Goal: Task Accomplishment & Management: Complete application form

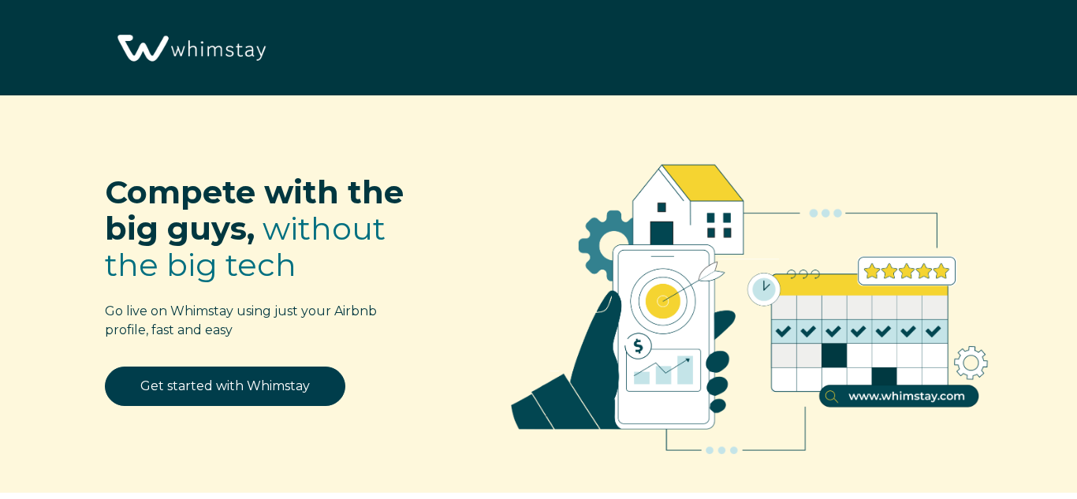
select select "US"
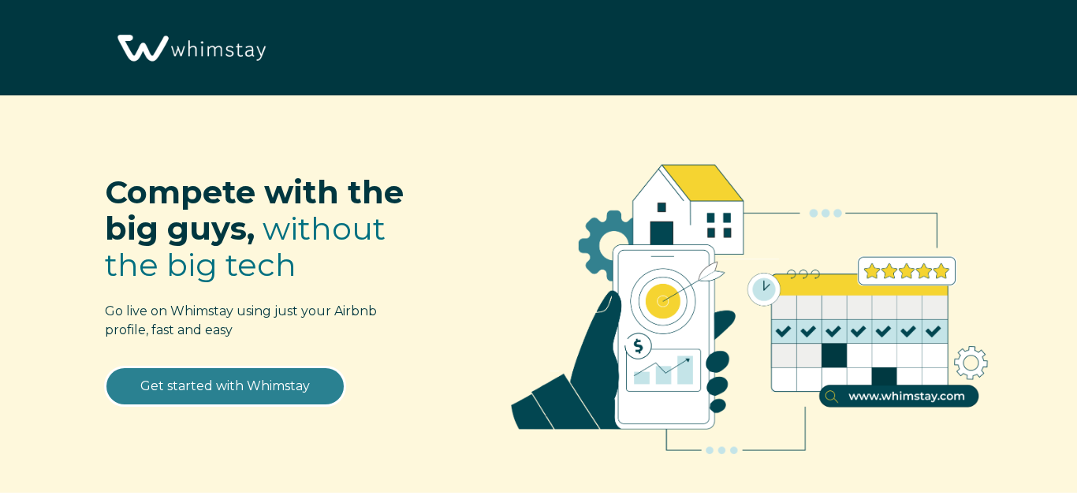
click at [258, 386] on link "Get started with Whimstay" at bounding box center [225, 386] width 240 height 39
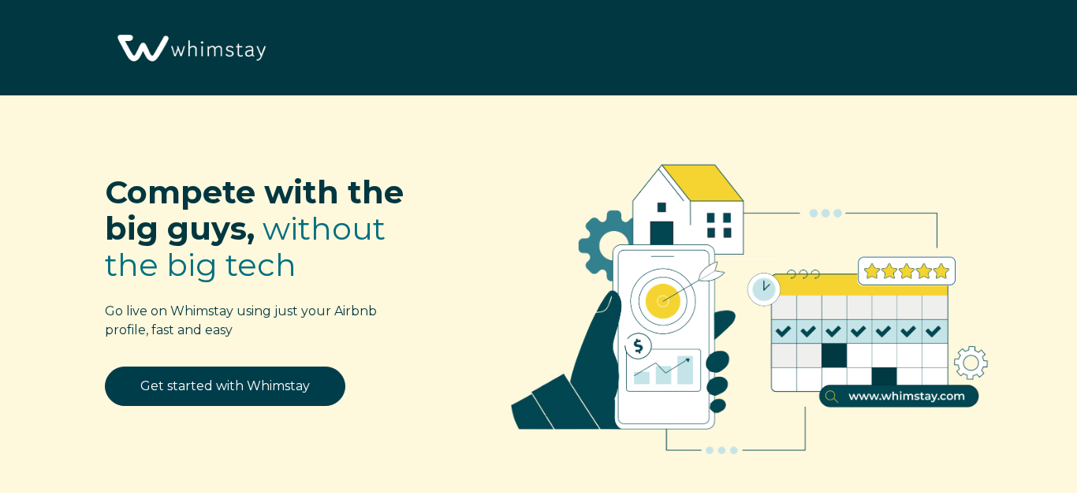
select select "US"
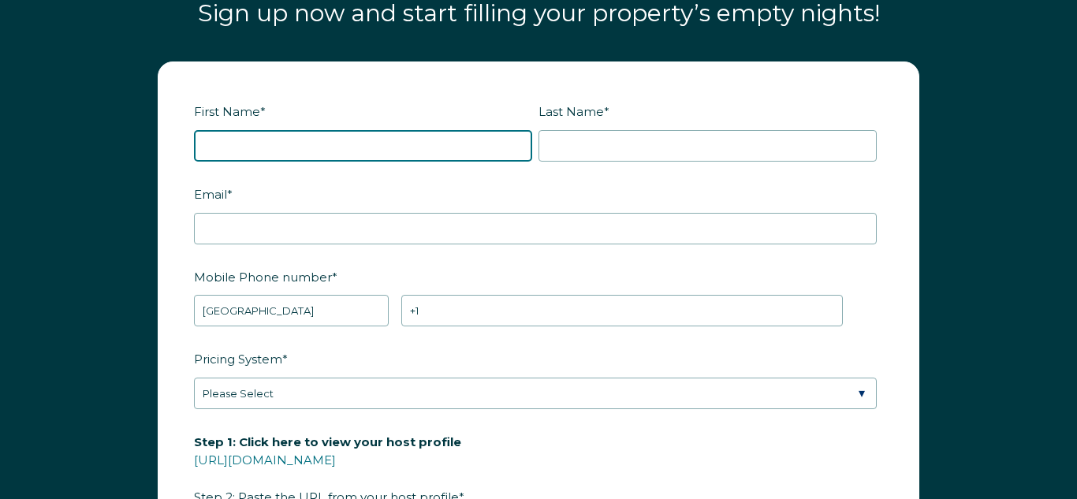
click at [348, 151] on input "First Name *" at bounding box center [363, 146] width 338 height 32
type input "Jane"
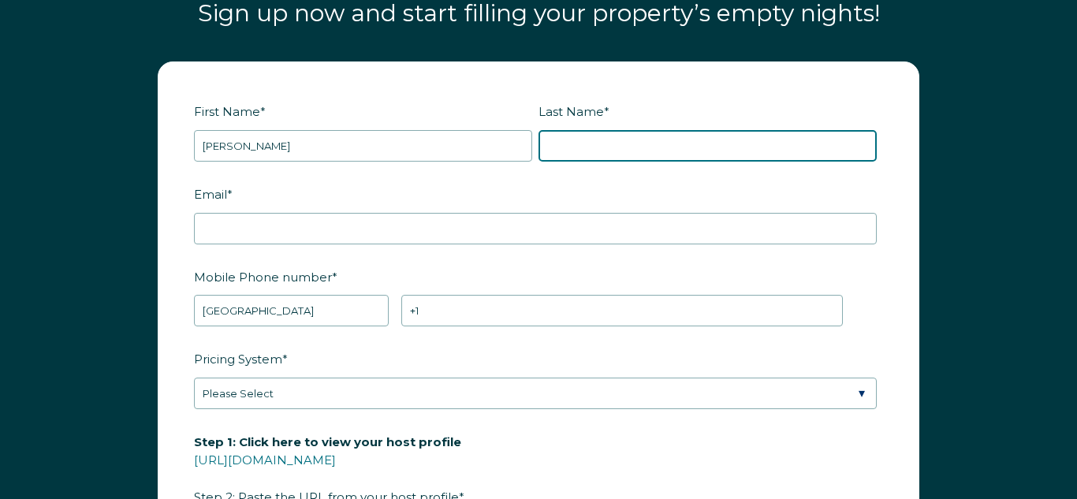
type input "Rwezaura"
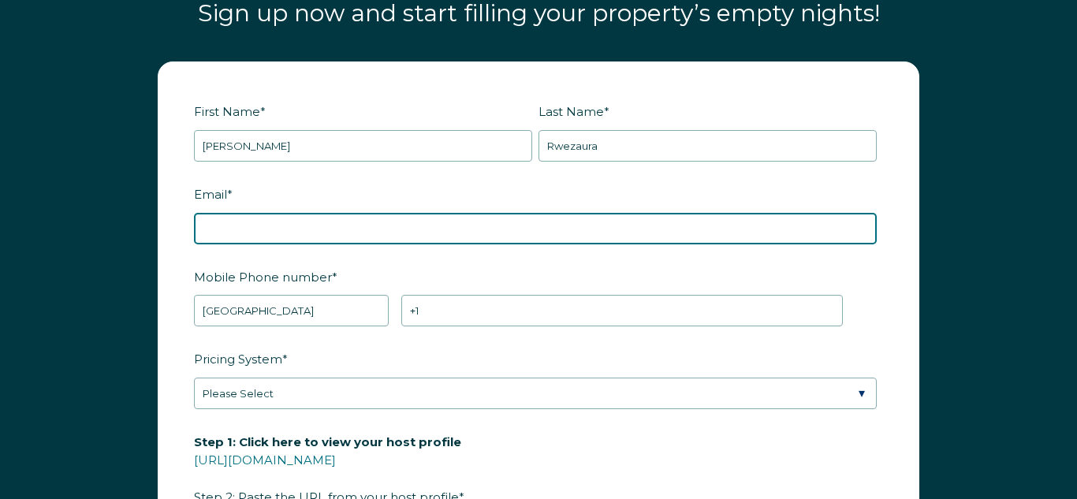
click at [352, 221] on input "Email *" at bounding box center [535, 229] width 683 height 32
type input "rental@ejdeluxehomes.com"
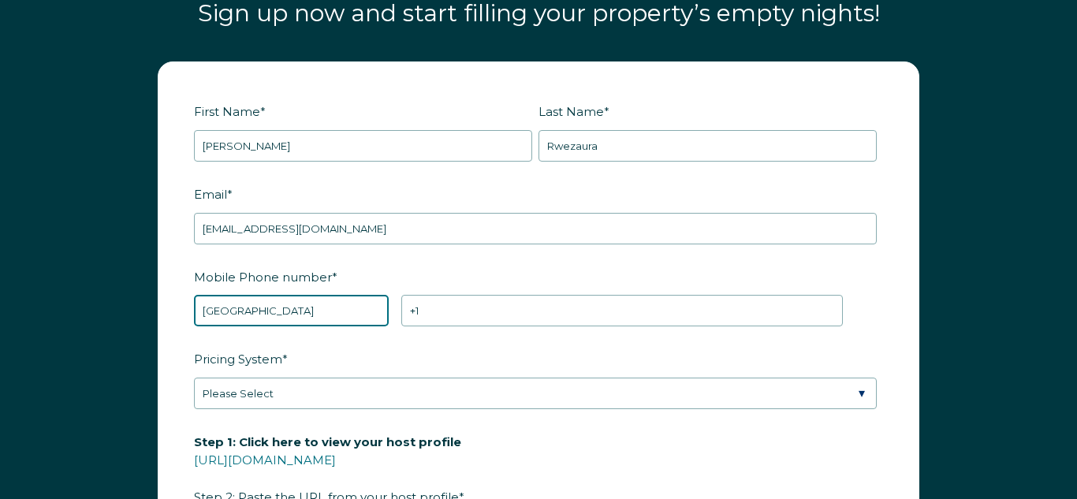
click at [326, 313] on select "* Afghanistan (‫افغانستان‬‎) Albania (Shqipëri) Algeria (‫الجزائر‬‎) American S…" at bounding box center [291, 311] width 195 height 32
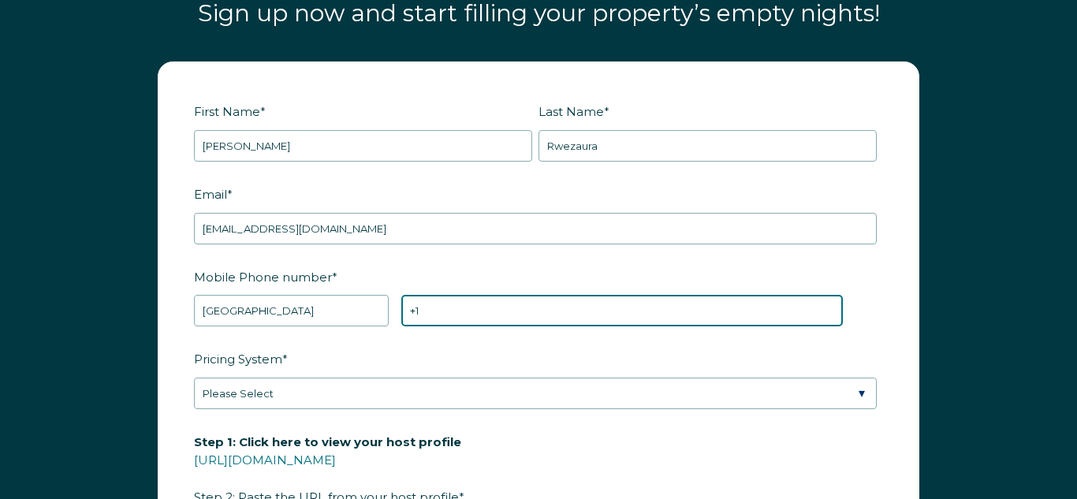
click at [433, 309] on input "+1" at bounding box center [621, 311] width 441 height 32
type input "+1 2816821078"
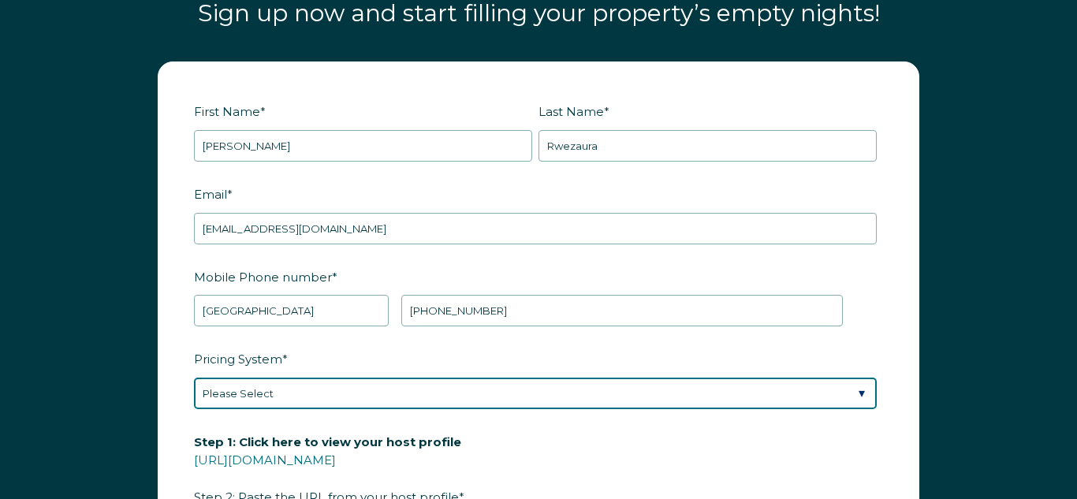
click at [558, 396] on select "Please Select Manual Airbnb Smart Pricing PriceLabs Wheelhouse Beyond Pricing 3…" at bounding box center [535, 394] width 683 height 32
select select "Manual"
click at [194, 378] on select "Please Select Manual Airbnb Smart Pricing PriceLabs Wheelhouse Beyond Pricing 3…" at bounding box center [535, 394] width 683 height 32
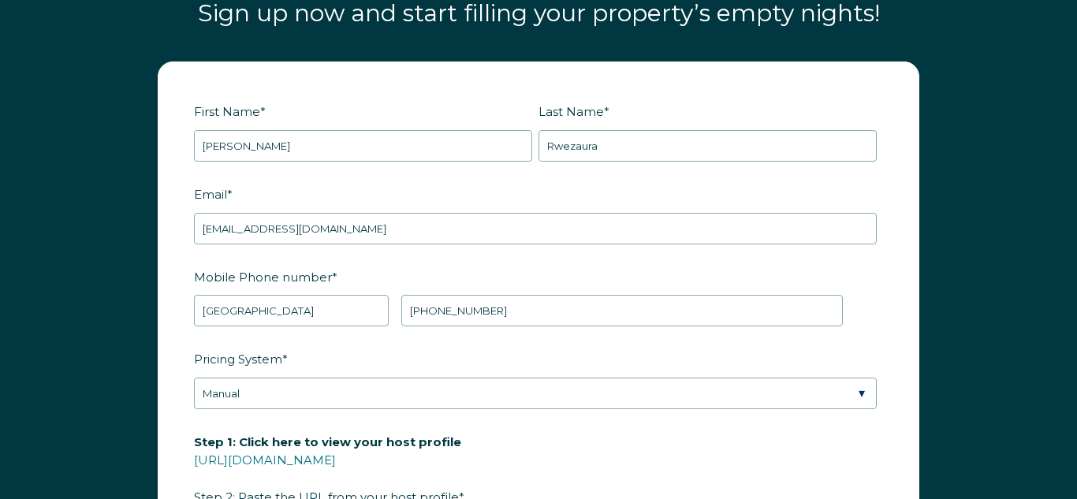
click at [846, 460] on label "Step 1: Click here to view your host profile https://www.airbnb.com/users/show/…" at bounding box center [538, 469] width 689 height 83
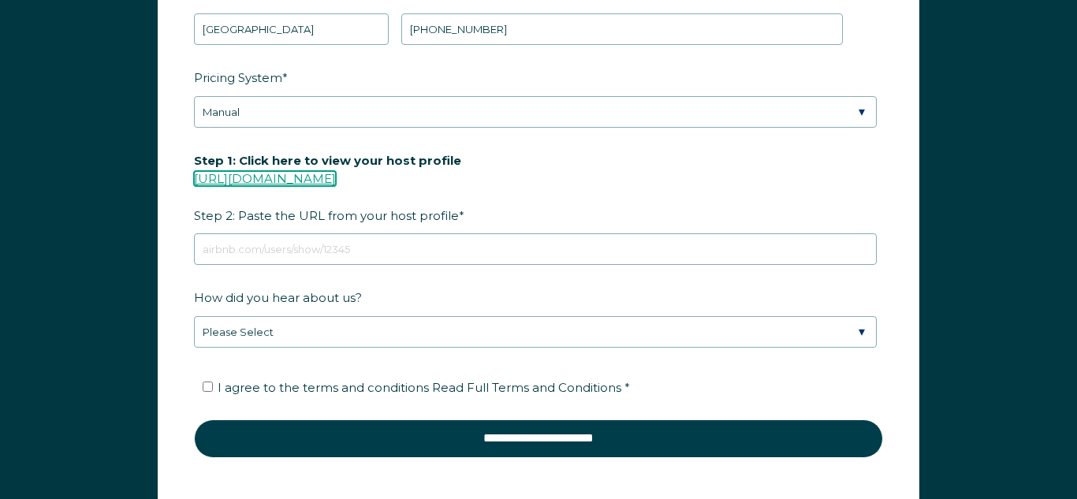
click at [336, 177] on link "https://www.airbnb.com/users/show/" at bounding box center [265, 178] width 142 height 15
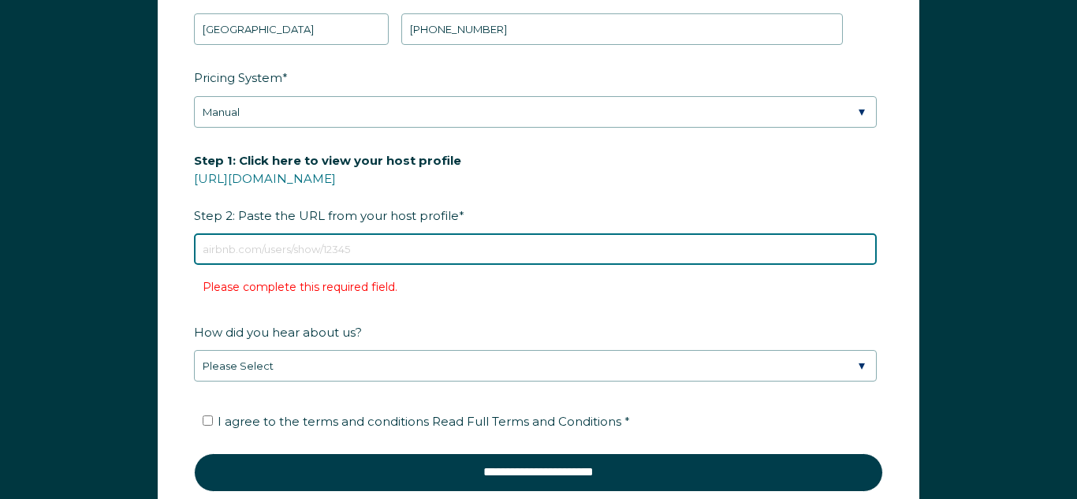
click at [211, 255] on input "Step 1: Click here to view your host profile https://www.airbnb.com/users/show/…" at bounding box center [535, 249] width 683 height 32
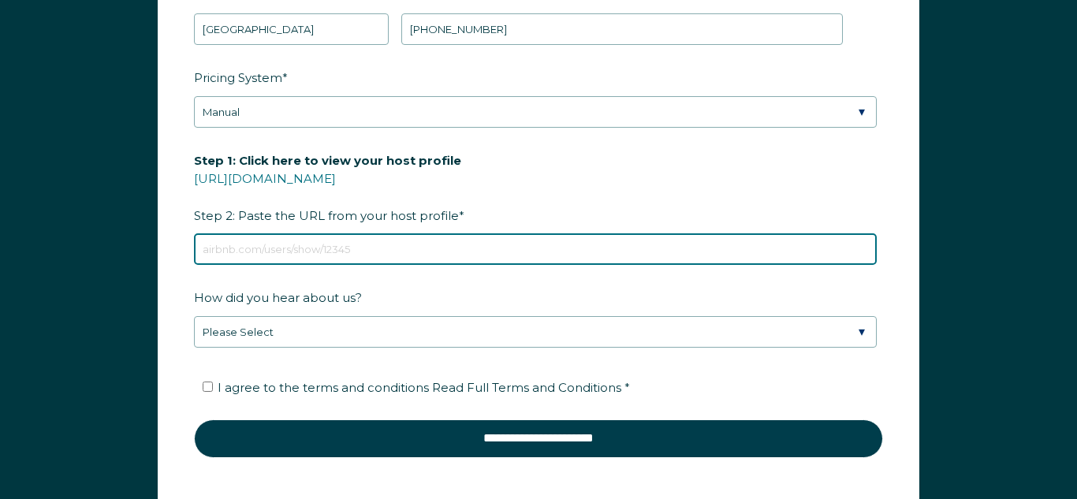
paste input "https://www.airbnb.com/users/show/288862746"
type input "https://www.airbnb.com/users/show/288862746"
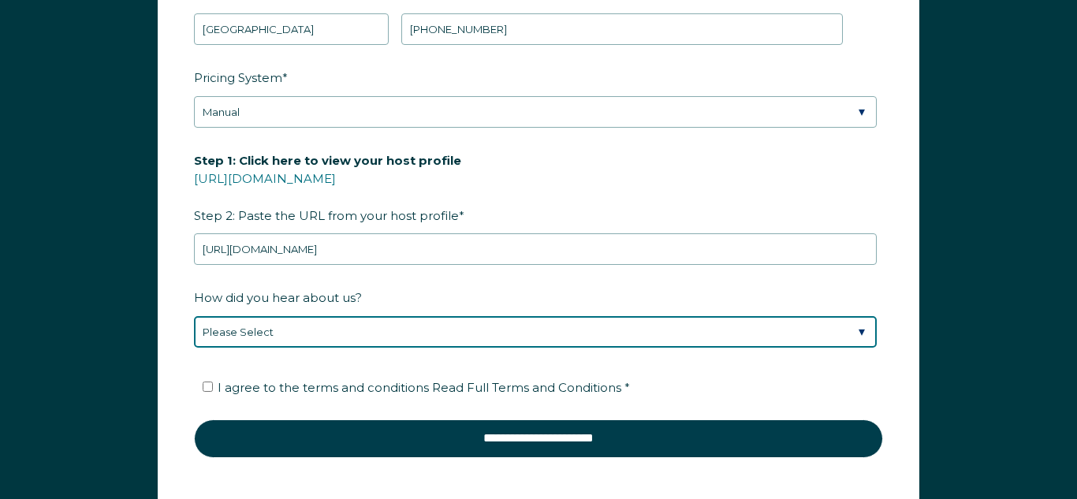
click at [238, 326] on select "Please Select Discovered Whimstay at an event or conference Found Whimstay thro…" at bounding box center [535, 332] width 683 height 32
select select "Marketing Email"
click at [194, 316] on select "Please Select Discovered Whimstay at an event or conference Found Whimstay thro…" at bounding box center [535, 332] width 683 height 32
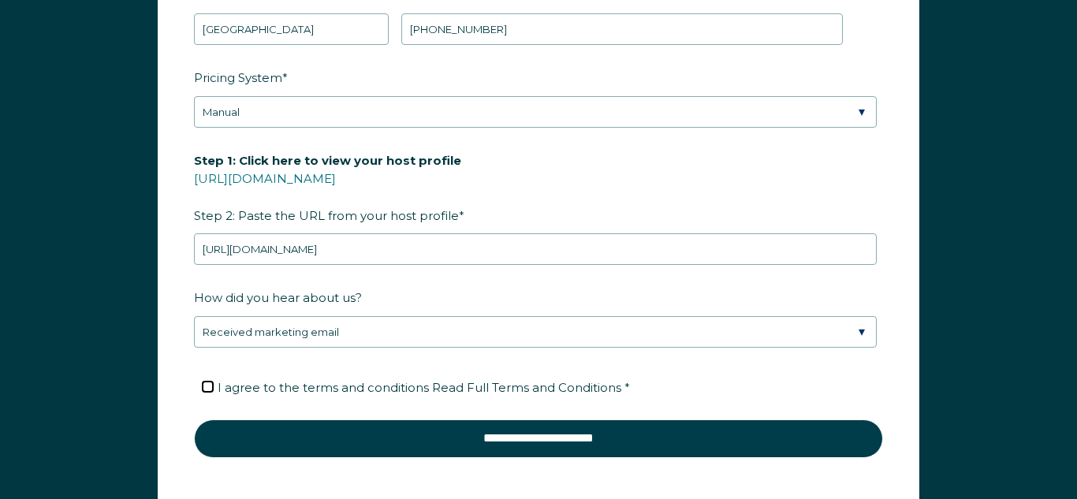
click at [207, 384] on input "I agree to the terms and conditions Read Full Terms and Conditions *" at bounding box center [208, 387] width 10 height 10
checkbox input "true"
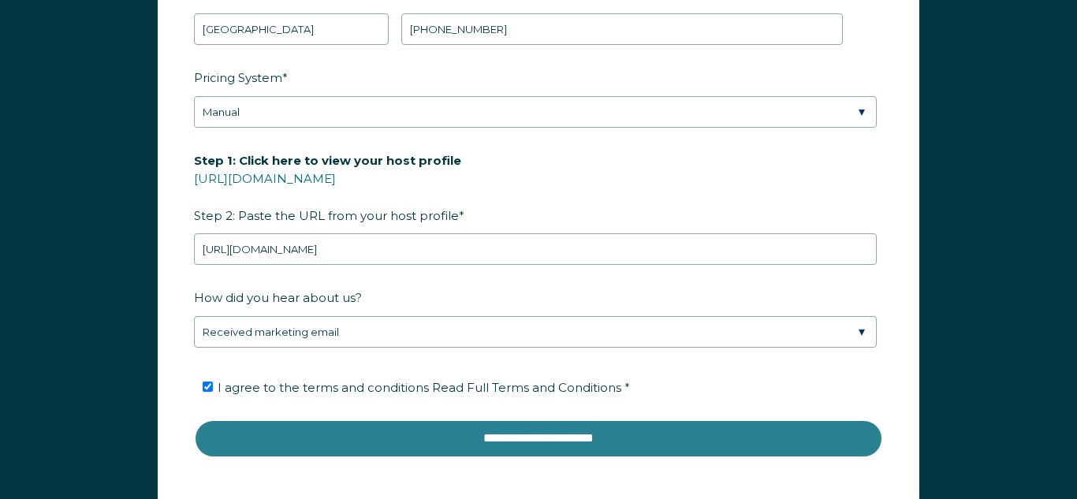
click at [431, 438] on input "**********" at bounding box center [538, 438] width 689 height 38
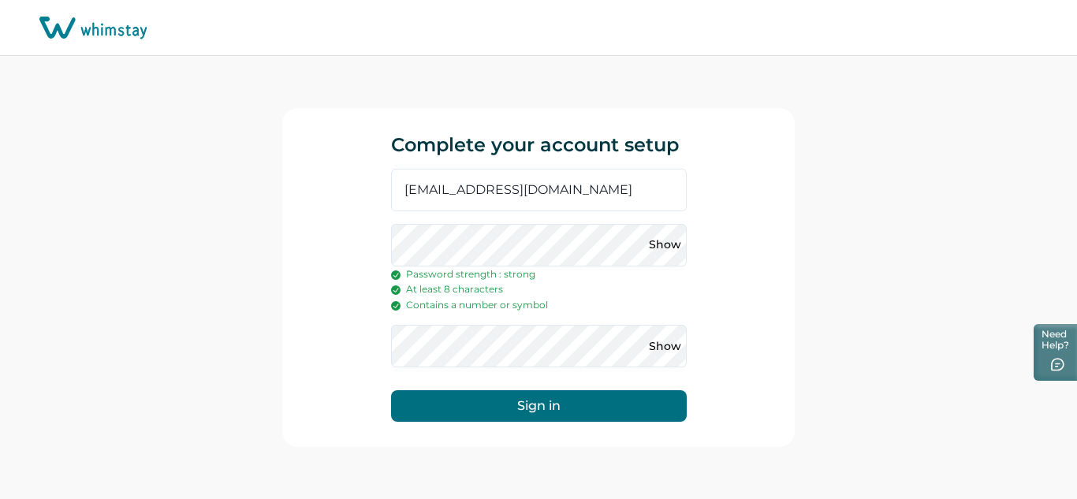
click at [546, 414] on button "Sign in" at bounding box center [539, 406] width 296 height 32
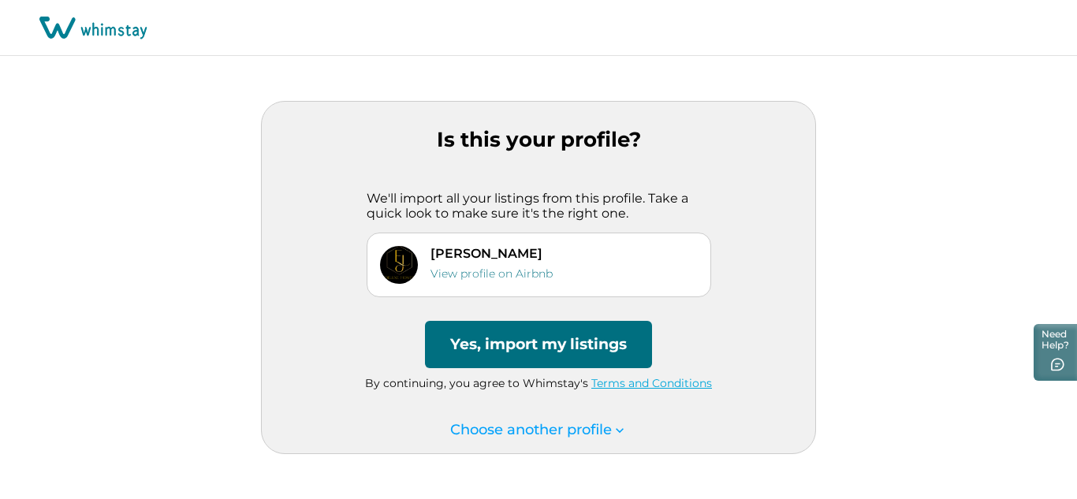
click at [479, 359] on button "Yes, import my listings" at bounding box center [538, 344] width 227 height 47
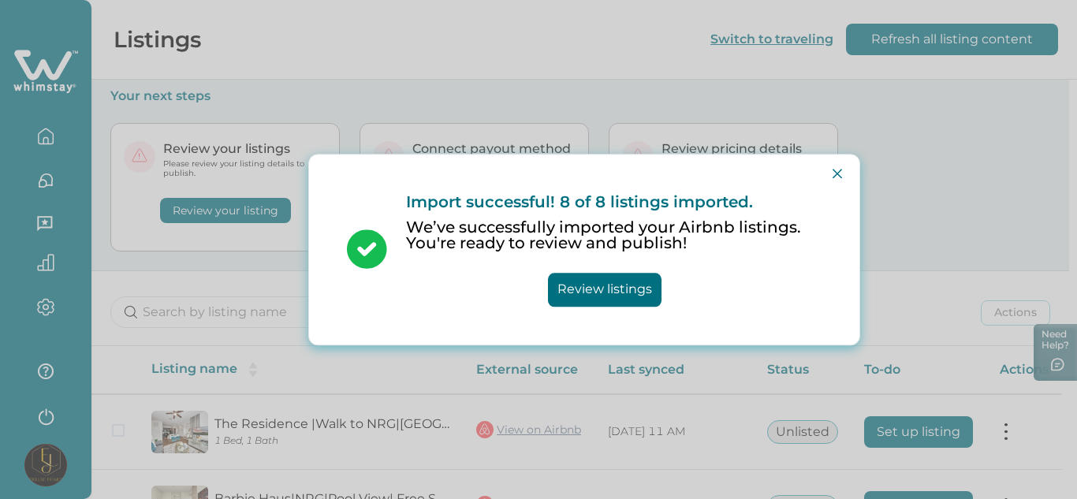
click at [624, 291] on button "Review listings" at bounding box center [605, 290] width 114 height 34
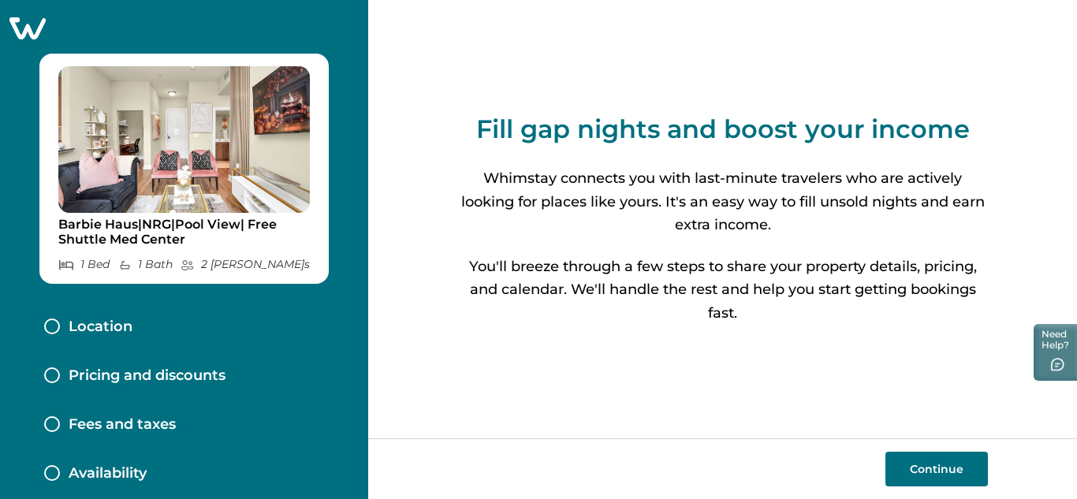
click at [936, 464] on button "Continue" at bounding box center [936, 469] width 102 height 35
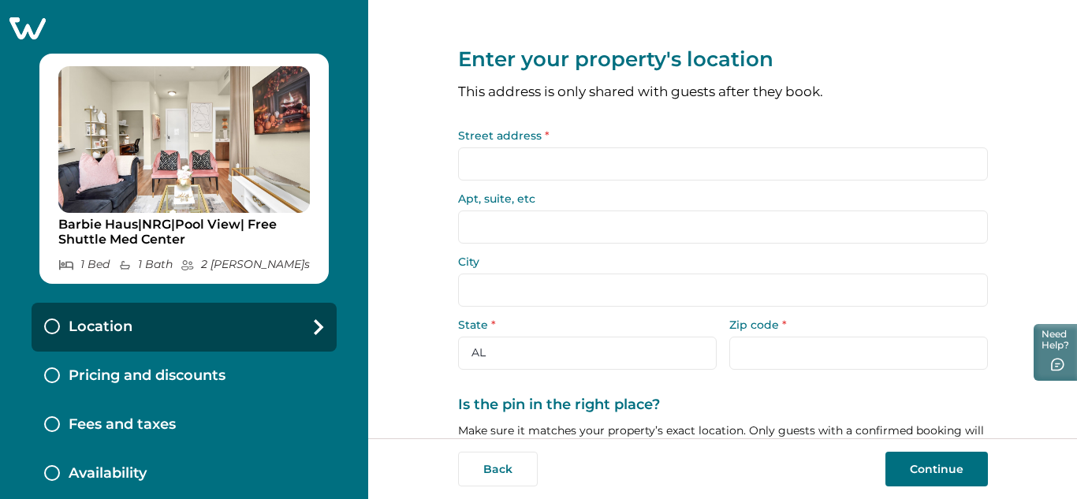
click at [643, 162] on input "Street address *" at bounding box center [723, 163] width 530 height 33
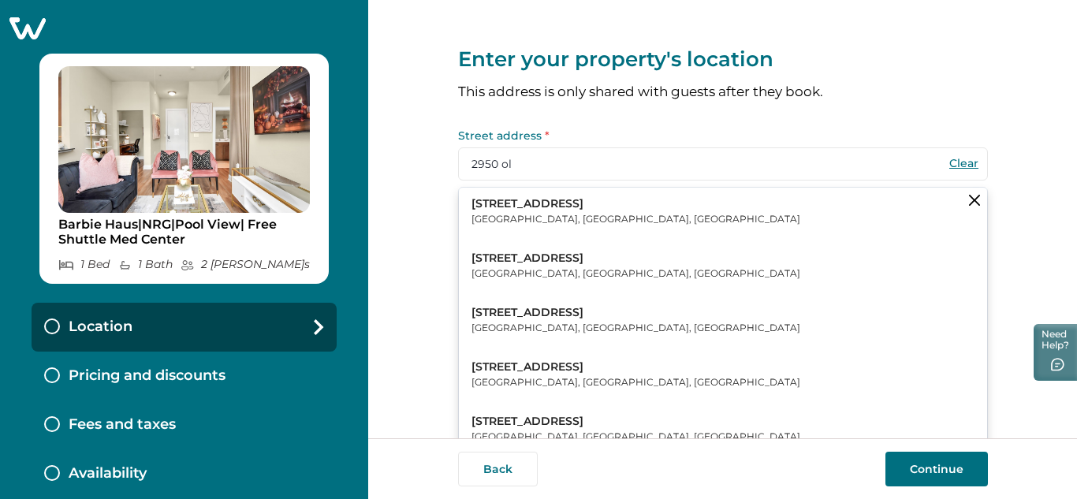
click at [598, 211] on button "2950 Old Spanish Trail Houston, TX, USA" at bounding box center [723, 212] width 528 height 48
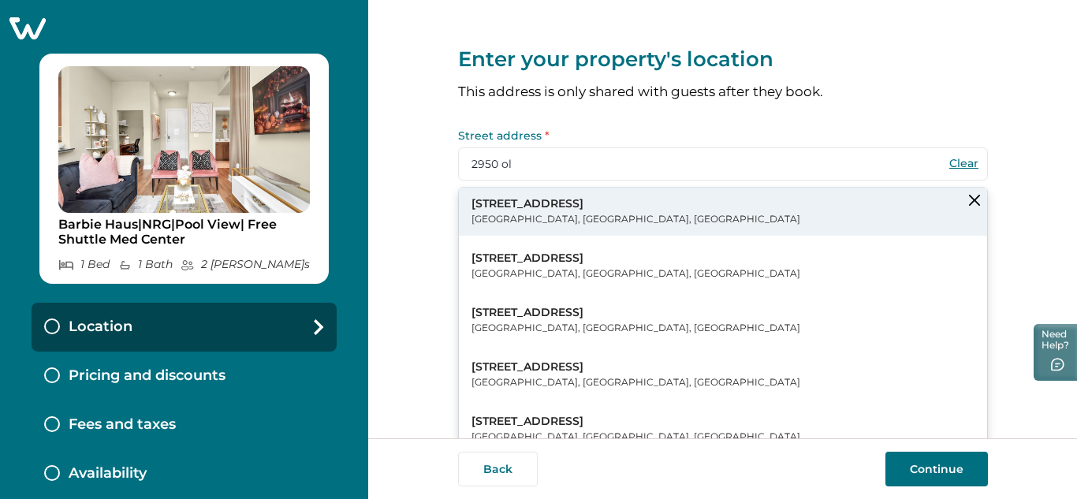
type input "2950 Old Spanish Trl"
type input "[GEOGRAPHIC_DATA]"
select select "[GEOGRAPHIC_DATA]"
type input "77054"
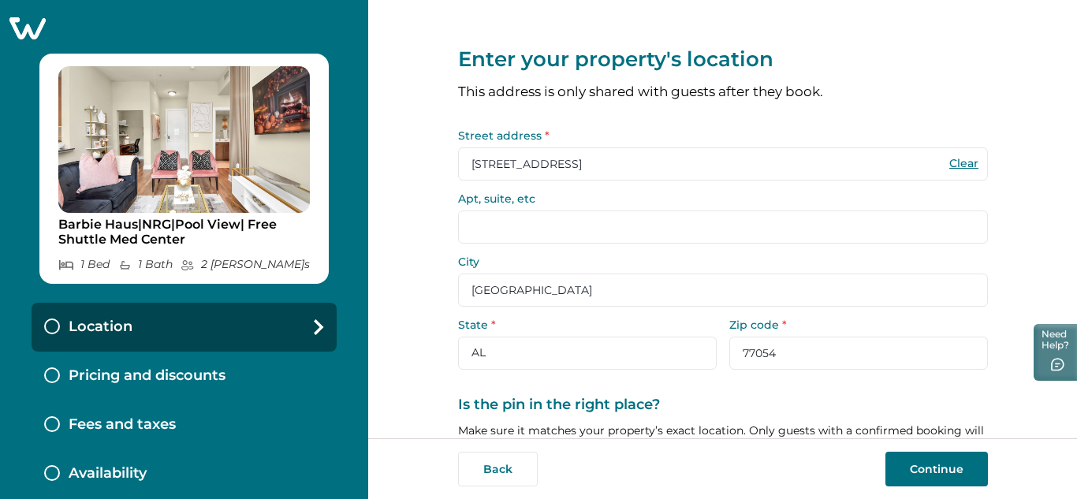
click at [926, 388] on div "Enter your property's location This address is only shared with guests after th…" at bounding box center [723, 344] width 530 height 688
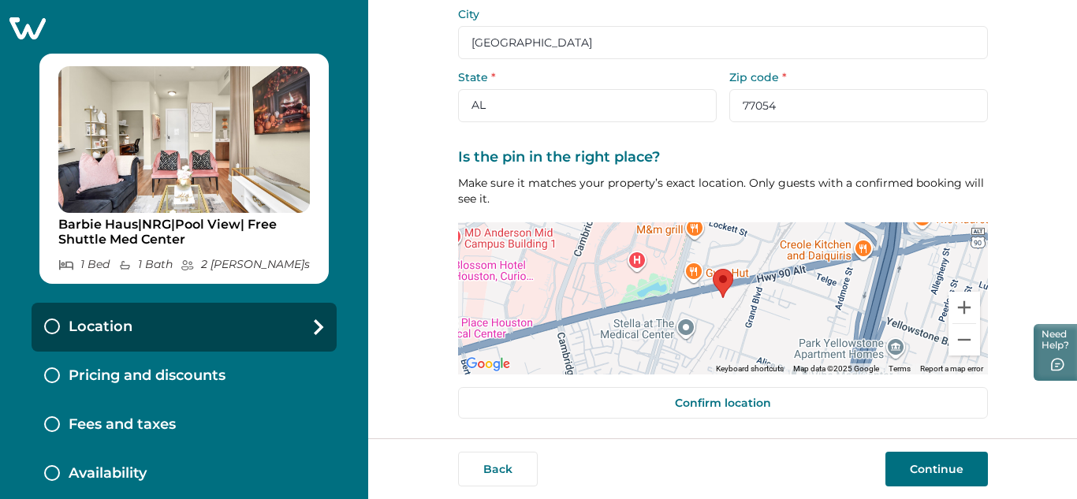
scroll to position [250, 0]
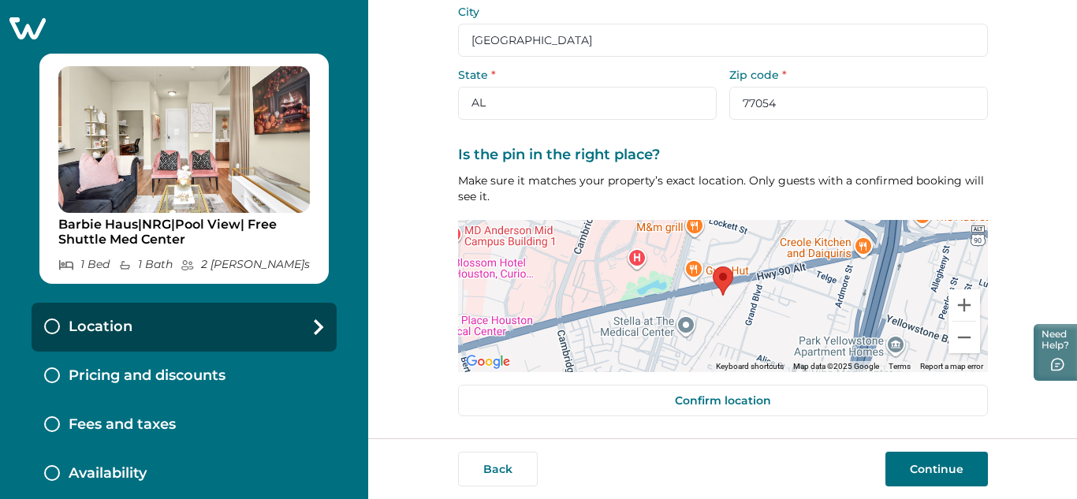
click at [913, 475] on button "Continue" at bounding box center [936, 469] width 102 height 35
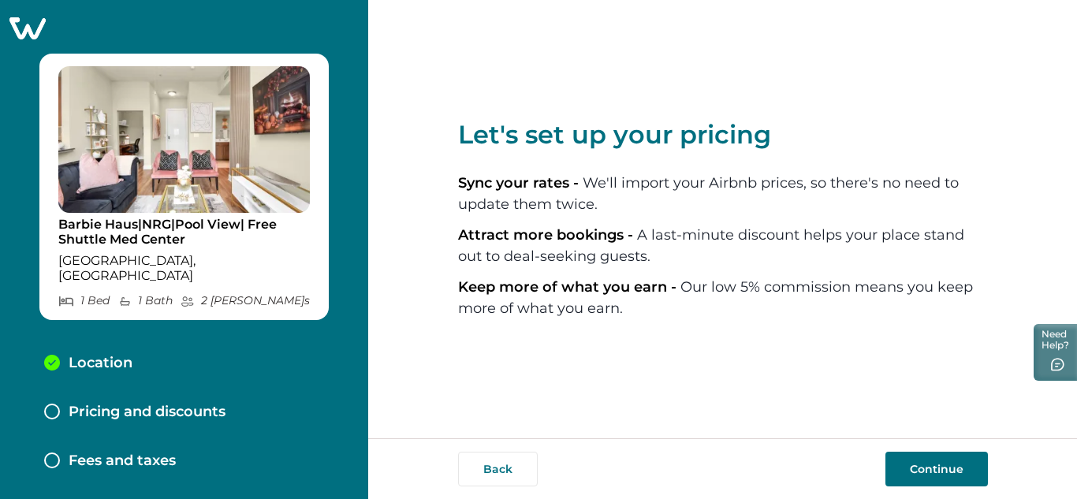
click at [931, 471] on button "Continue" at bounding box center [936, 469] width 102 height 35
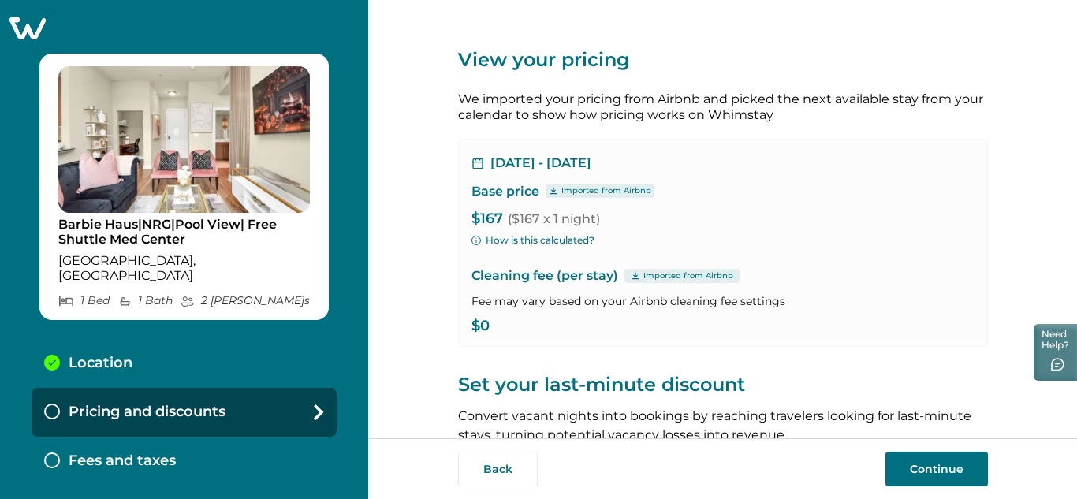
click at [498, 216] on p "$167 ($167 x 1 night)" at bounding box center [722, 219] width 503 height 16
click at [494, 328] on p "$0" at bounding box center [722, 327] width 503 height 16
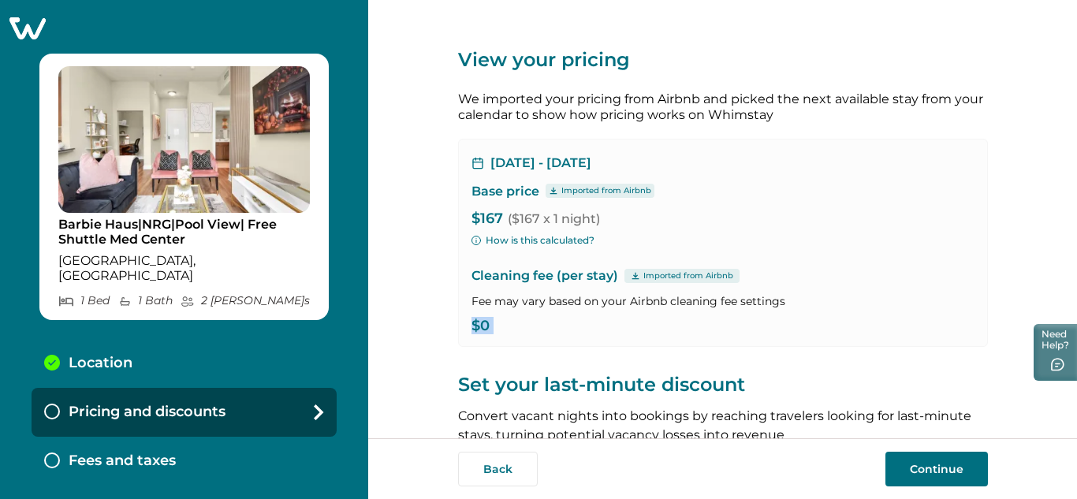
click at [494, 328] on p "$0" at bounding box center [722, 327] width 503 height 16
click at [909, 287] on div "Cleaning fee (per stay) Imported from Airbnb Fee may vary based on your Airbnb …" at bounding box center [722, 300] width 503 height 68
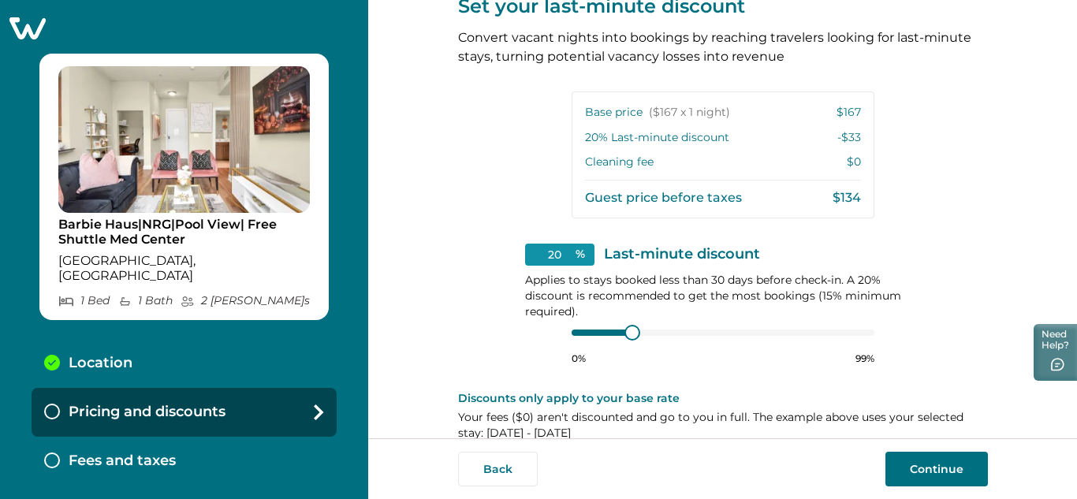
scroll to position [403, 0]
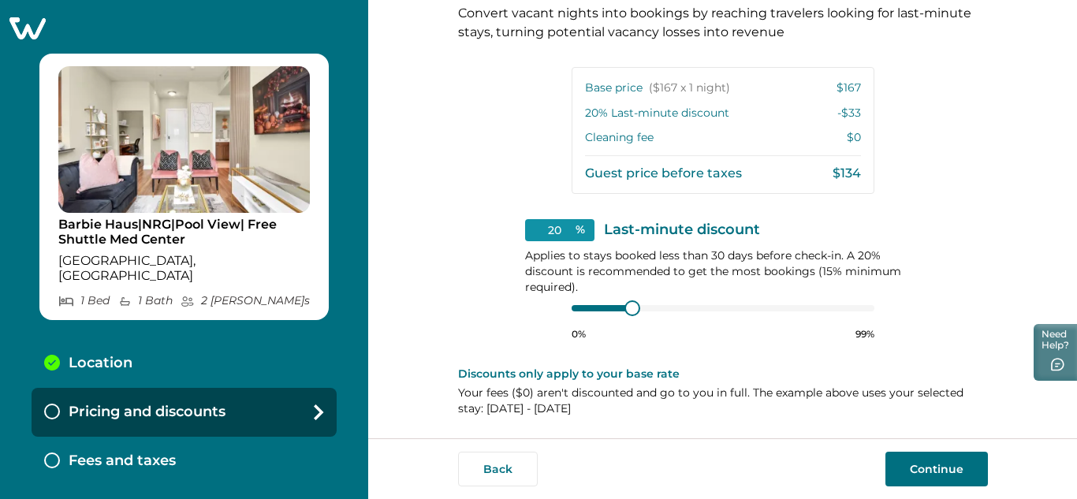
click at [920, 466] on button "Continue" at bounding box center [936, 469] width 102 height 35
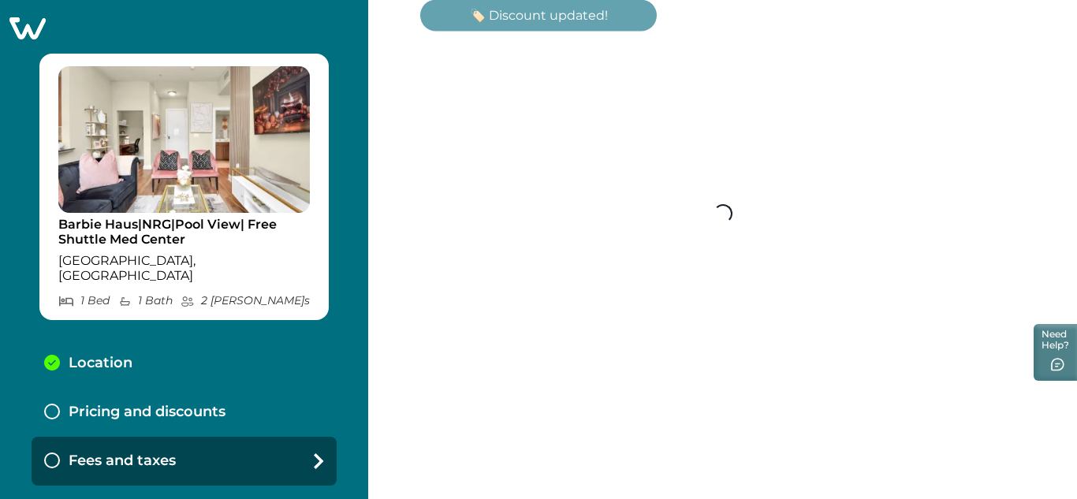
scroll to position [11, 0]
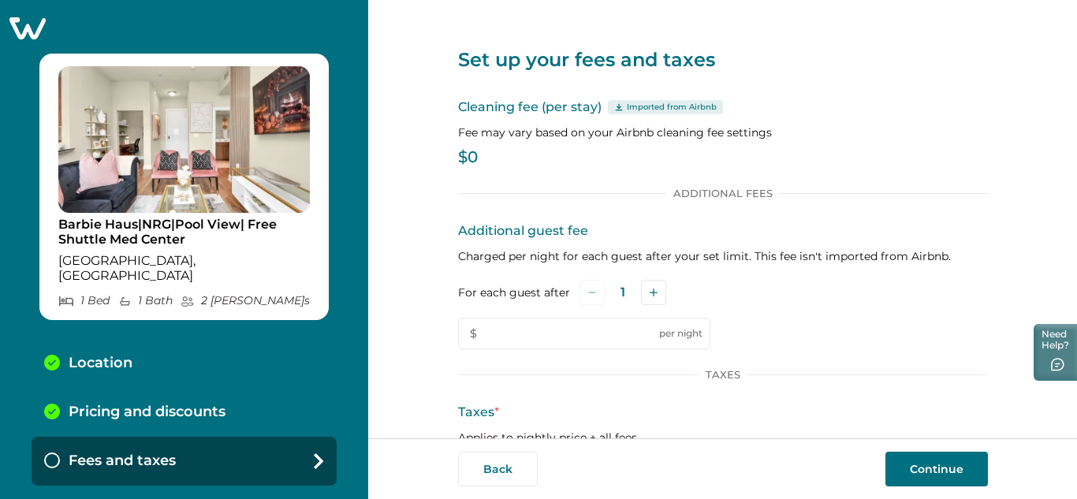
click at [476, 150] on p "$0" at bounding box center [723, 158] width 530 height 16
click at [478, 189] on div "Additional Fees" at bounding box center [723, 193] width 530 height 13
click at [470, 158] on p "$0" at bounding box center [723, 158] width 530 height 16
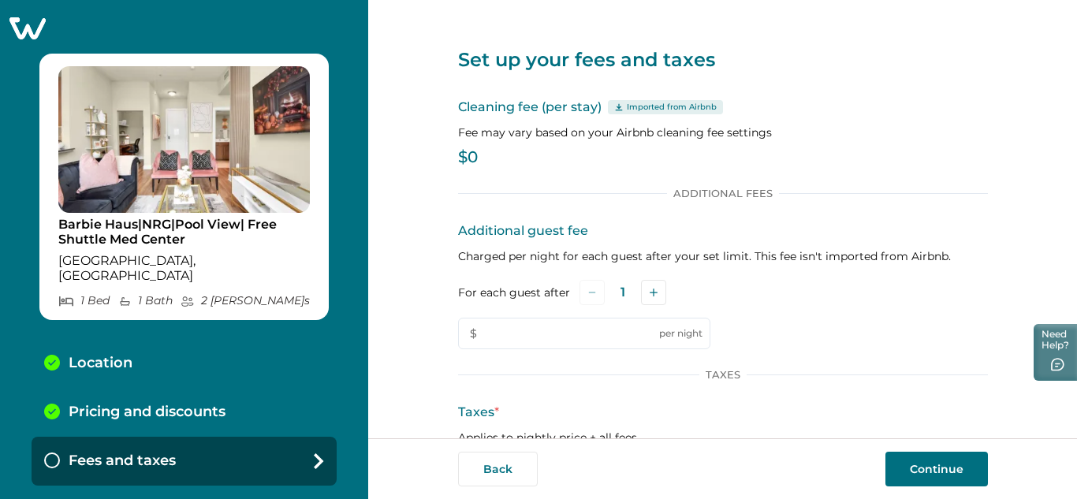
click at [470, 158] on p "$0" at bounding box center [723, 158] width 530 height 16
click at [603, 330] on input "text" at bounding box center [584, 334] width 252 height 32
type input "50"
click at [807, 375] on div "Taxes" at bounding box center [723, 374] width 530 height 13
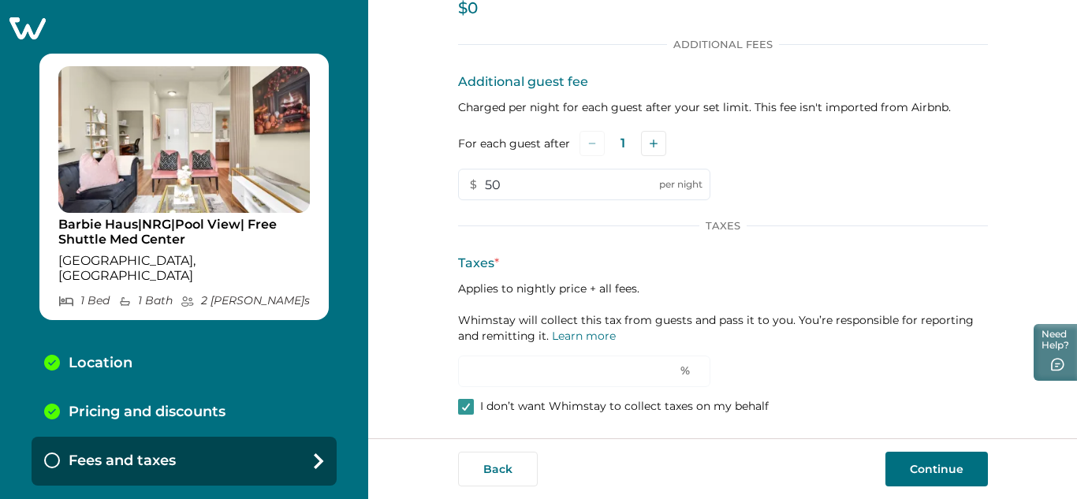
scroll to position [151, 0]
click at [462, 401] on icon at bounding box center [465, 405] width 9 height 8
type input "0"
click at [592, 382] on input "0" at bounding box center [584, 370] width 252 height 32
click at [632, 378] on input "text" at bounding box center [584, 370] width 252 height 32
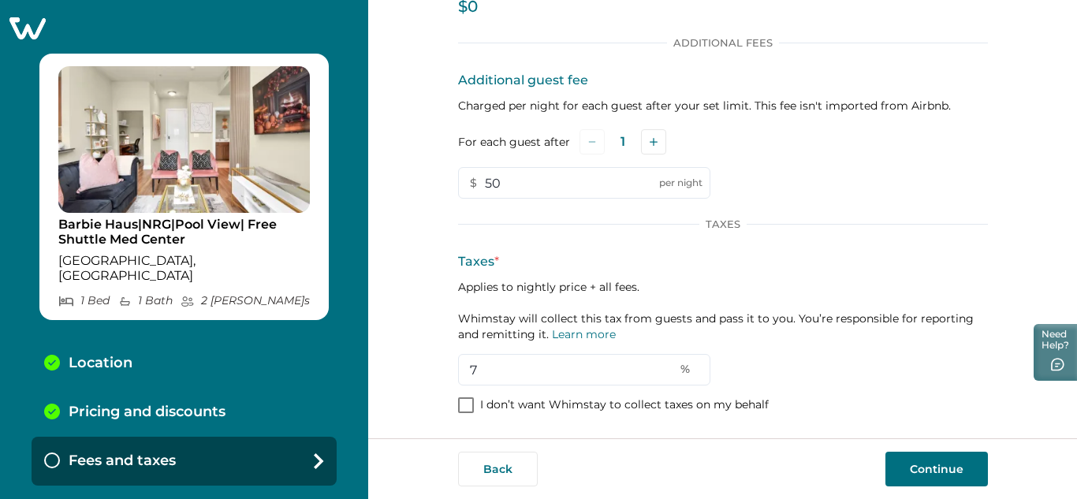
type input "7"
click at [948, 475] on button "Continue" at bounding box center [936, 469] width 102 height 35
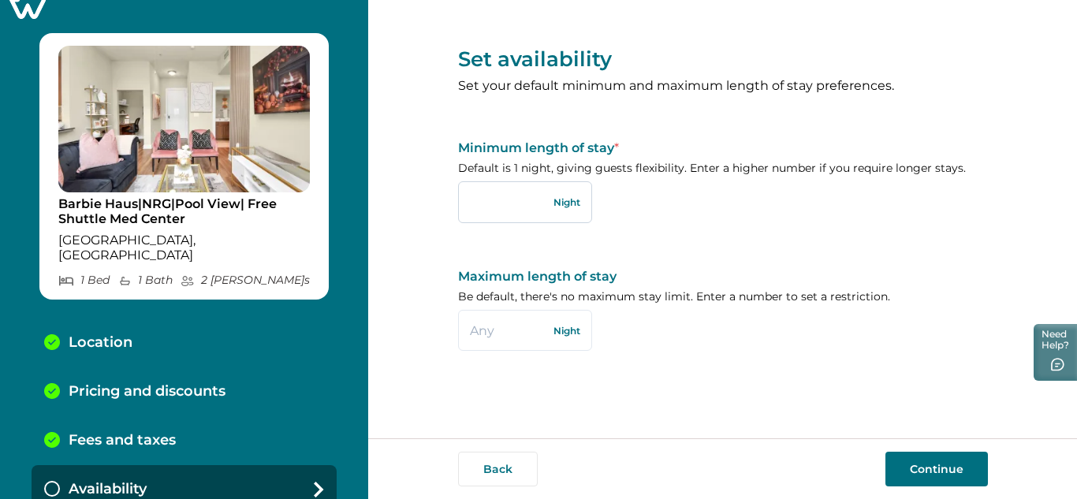
click at [519, 203] on input "text" at bounding box center [525, 201] width 134 height 41
type input "2"
click at [522, 333] on input "text" at bounding box center [525, 330] width 134 height 41
click at [941, 475] on button "Continue" at bounding box center [936, 469] width 102 height 35
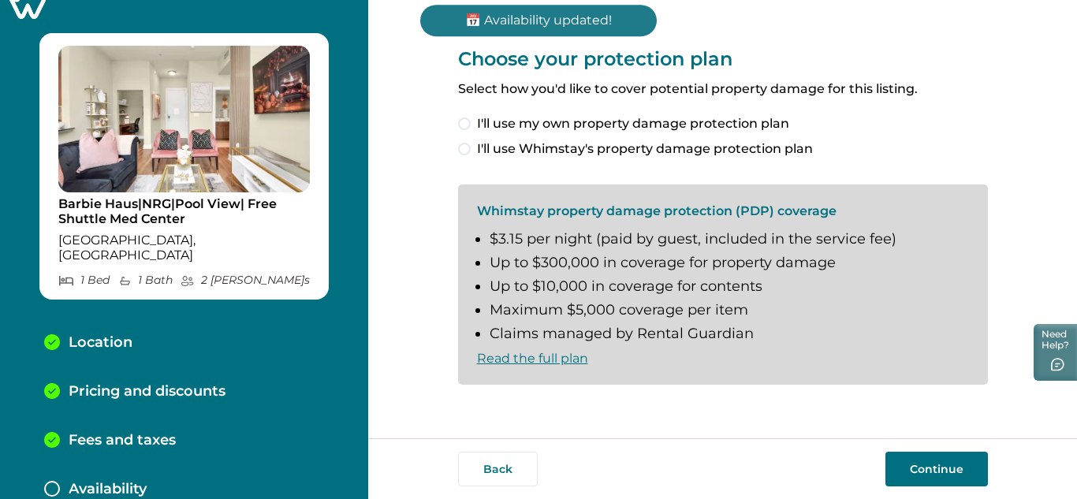
scroll to position [69, 0]
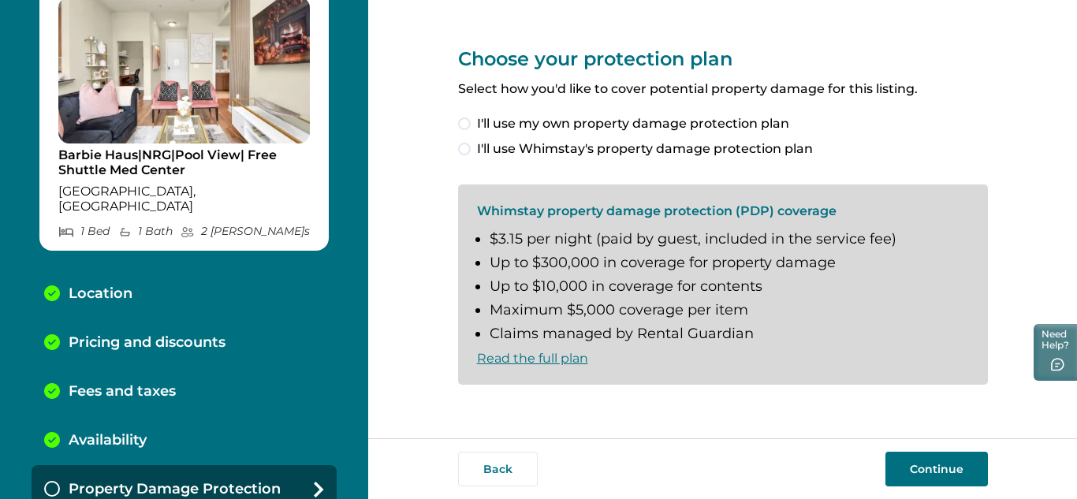
click at [469, 149] on span at bounding box center [464, 149] width 13 height 13
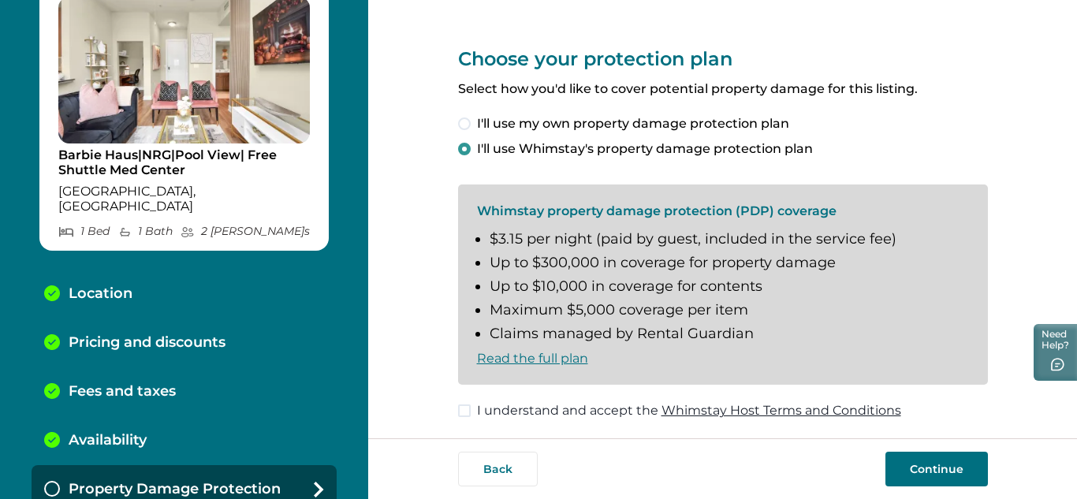
click at [460, 413] on span at bounding box center [464, 410] width 13 height 13
click at [959, 477] on button "Continue" at bounding box center [936, 469] width 102 height 35
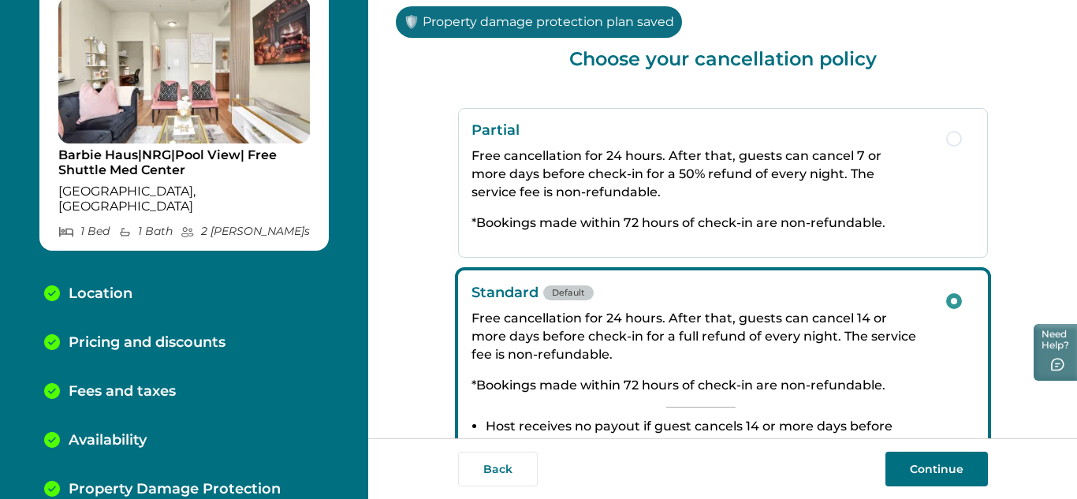
scroll to position [118, 0]
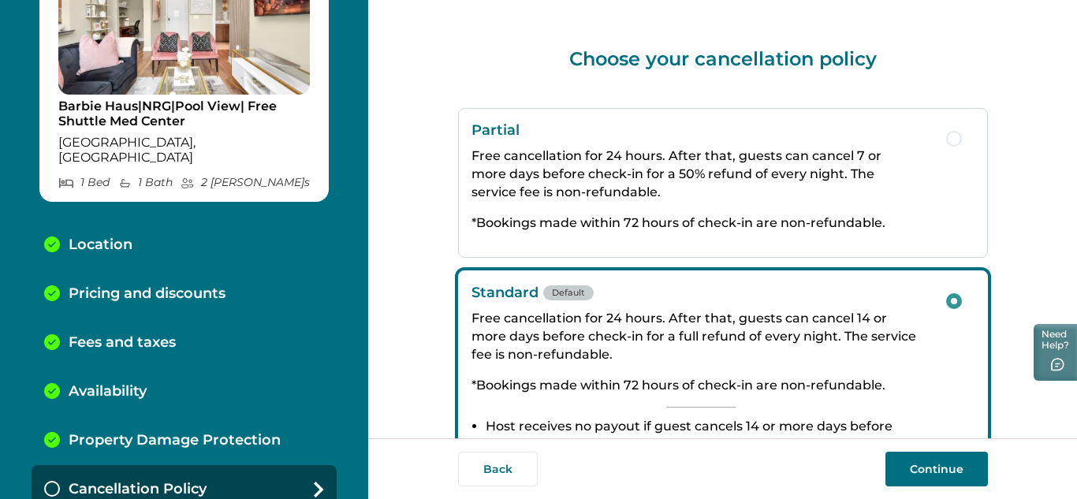
click at [997, 349] on div "Choose your cancellation policy Partial Free cancellation for 24 hours. After t…" at bounding box center [722, 219] width 709 height 438
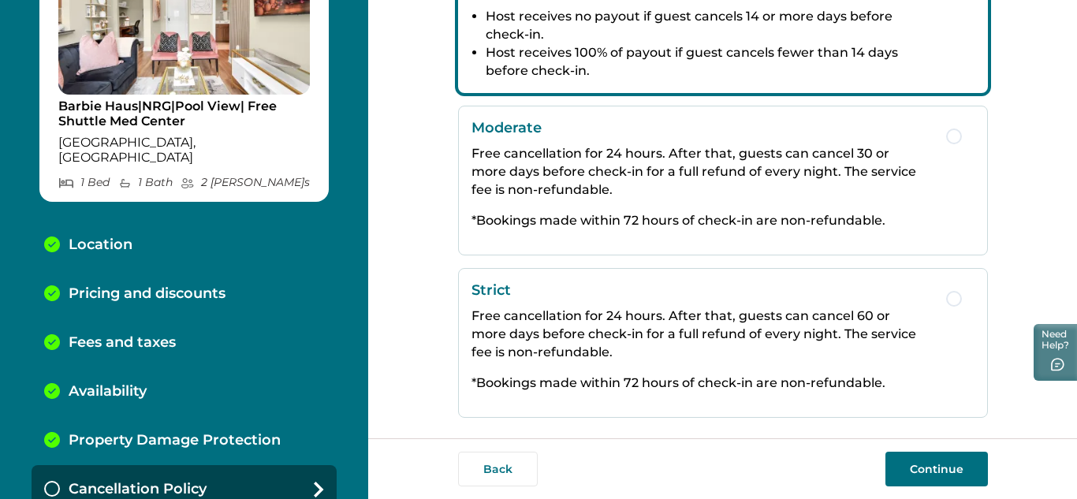
scroll to position [424, 0]
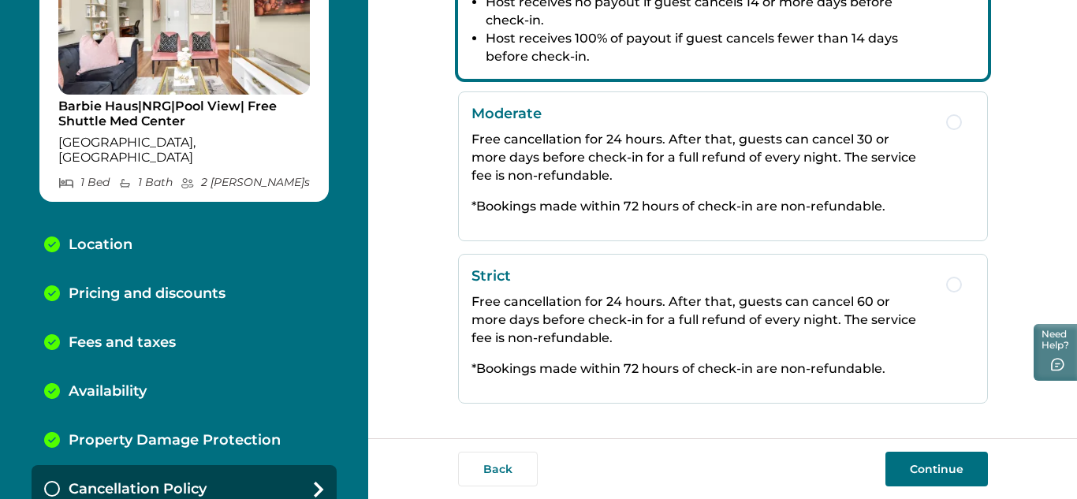
click at [761, 324] on p "Free cancellation for 24 hours. After that, guests can cancel 60 or more days b…" at bounding box center [700, 320] width 459 height 54
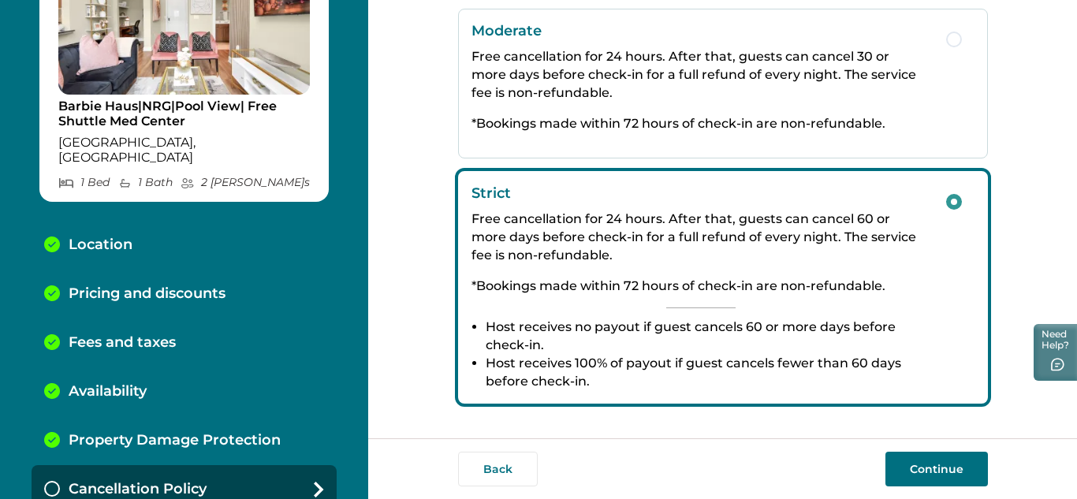
click at [941, 468] on button "Continue" at bounding box center [936, 469] width 102 height 35
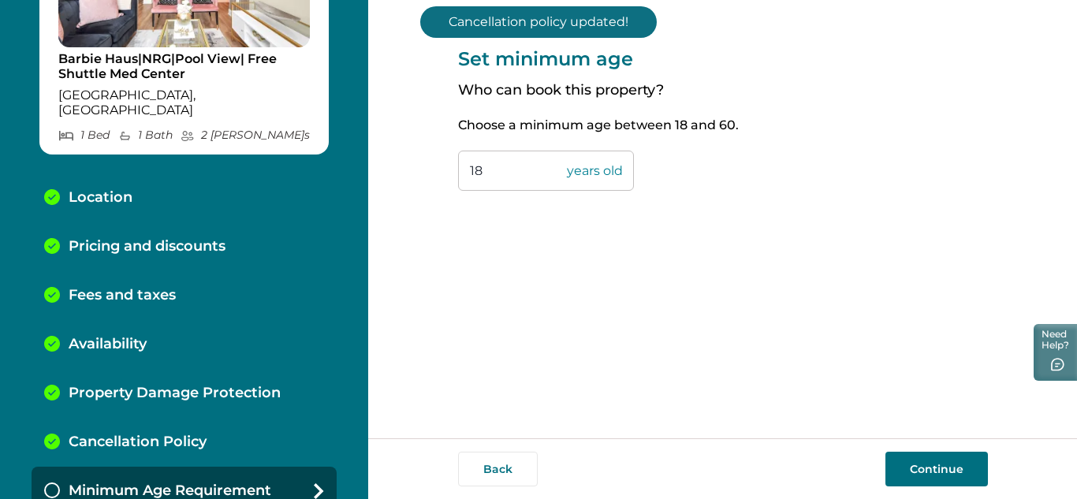
scroll to position [166, 0]
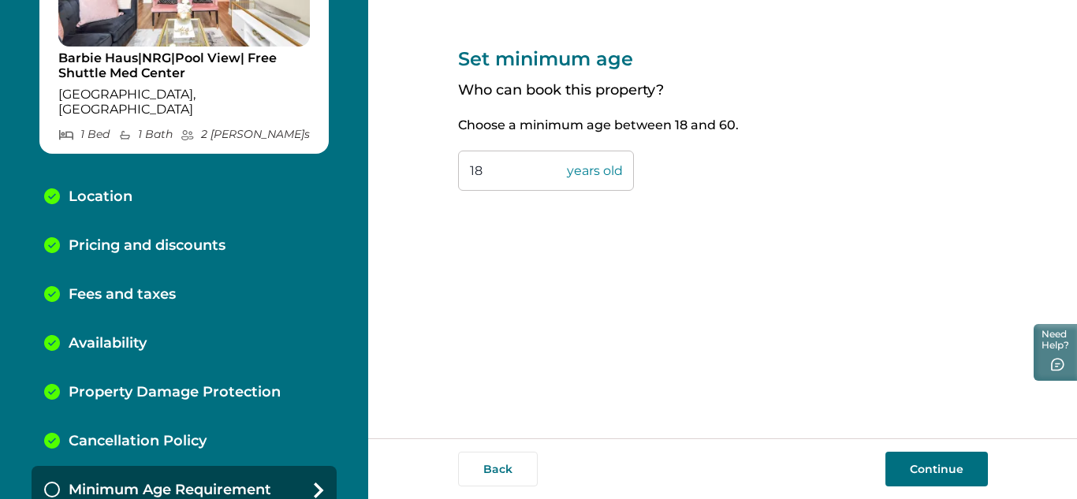
click at [516, 171] on input "18" at bounding box center [546, 171] width 176 height 40
type input "1"
type input "25"
click at [952, 479] on button "Continue" at bounding box center [936, 469] width 102 height 35
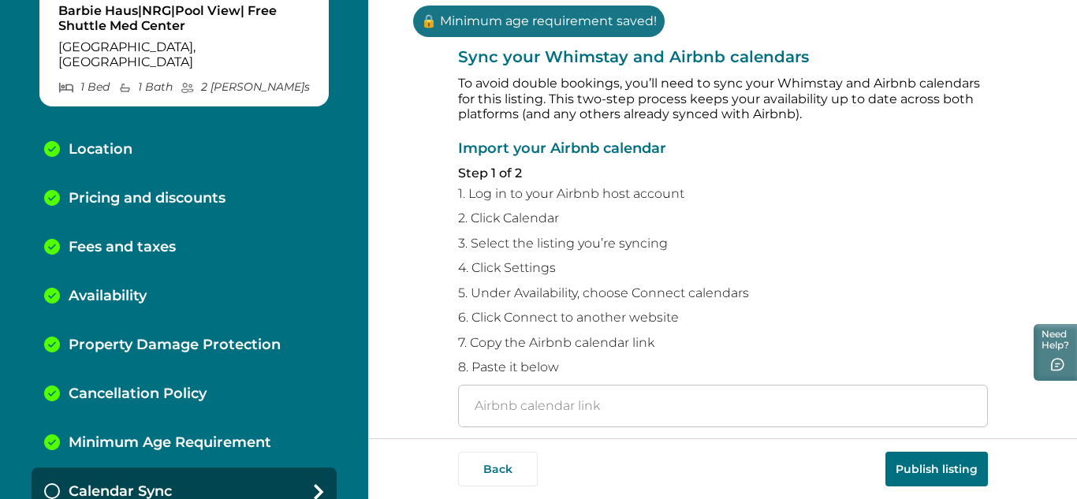
scroll to position [215, 0]
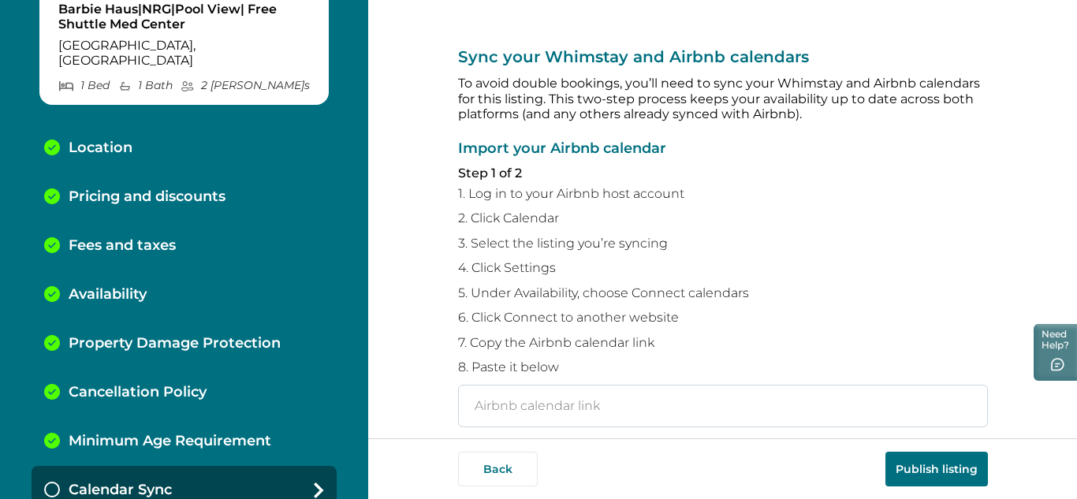
click at [512, 406] on input "text" at bounding box center [723, 406] width 530 height 43
paste input "[URL][DOMAIN_NAME]"
click at [929, 475] on button "Publish listing" at bounding box center [936, 469] width 102 height 35
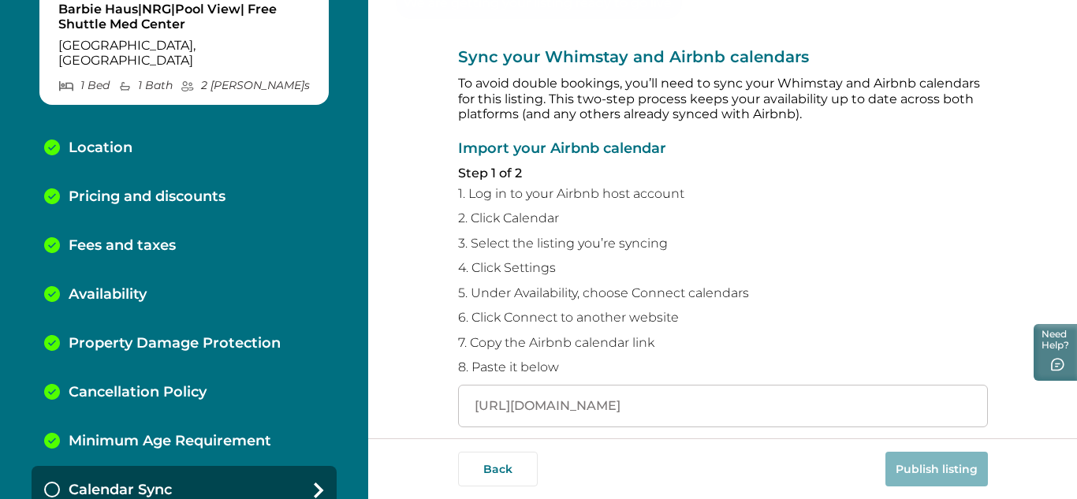
scroll to position [0, 0]
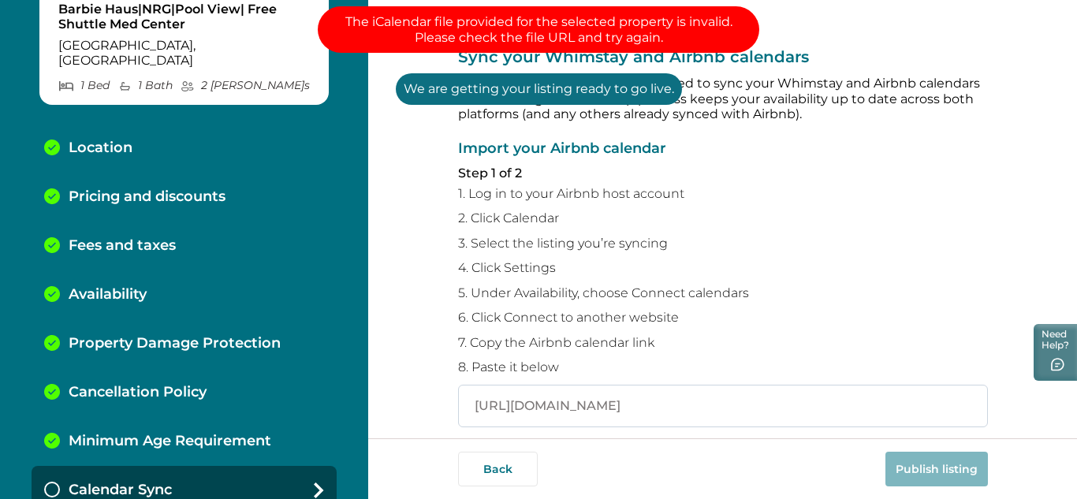
click at [970, 408] on input "[URL][DOMAIN_NAME]" at bounding box center [723, 406] width 530 height 43
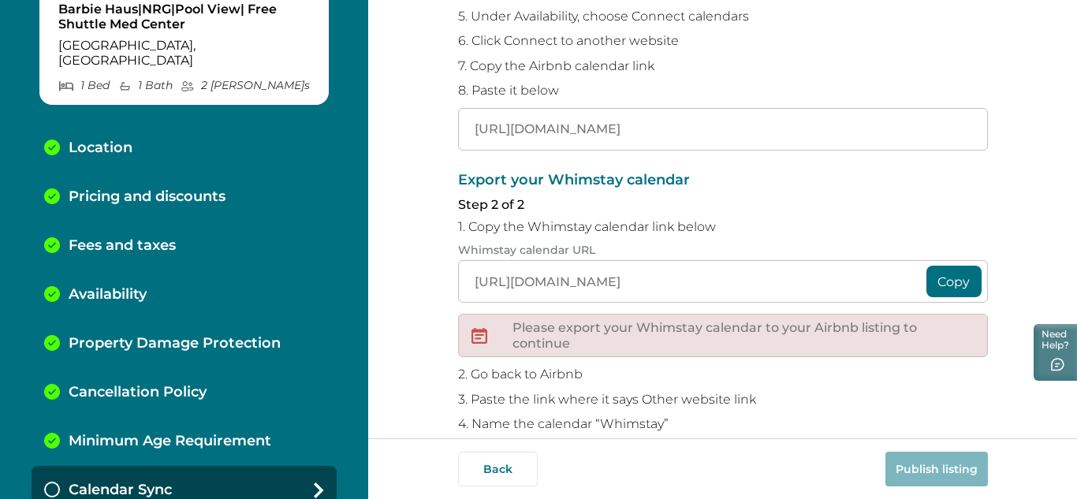
scroll to position [352, 0]
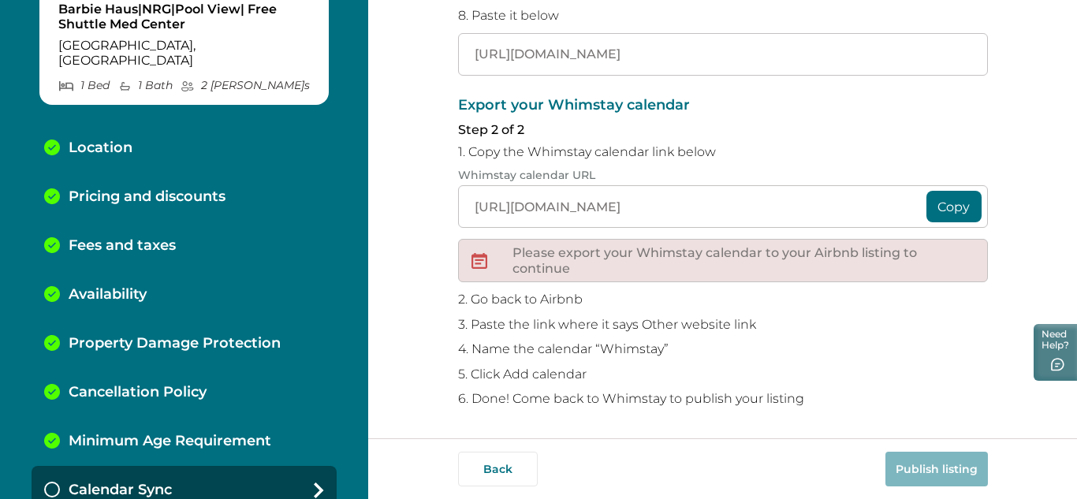
drag, startPoint x: 959, startPoint y: 406, endPoint x: 307, endPoint y: 287, distance: 662.8
click at [307, 287] on div "Barbie Haus|NRG|Pool View| Free Shuttle [GEOGRAPHIC_DATA] 1 Bed 1 Bath 2 Max Gu…" at bounding box center [538, 249] width 1077 height 499
click at [639, 48] on input "72830ffc1f33be106df034" at bounding box center [723, 54] width 530 height 43
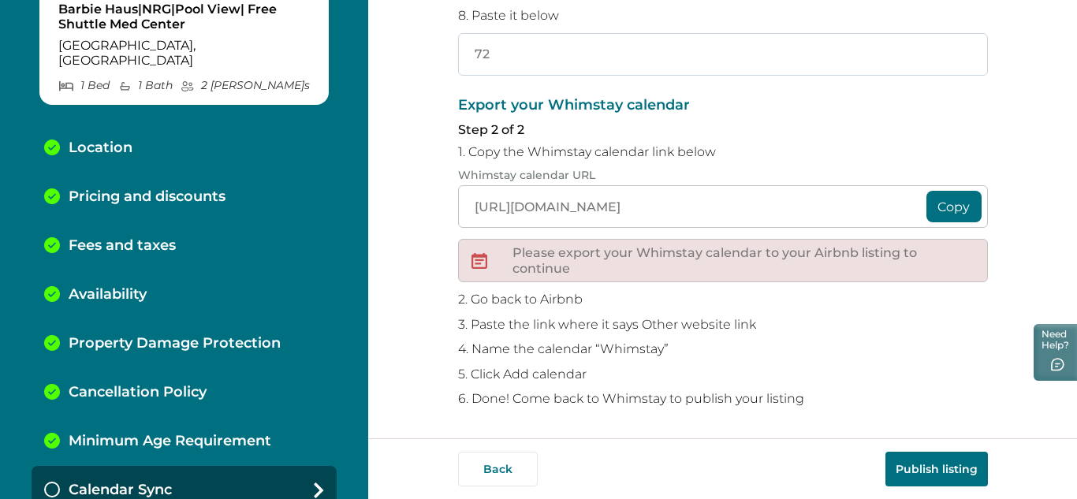
type input "7"
click at [486, 56] on input "text" at bounding box center [723, 54] width 530 height 43
paste input "[URL][DOMAIN_NAME]"
type input "[URL][DOMAIN_NAME]"
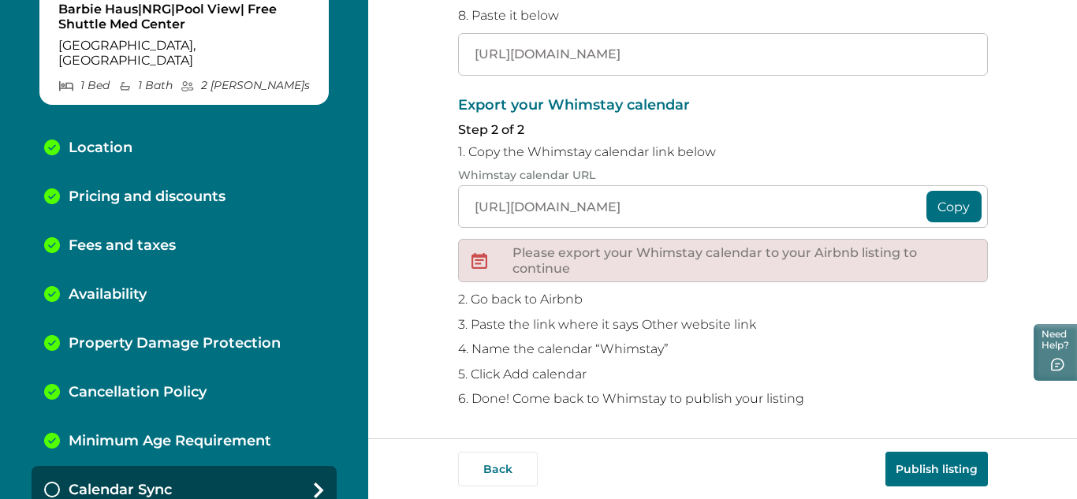
click at [946, 471] on button "Publish listing" at bounding box center [936, 469] width 102 height 35
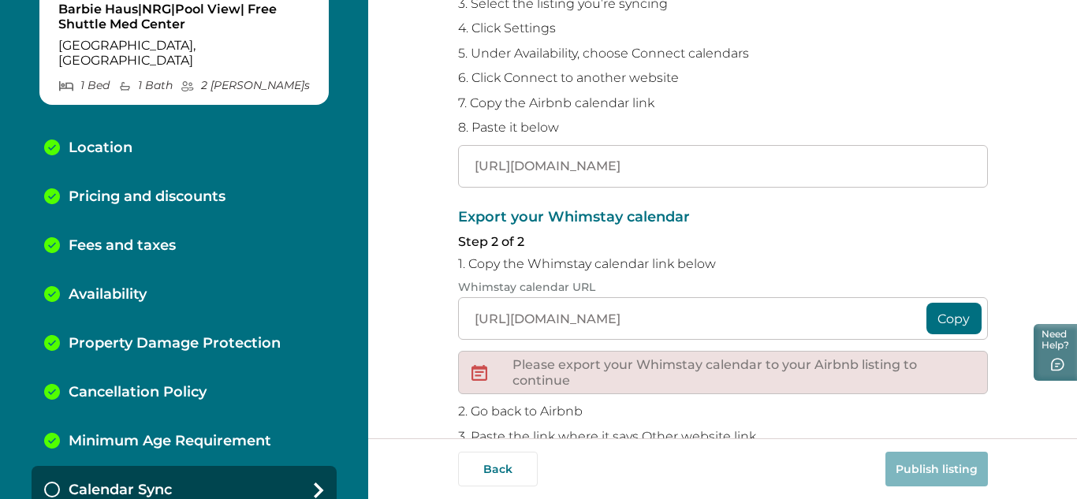
scroll to position [131, 0]
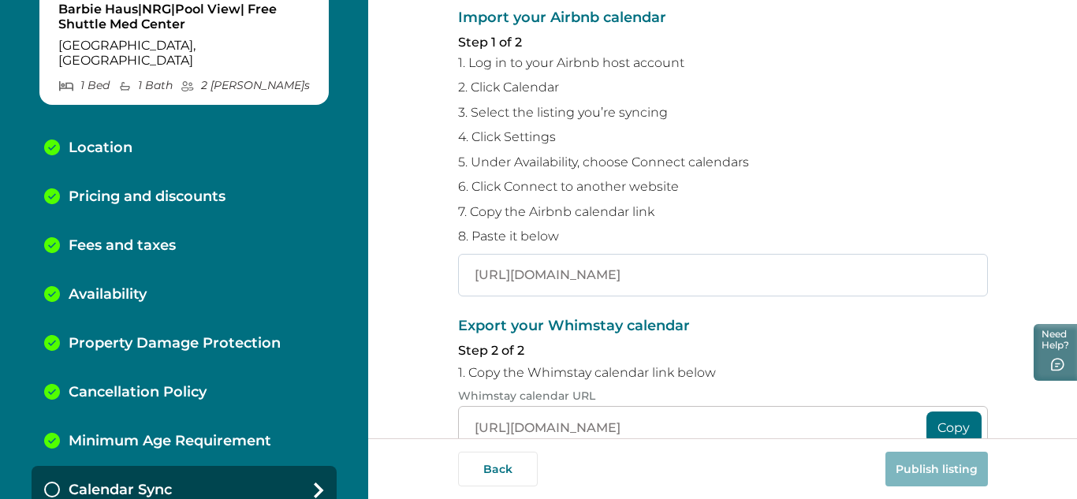
click at [643, 273] on input "[URL][DOMAIN_NAME]" at bounding box center [723, 275] width 530 height 43
drag, startPoint x: 471, startPoint y: 281, endPoint x: 999, endPoint y: 276, distance: 528.3
click at [999, 276] on div "Sync your Whimstay and Airbnb calendars To avoid double bookings, you’ll need t…" at bounding box center [722, 219] width 709 height 438
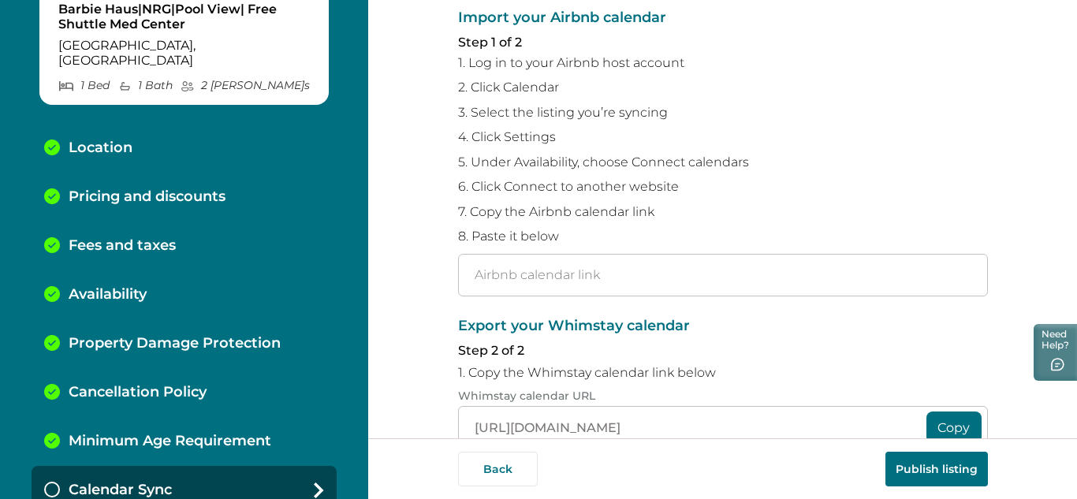
paste input "[URL][DOMAIN_NAME]"
type input "[URL][DOMAIN_NAME]"
click at [945, 429] on button "Copy" at bounding box center [953, 428] width 55 height 32
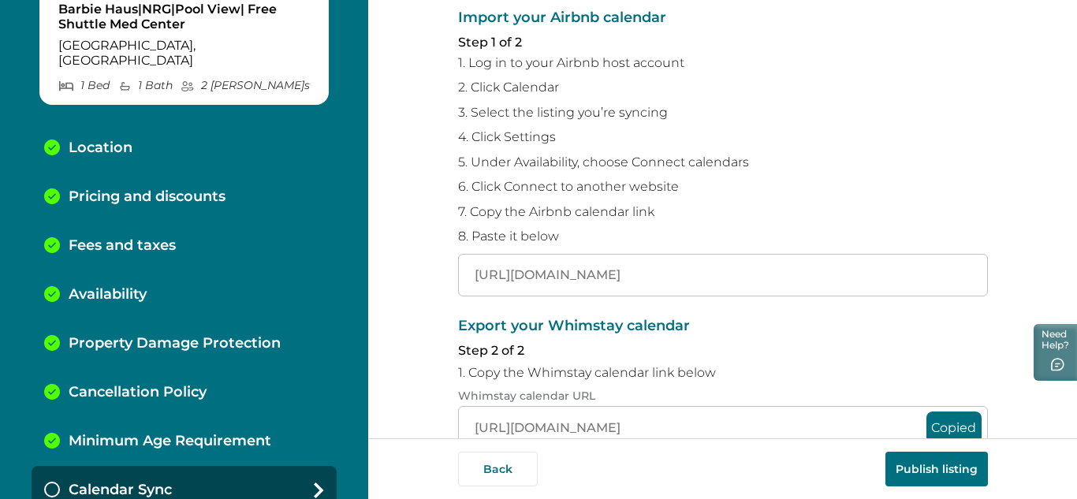
click at [944, 463] on button "Publish listing" at bounding box center [936, 469] width 102 height 35
click at [839, 203] on div "Import your Airbnb calendar Step 1 of 2 1. Log in to your Airbnb host account 2…" at bounding box center [723, 153] width 530 height 286
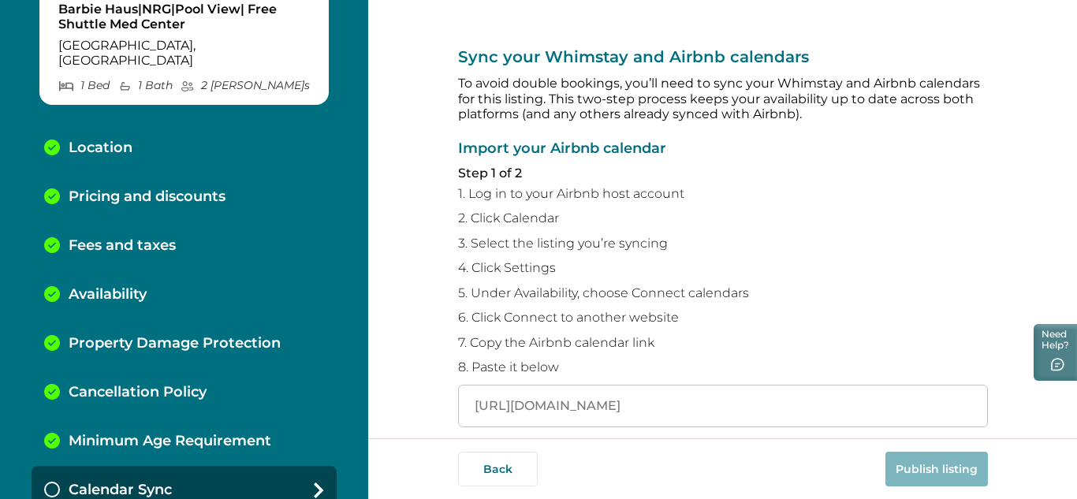
scroll to position [0, 143]
drag, startPoint x: 473, startPoint y: 415, endPoint x: 1039, endPoint y: 410, distance: 566.1
click at [1039, 410] on div "Sync your Whimstay and Airbnb calendars To avoid double bookings, you’ll need t…" at bounding box center [722, 219] width 709 height 438
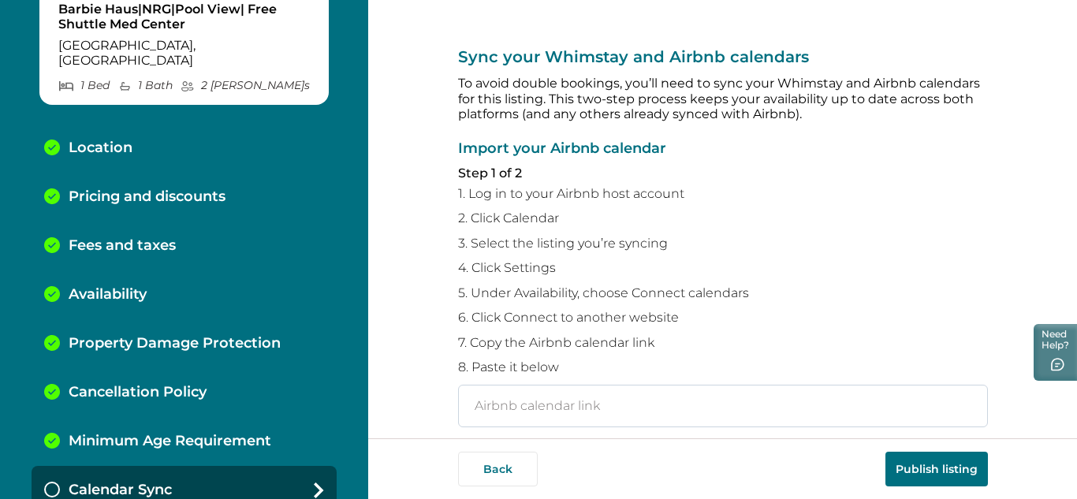
click at [532, 419] on input "text" at bounding box center [723, 406] width 530 height 43
paste input "[URL][DOMAIN_NAME]"
type input "[URL][DOMAIN_NAME]"
click at [1042, 474] on div "Back Publish listing" at bounding box center [722, 468] width 709 height 61
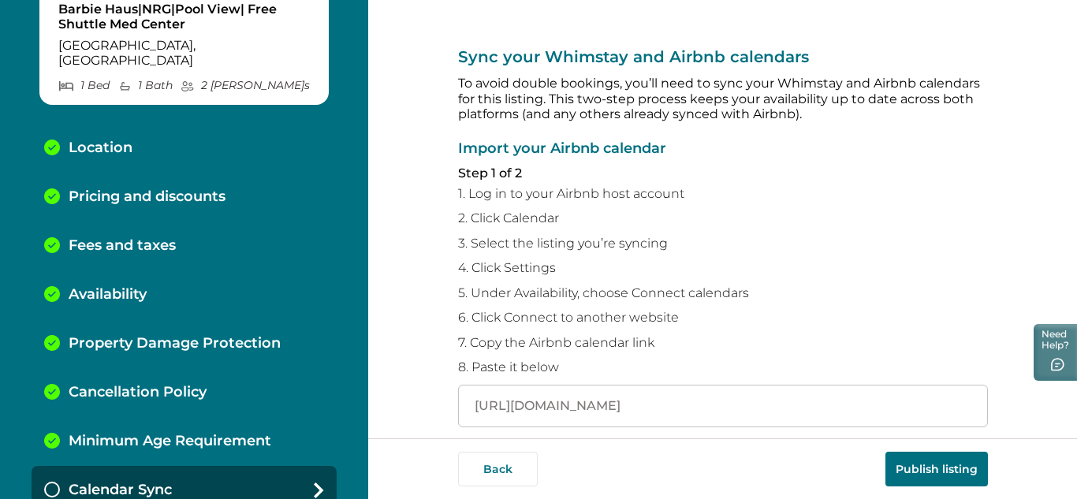
scroll to position [0, 0]
click at [1017, 422] on div "Sync your Whimstay and Airbnb calendars To avoid double bookings, you’ll need t…" at bounding box center [722, 219] width 709 height 438
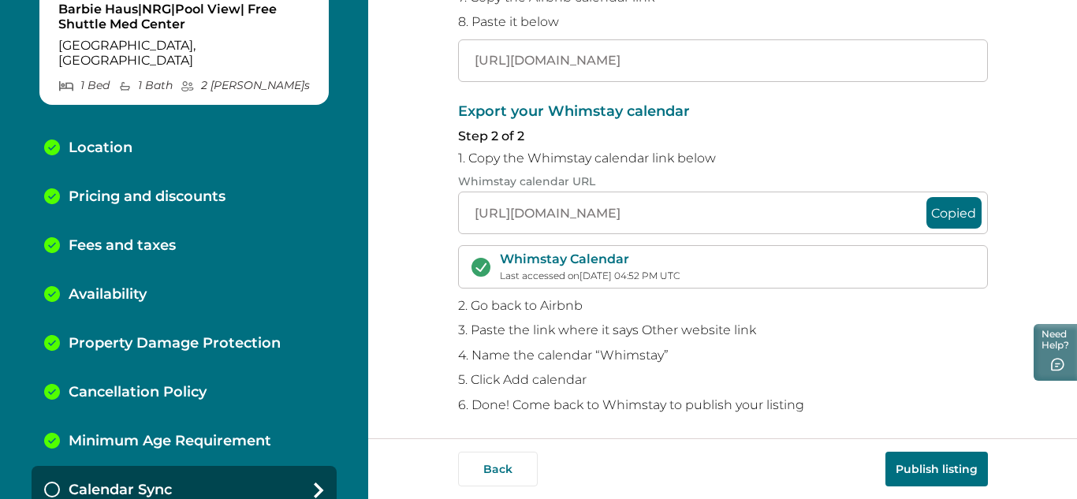
scroll to position [351, 0]
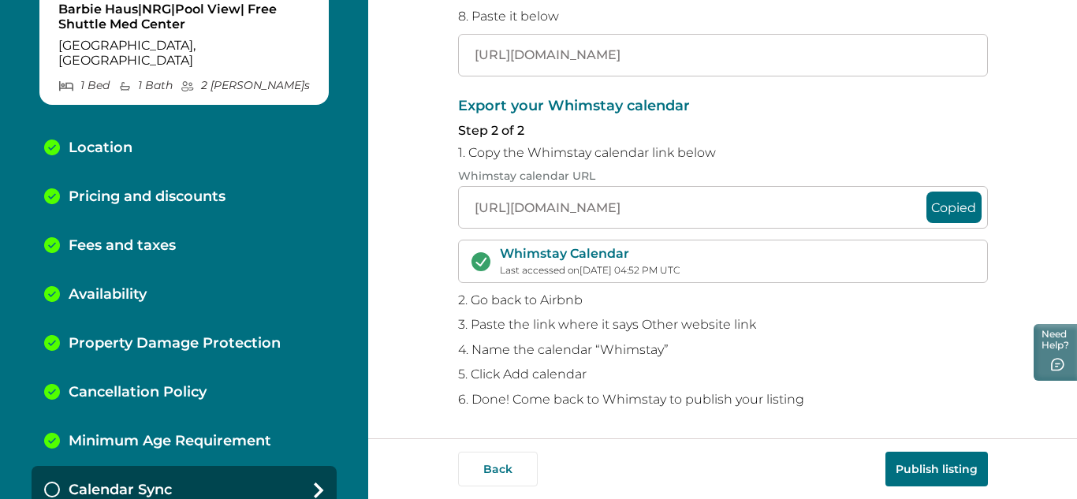
click at [943, 465] on button "Publish listing" at bounding box center [936, 469] width 102 height 35
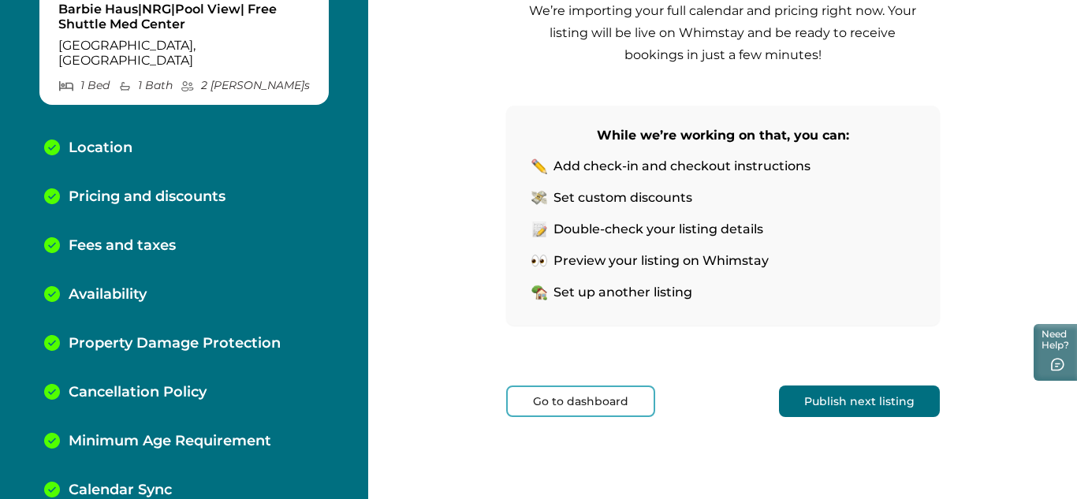
scroll to position [231, 0]
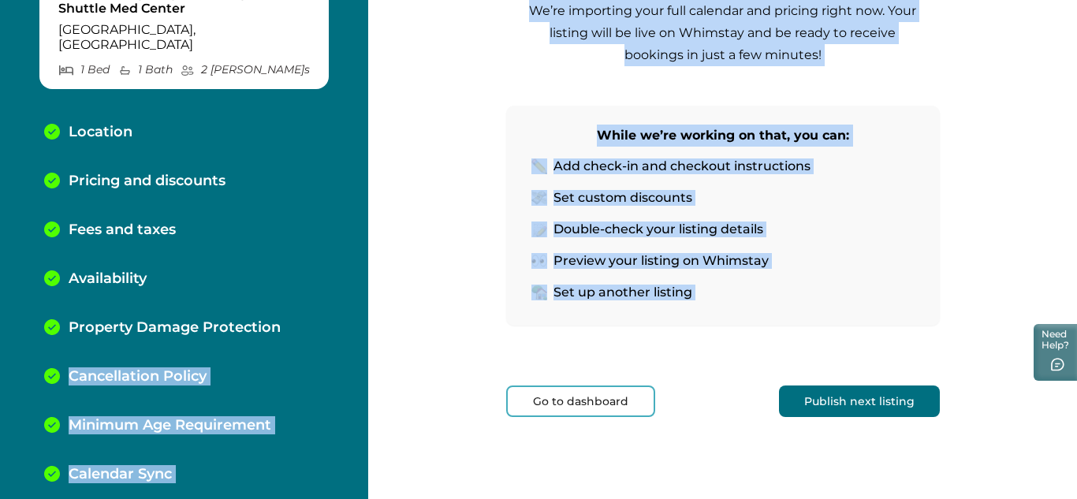
drag, startPoint x: 364, startPoint y: 419, endPoint x: 351, endPoint y: 350, distance: 70.7
click at [351, 350] on div "Barbie Haus|NRG|Pool View| Free Shuttle [GEOGRAPHIC_DATA] 1 Bed 1 Bath 2 Max Gu…" at bounding box center [538, 249] width 1077 height 499
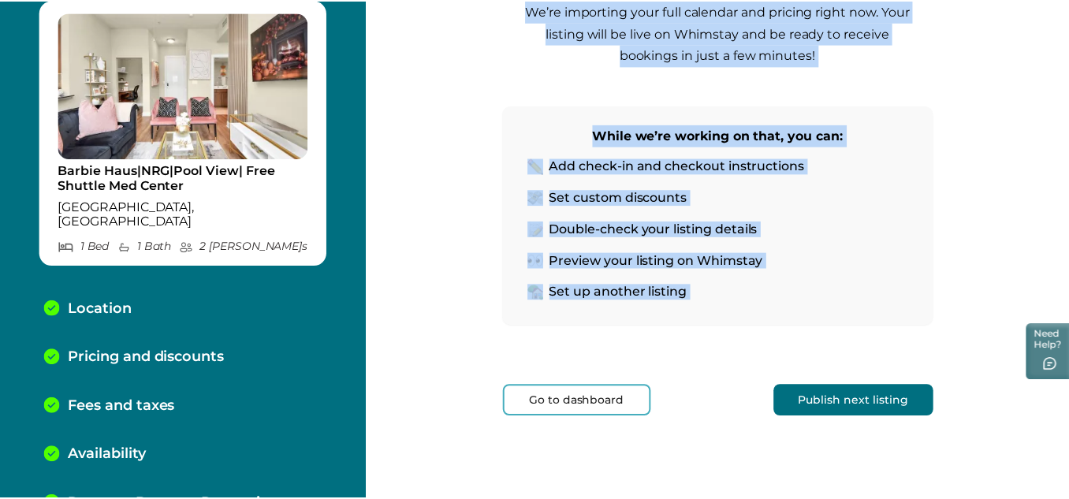
scroll to position [42, 0]
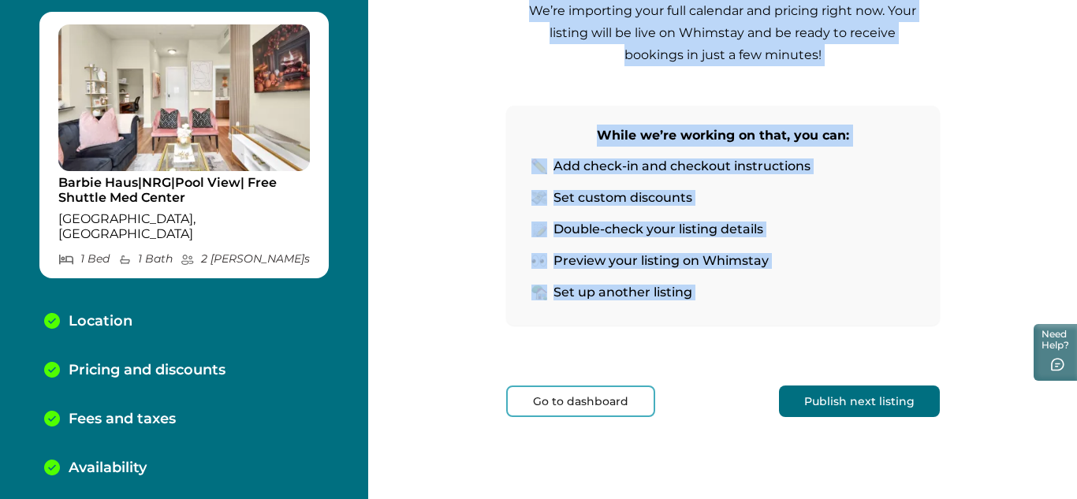
click at [541, 405] on button "Go to dashboard" at bounding box center [580, 402] width 149 height 32
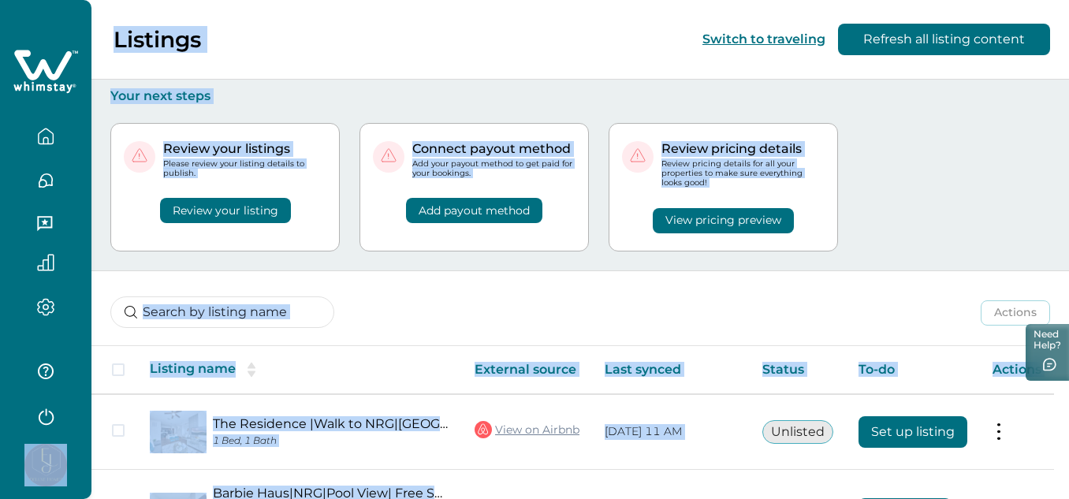
click at [852, 300] on div "Actions Actions Publish listing Unlist listing" at bounding box center [580, 300] width 978 height 58
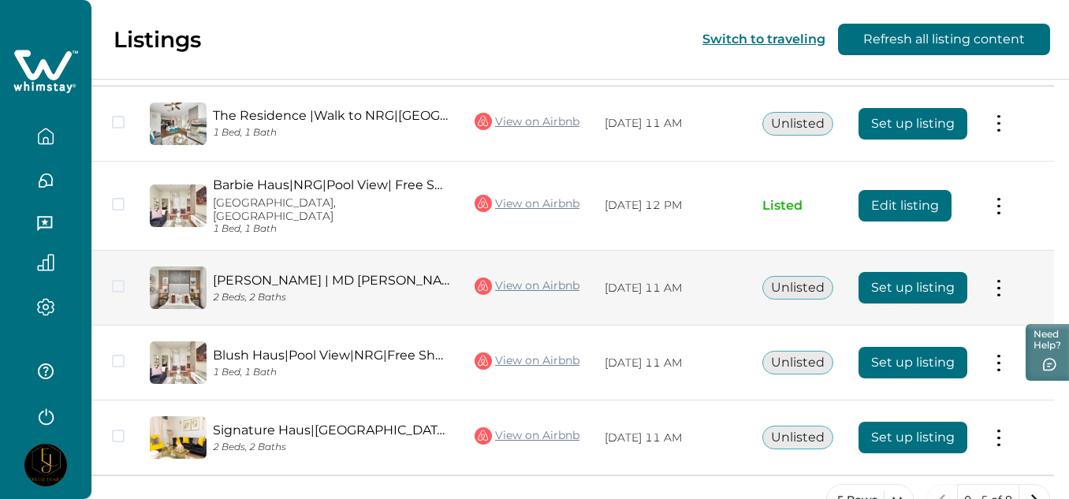
scroll to position [305, 0]
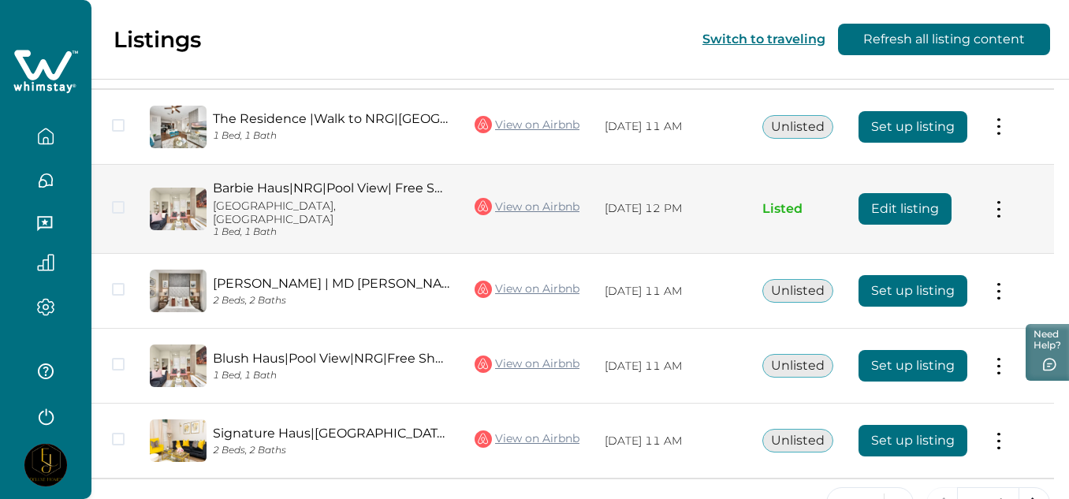
click at [531, 203] on link "View on Airbnb" at bounding box center [527, 206] width 105 height 20
click at [242, 196] on div "[GEOGRAPHIC_DATA]|NRG|Pool View| [GEOGRAPHIC_DATA] 1 Bed, 1 Bath" at bounding box center [328, 210] width 243 height 58
click at [919, 204] on button "Edit listing" at bounding box center [905, 209] width 93 height 32
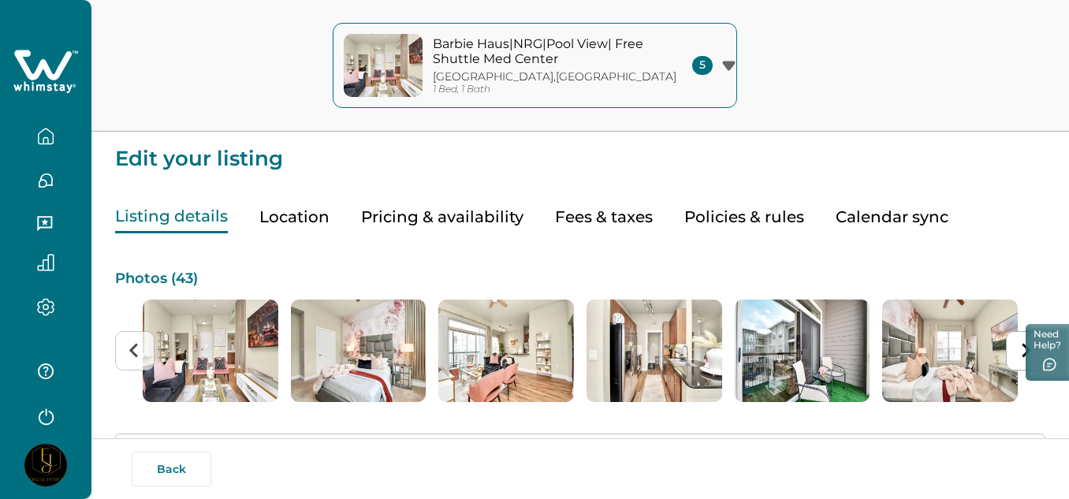
click at [301, 215] on button "Location" at bounding box center [294, 217] width 70 height 32
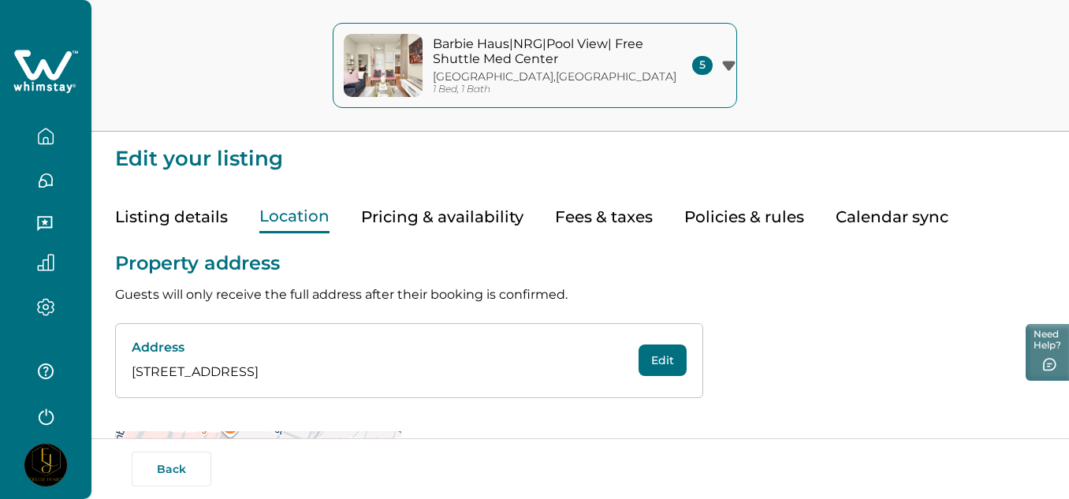
click at [772, 357] on div "Property address Guests will only receive the full address after their booking …" at bounding box center [580, 396] width 930 height 327
click at [483, 213] on button "Pricing & availability" at bounding box center [442, 217] width 162 height 32
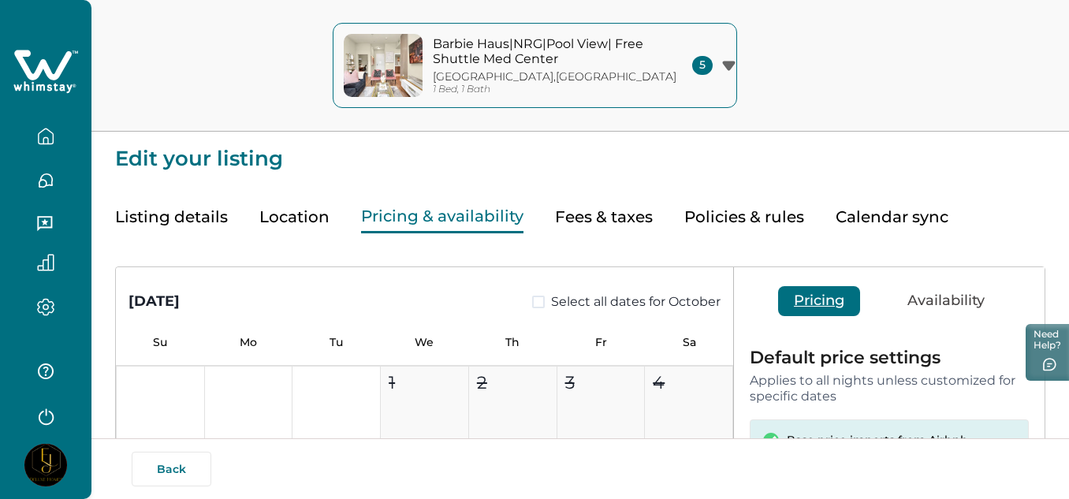
click at [931, 330] on div "Pricing Availability" at bounding box center [889, 300] width 311 height 66
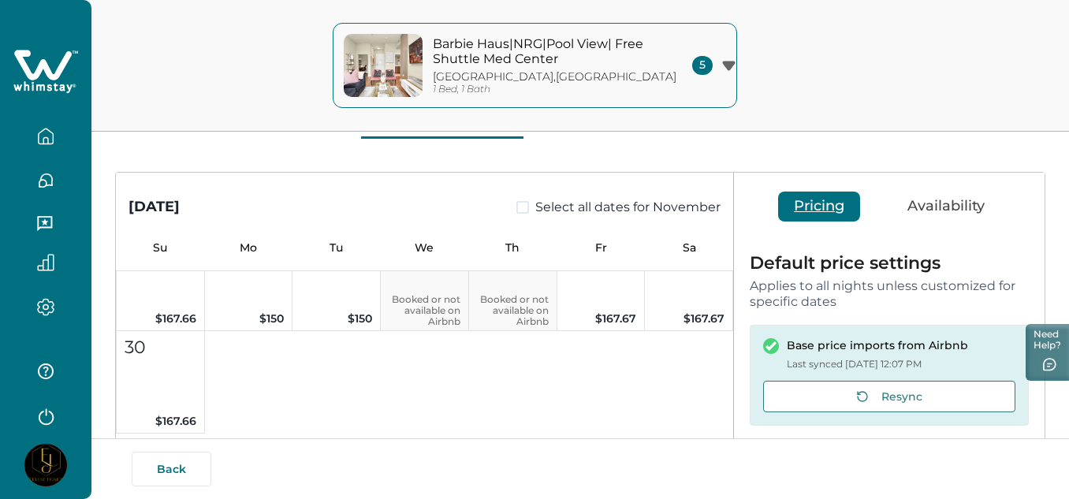
scroll to position [1082, 0]
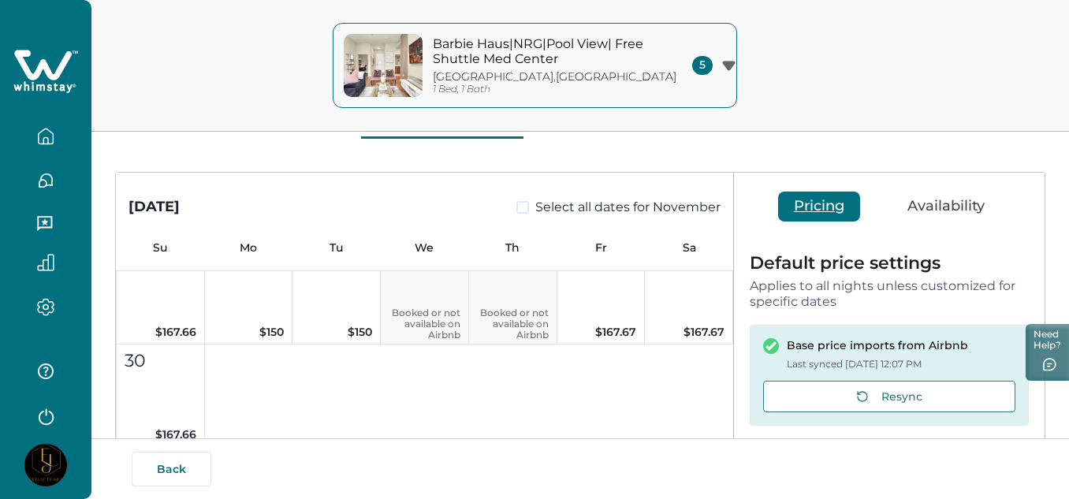
click at [470, 335] on div "1 $167 $133.60 2 $167 $133.60 3 $150 $120 4 $150 $120 5 $164 $131.20 6 $164 $13…" at bounding box center [424, 139] width 617 height 616
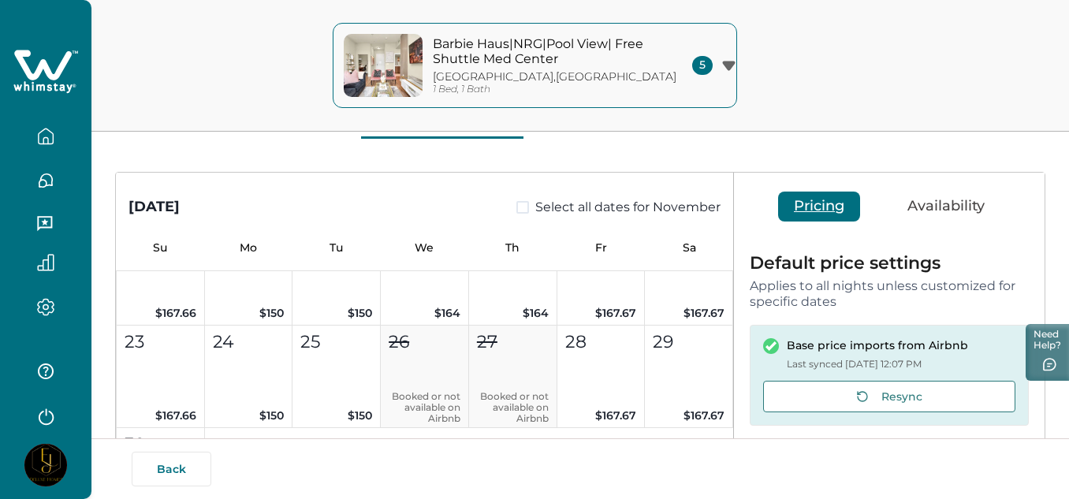
scroll to position [984, 0]
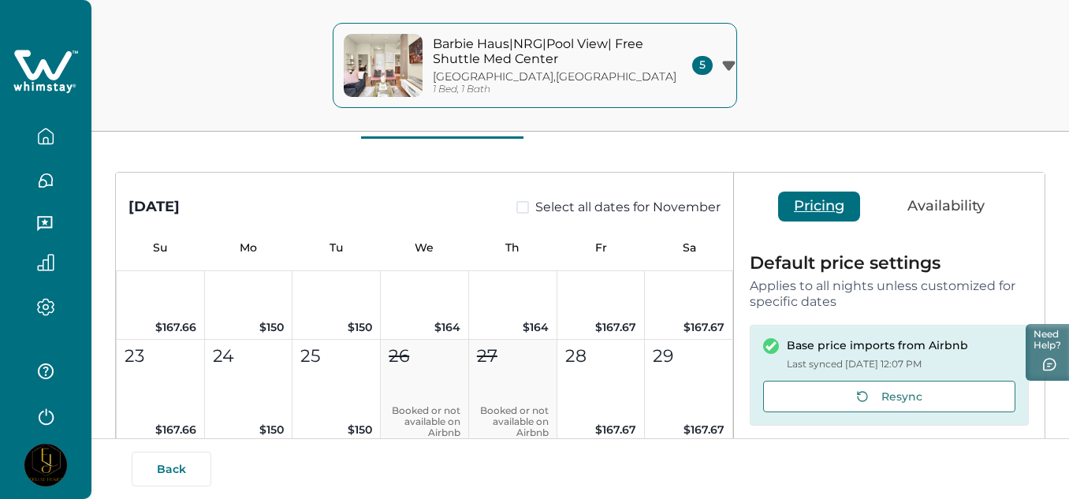
click at [423, 400] on div "1 $167 $133.60 2 $167 $133.60 3 $150 $120 4 $150 $120 5 $164 $131.20 6 $164 $13…" at bounding box center [424, 237] width 617 height 616
click at [943, 206] on button "Availability" at bounding box center [946, 207] width 109 height 30
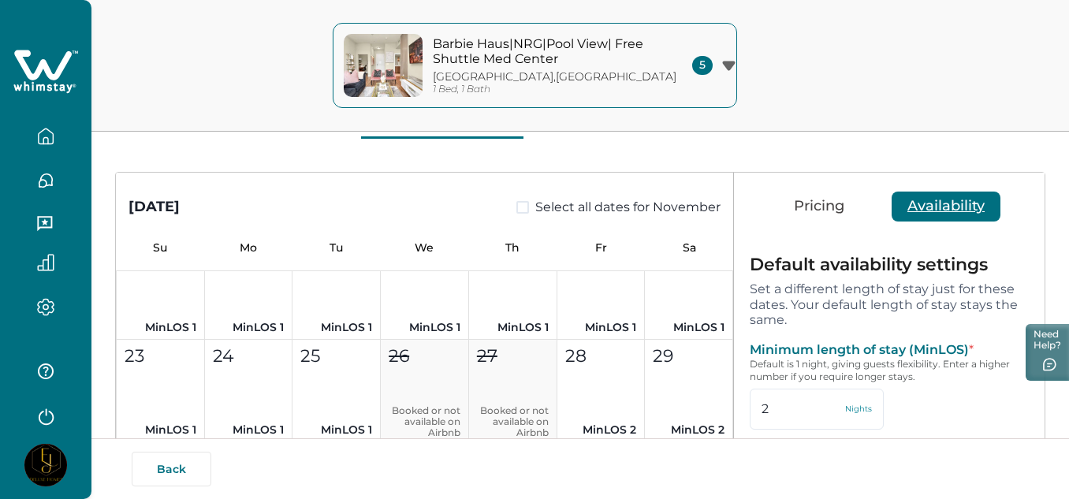
click at [722, 65] on icon "button" at bounding box center [728, 65] width 13 height 9
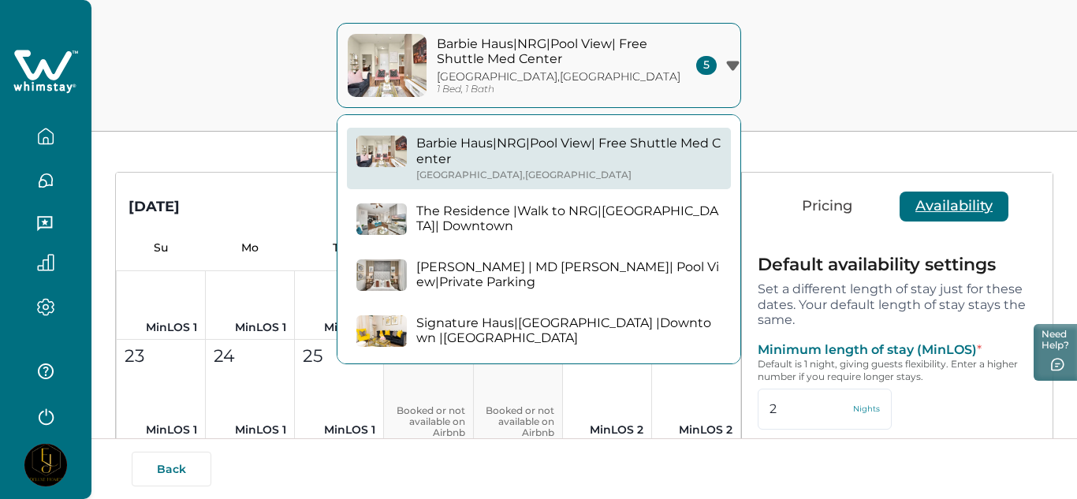
click at [726, 65] on icon "button" at bounding box center [732, 65] width 13 height 9
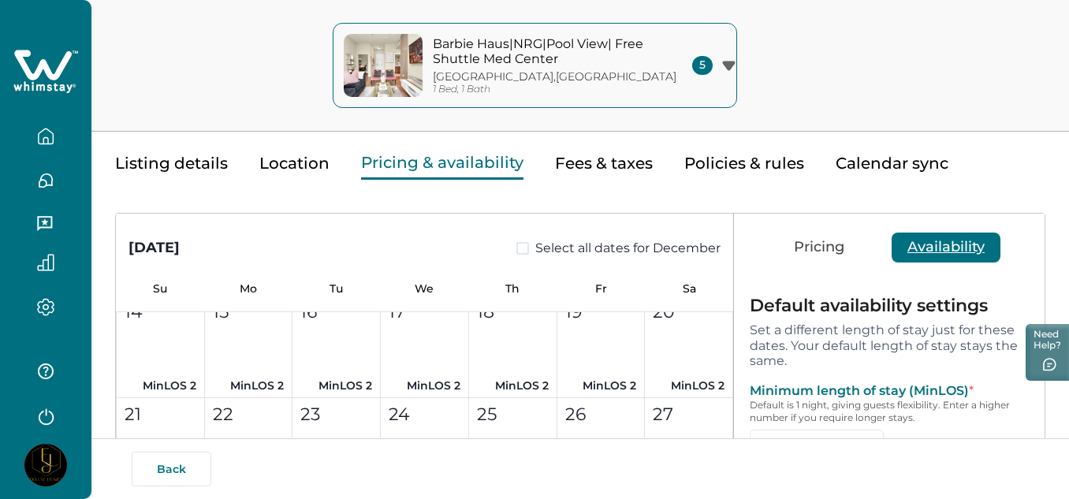
scroll to position [0, 0]
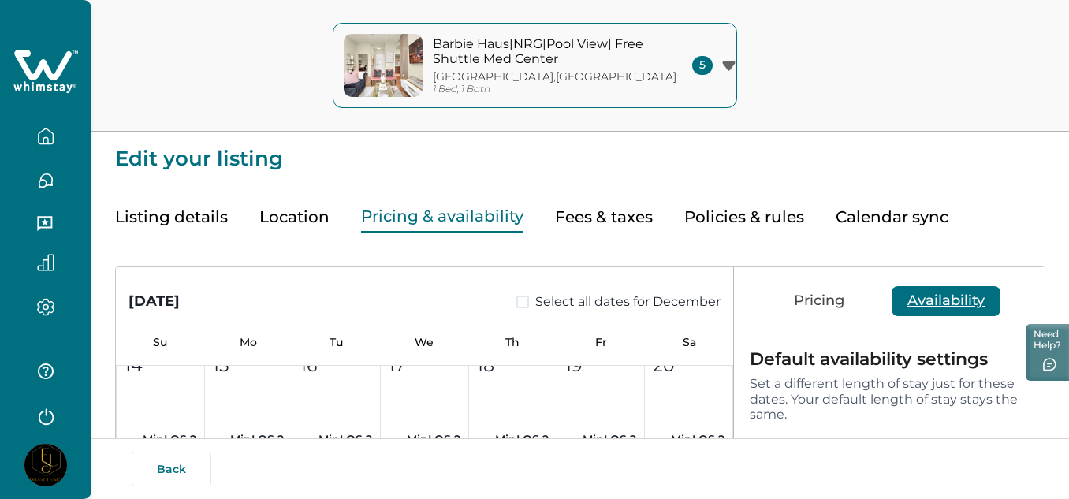
click at [594, 221] on button "Fees & taxes" at bounding box center [604, 217] width 98 height 32
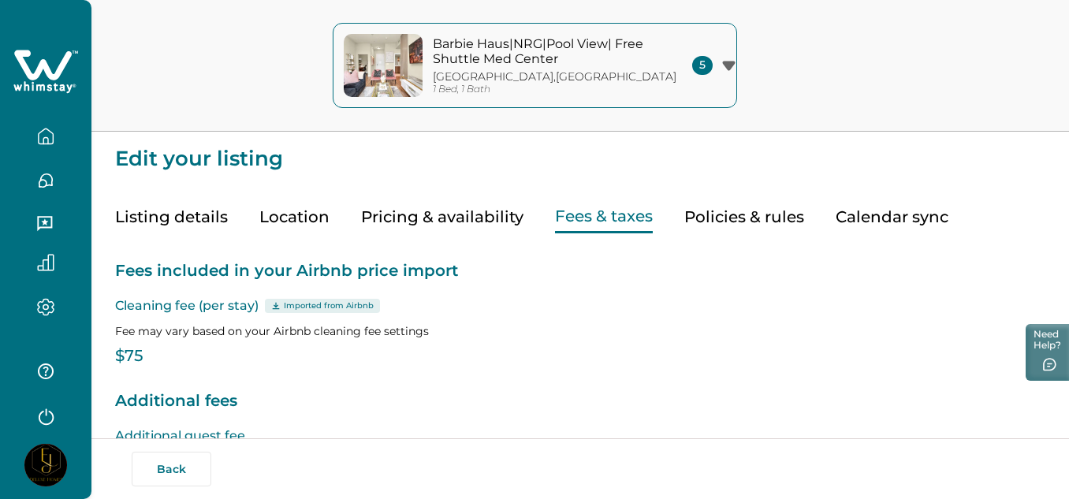
click at [766, 222] on button "Policies & rules" at bounding box center [744, 217] width 120 height 32
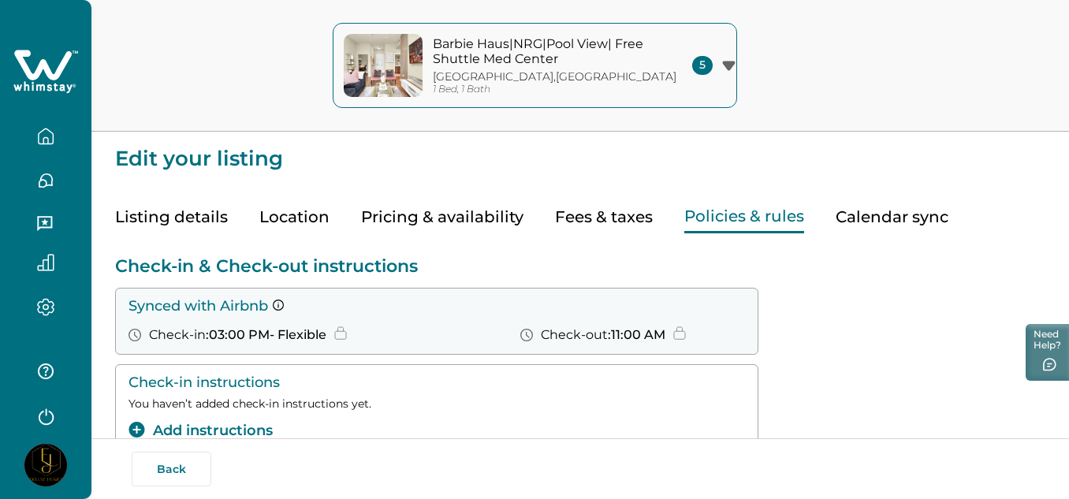
click at [856, 347] on div "Check-in & Check-out instructions Synced with Airbnb Check-in : 03:00 PM - Flex…" at bounding box center [580, 409] width 930 height 309
click at [867, 216] on button "Calendar sync" at bounding box center [892, 217] width 113 height 32
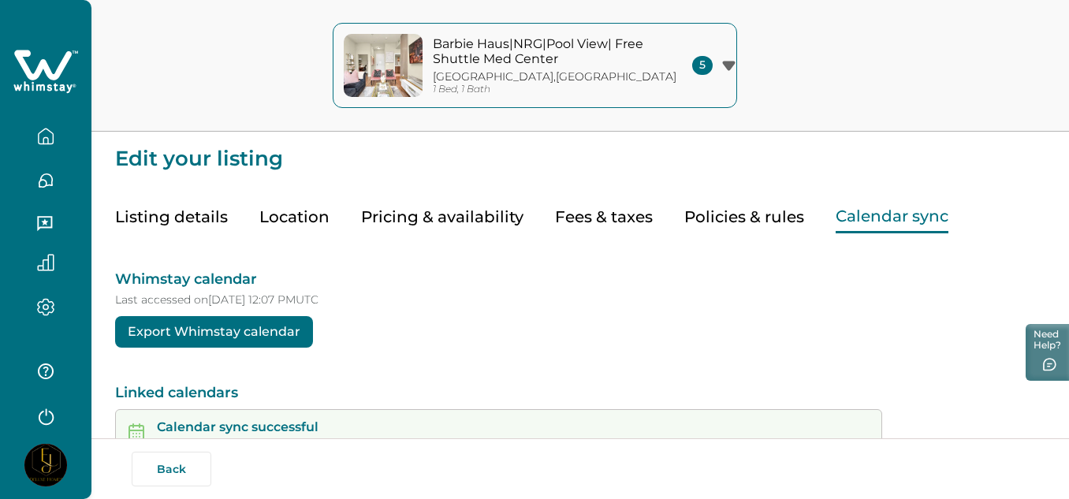
click at [43, 146] on button "button" at bounding box center [46, 137] width 66 height 32
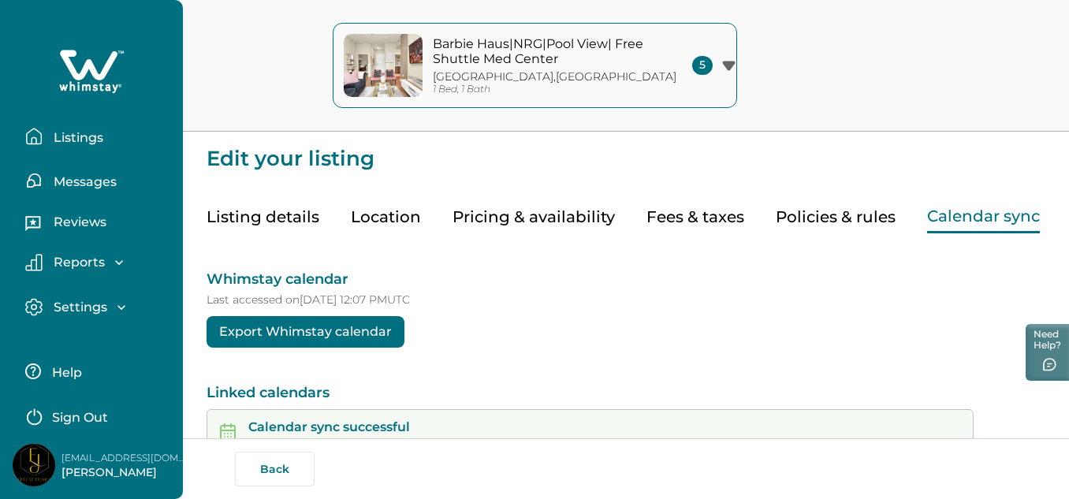
click at [56, 135] on p "Listings" at bounding box center [76, 138] width 54 height 16
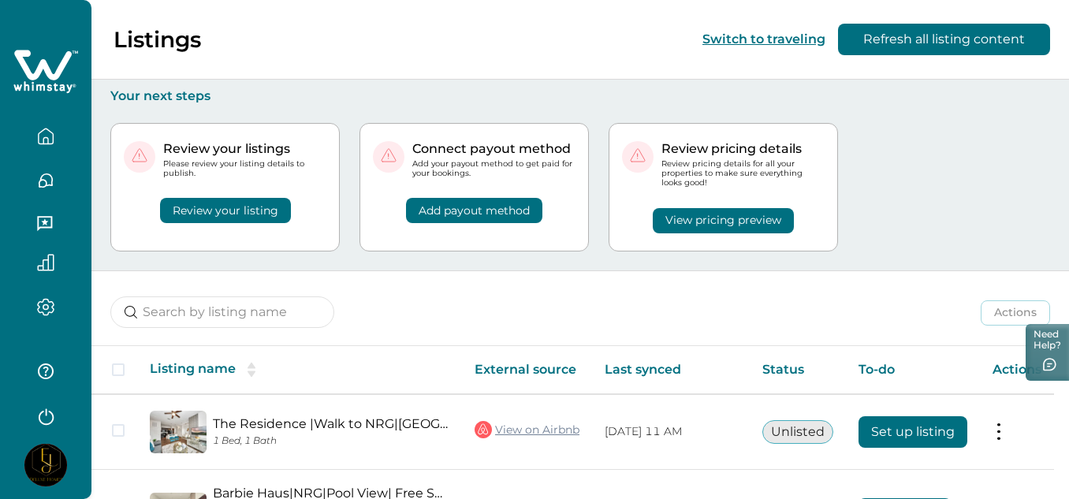
click at [556, 324] on div "Actions Actions Publish listing Unlist listing" at bounding box center [580, 300] width 978 height 58
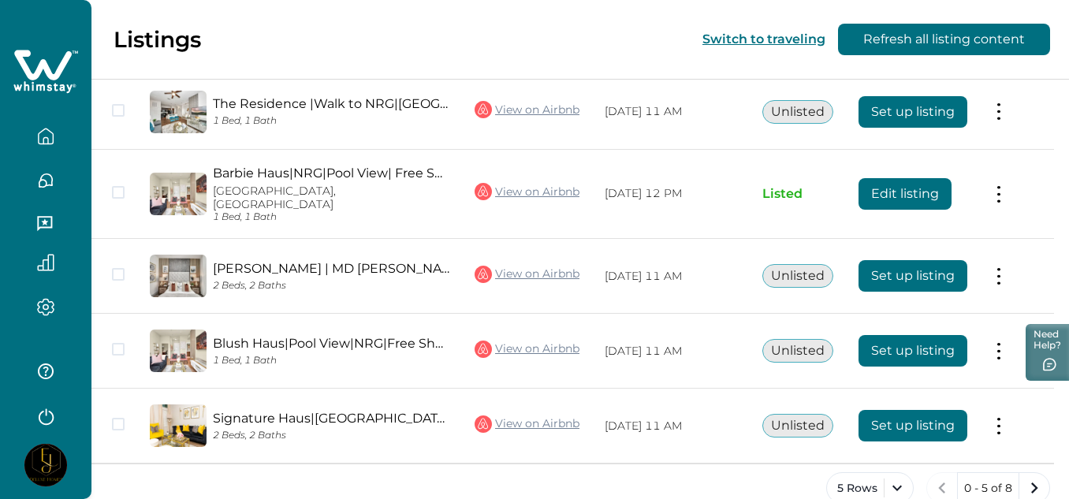
scroll to position [337, 0]
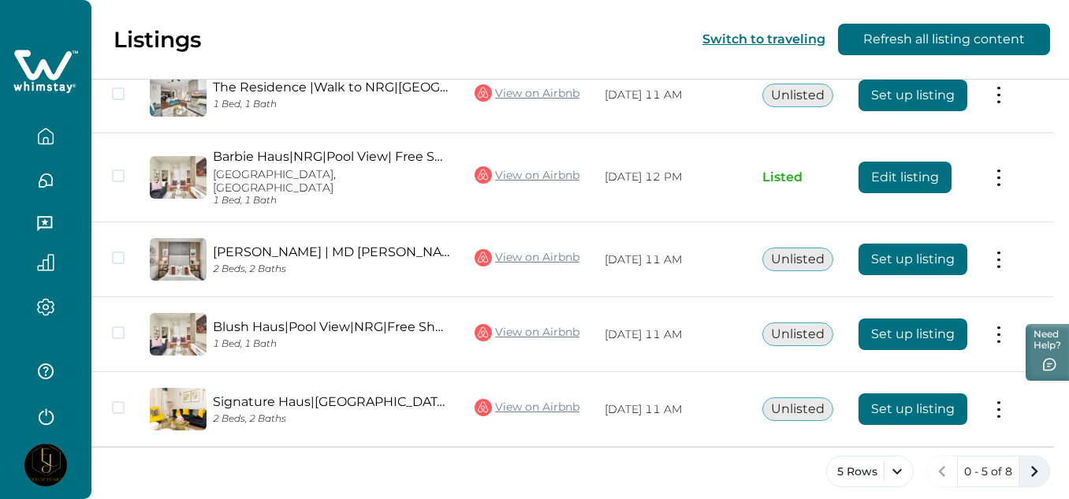
click at [1038, 462] on icon "next page" at bounding box center [1034, 471] width 22 height 22
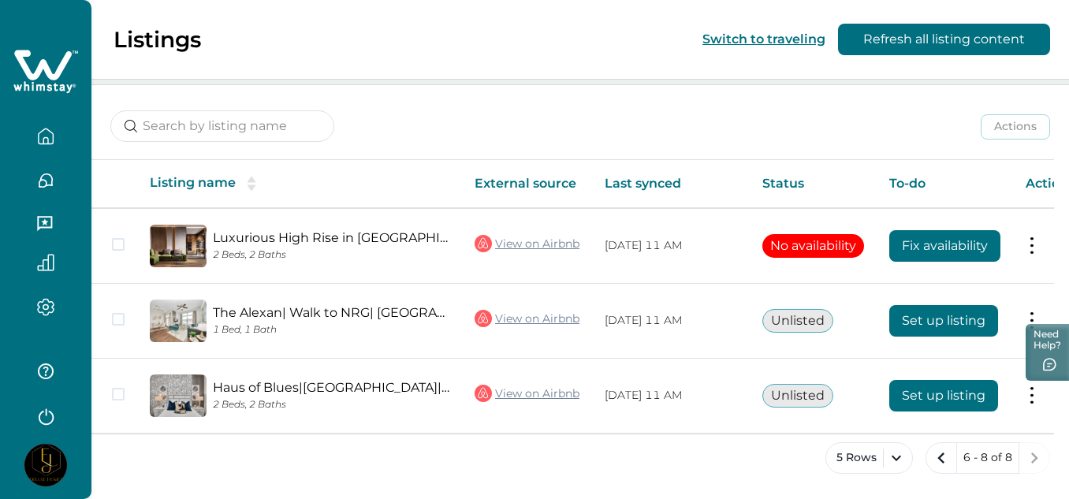
scroll to position [190, 0]
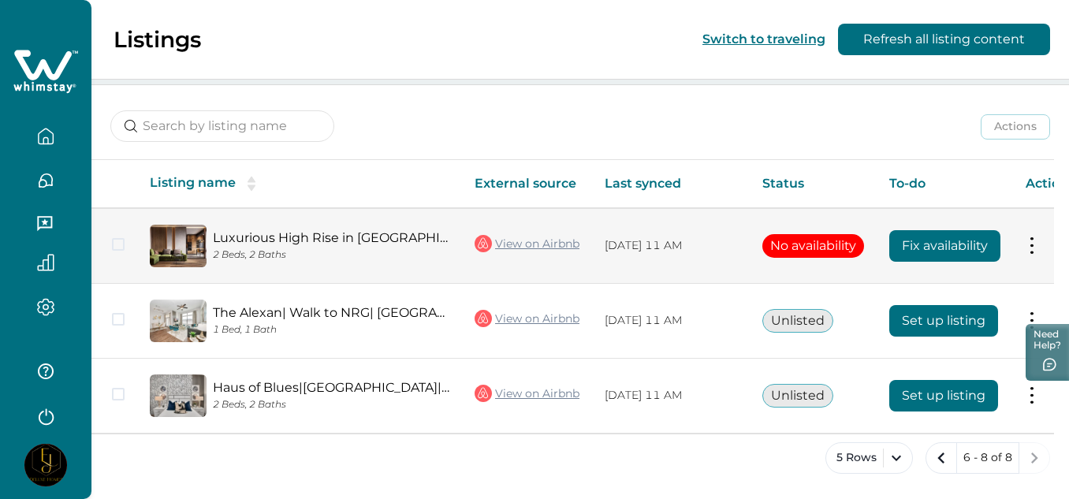
click at [1035, 240] on button at bounding box center [1032, 245] width 13 height 17
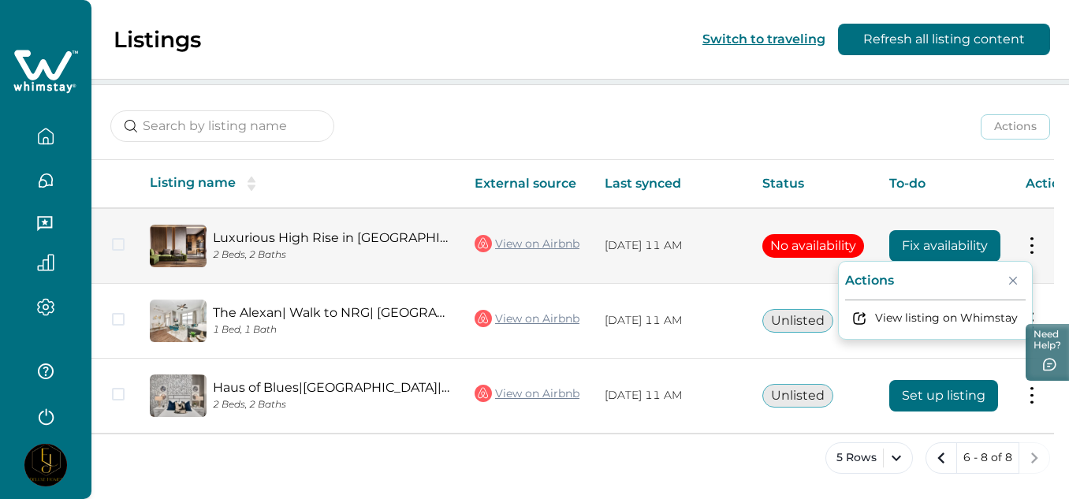
click at [1016, 278] on icon "Close" at bounding box center [1013, 281] width 8 height 8
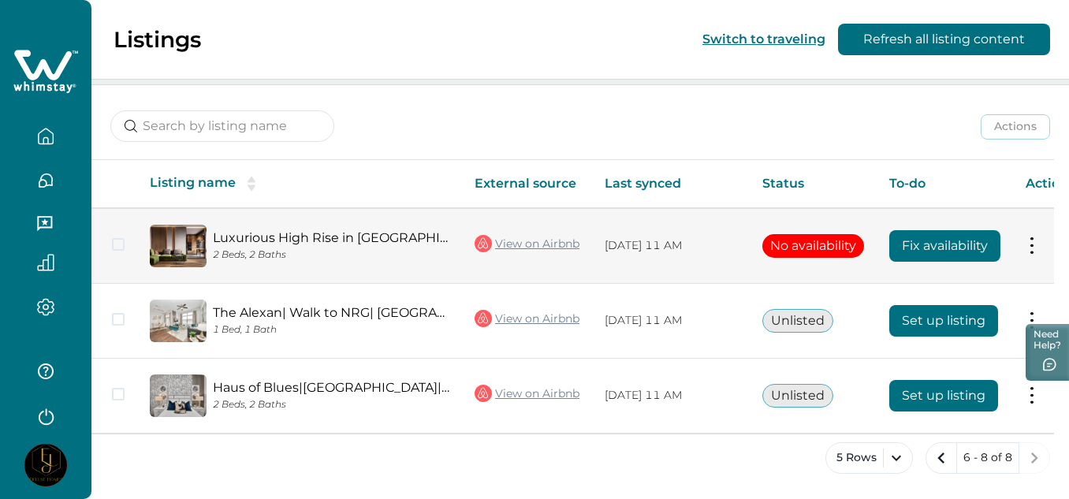
click at [113, 239] on span at bounding box center [118, 244] width 13 height 13
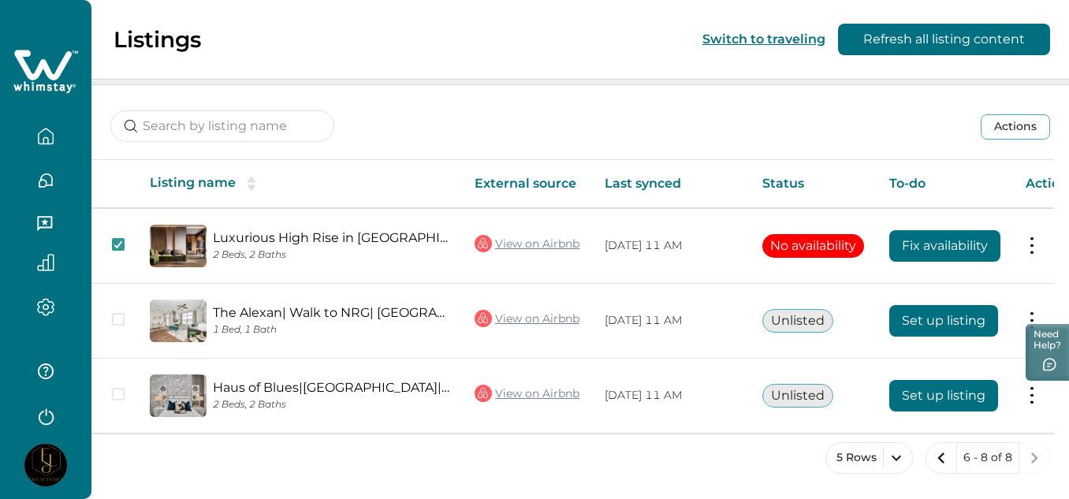
click at [1034, 125] on button "Actions" at bounding box center [1015, 126] width 69 height 25
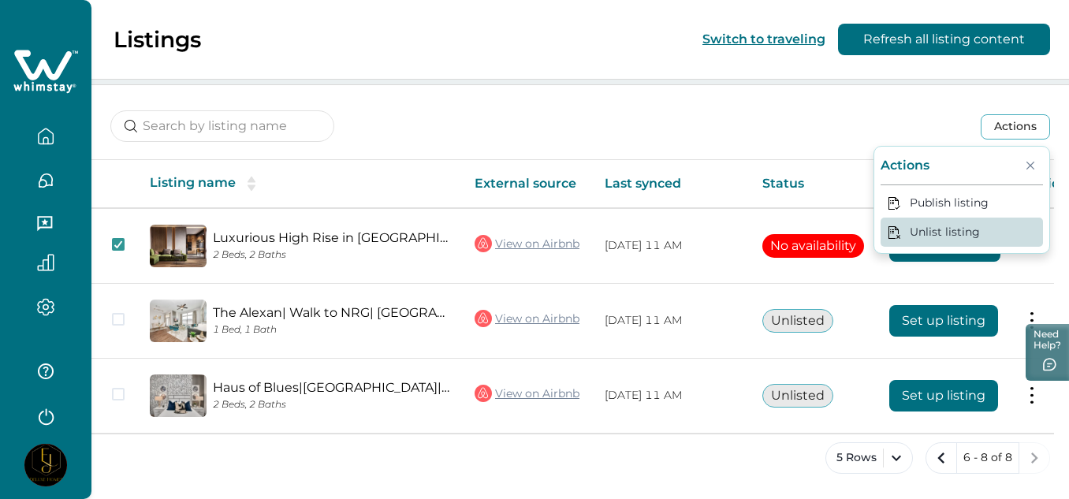
click at [948, 227] on button "Unlist listing" at bounding box center [962, 232] width 162 height 29
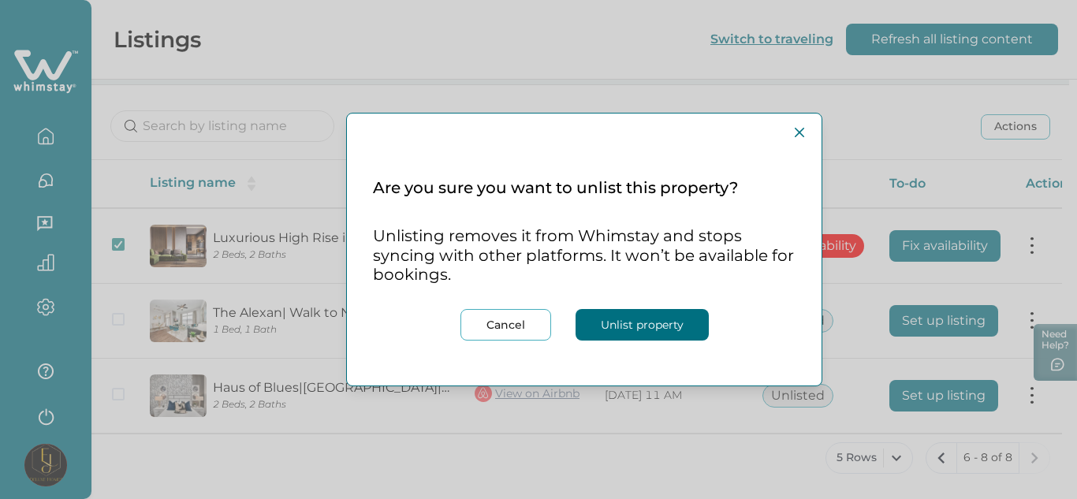
click at [656, 327] on button "Unlist property" at bounding box center [642, 325] width 133 height 32
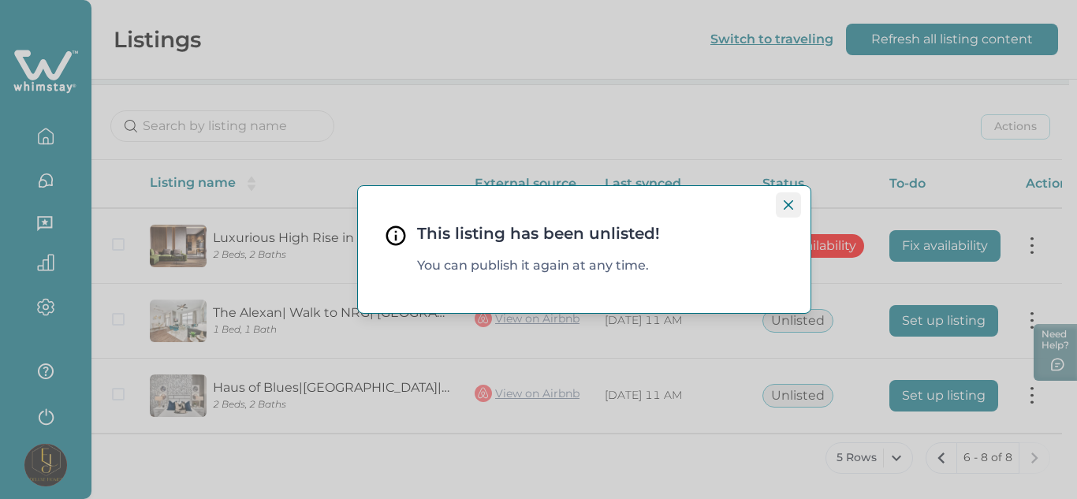
click at [784, 204] on icon "Close" at bounding box center [788, 204] width 9 height 9
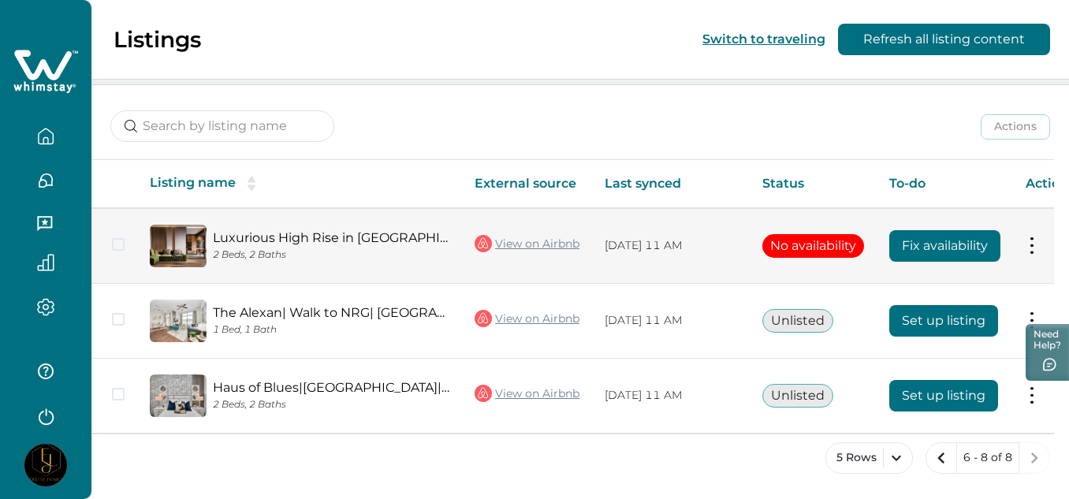
click at [1038, 248] on button at bounding box center [1032, 245] width 13 height 17
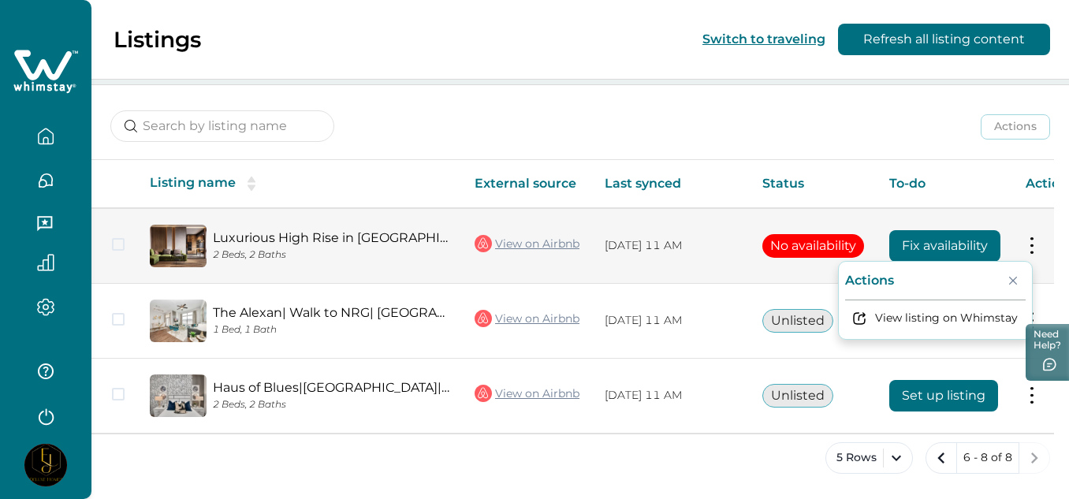
click at [1017, 280] on icon "Close" at bounding box center [1013, 281] width 8 height 8
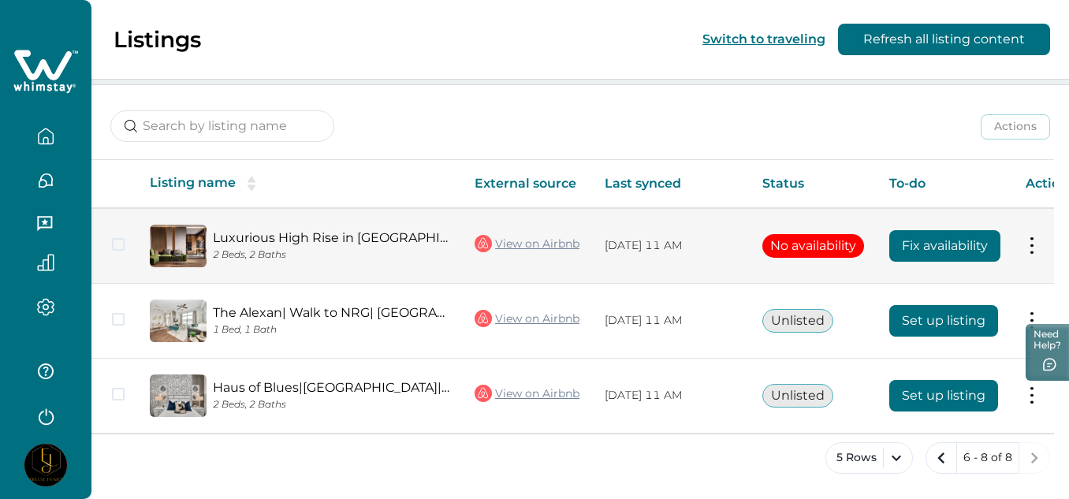
click at [119, 241] on span at bounding box center [118, 244] width 13 height 13
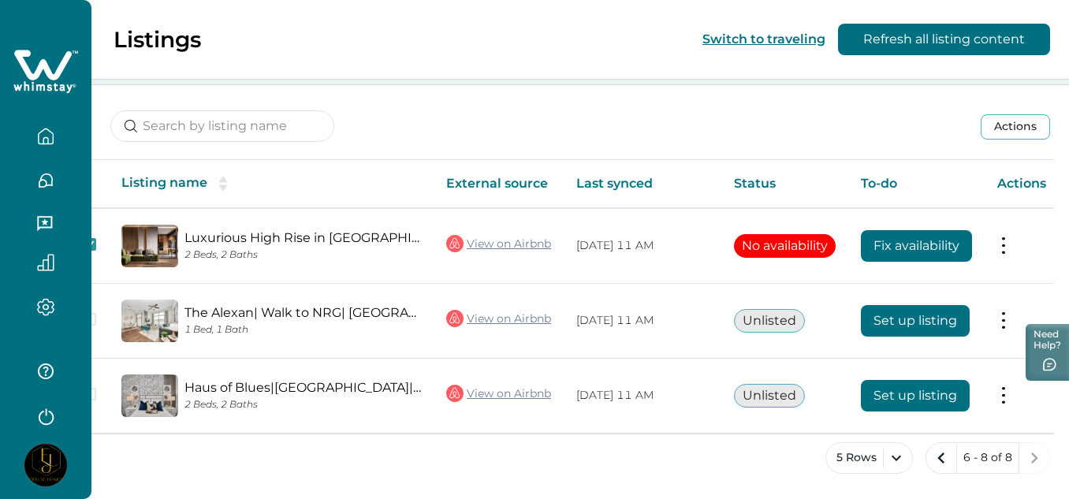
scroll to position [188, 0]
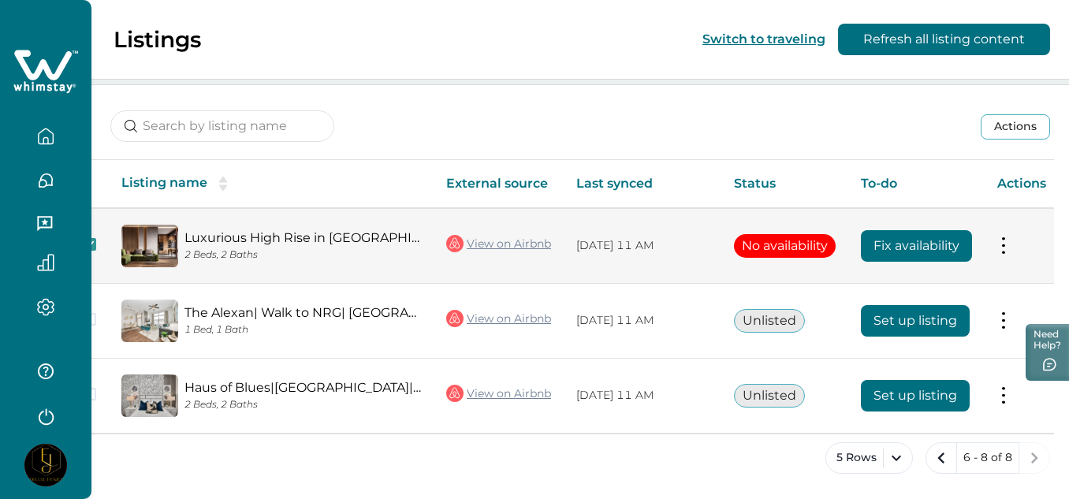
click at [1004, 249] on button at bounding box center [1003, 245] width 13 height 17
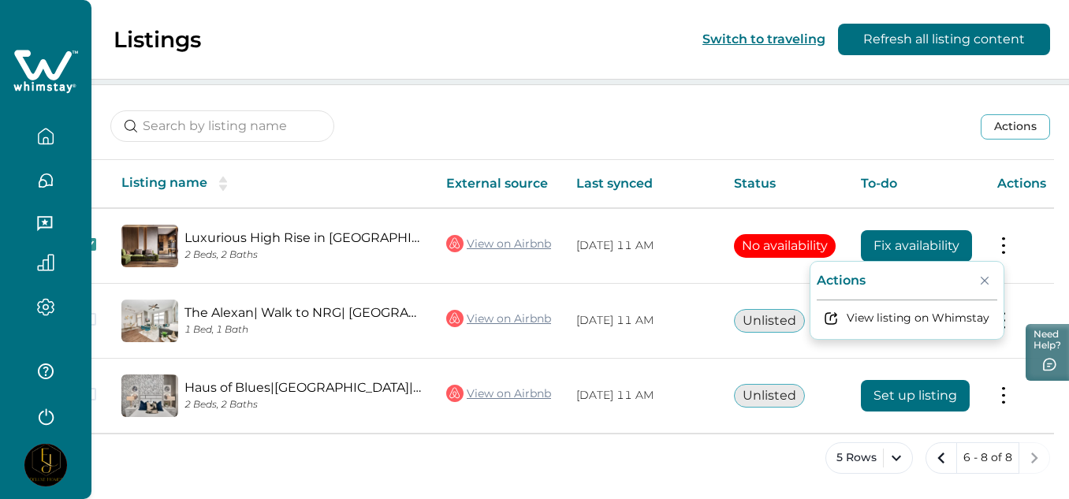
click at [1036, 120] on button "Actions" at bounding box center [1015, 126] width 69 height 25
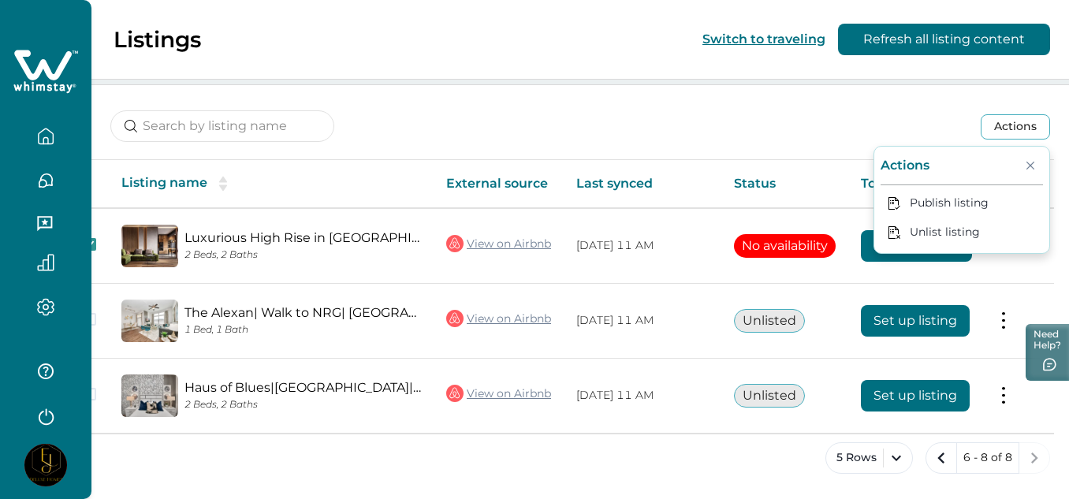
click at [1030, 163] on icon "Close" at bounding box center [1031, 166] width 8 height 8
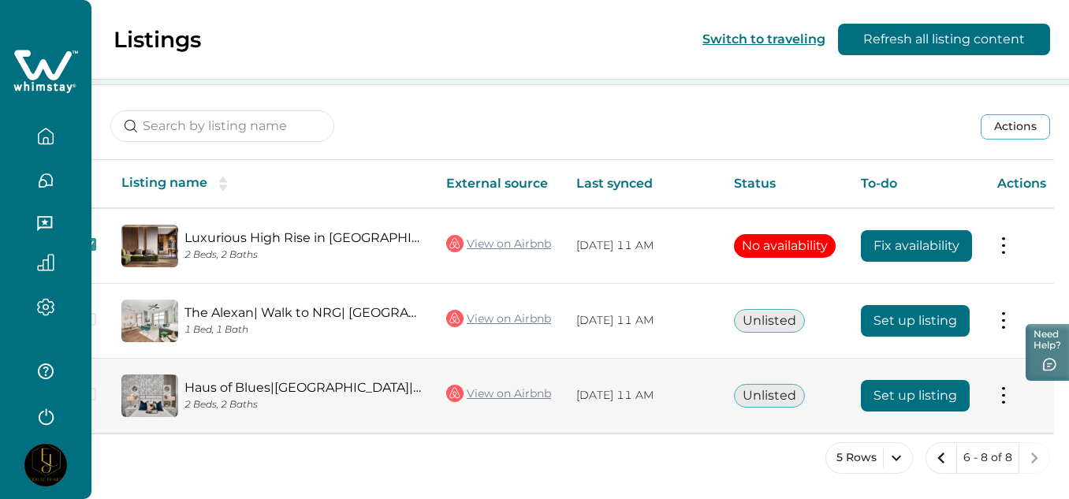
click at [930, 391] on button "Set up listing" at bounding box center [915, 396] width 109 height 32
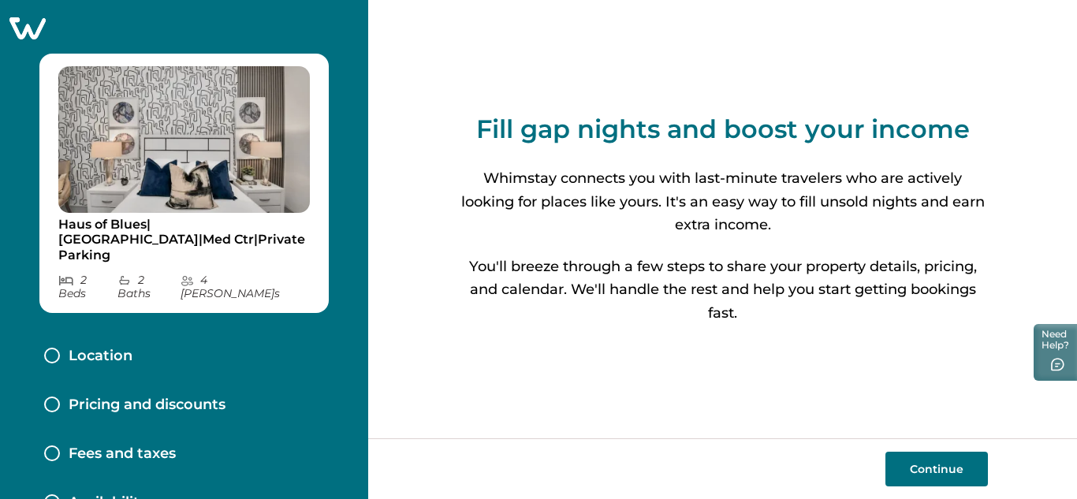
click at [917, 472] on button "Continue" at bounding box center [936, 469] width 102 height 35
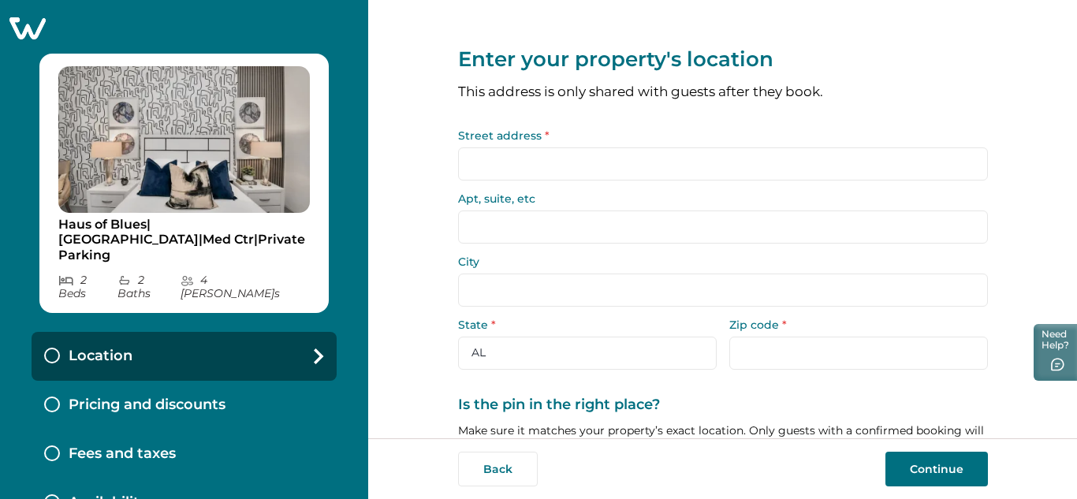
click at [609, 167] on input "Street address *" at bounding box center [723, 163] width 530 height 33
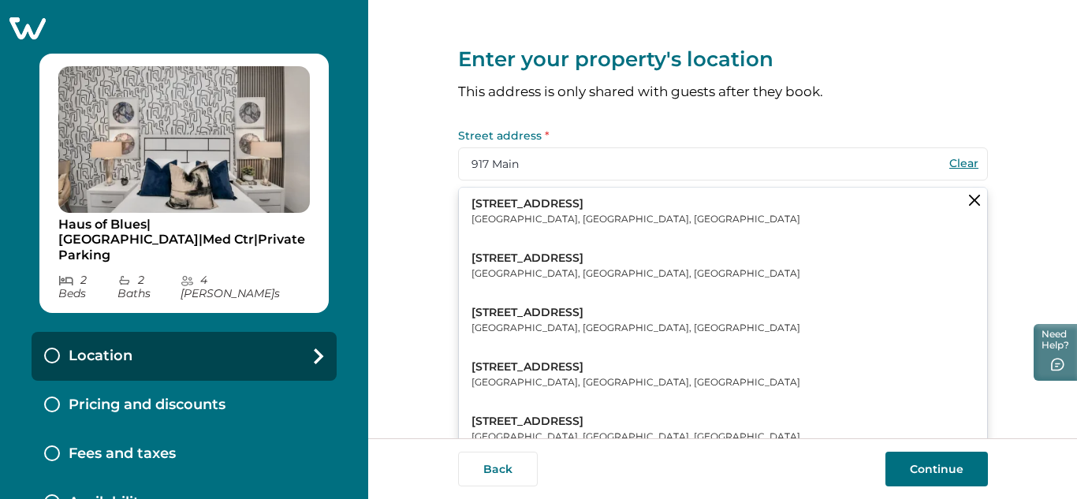
click at [565, 211] on button "[STREET_ADDRESS]" at bounding box center [723, 212] width 528 height 48
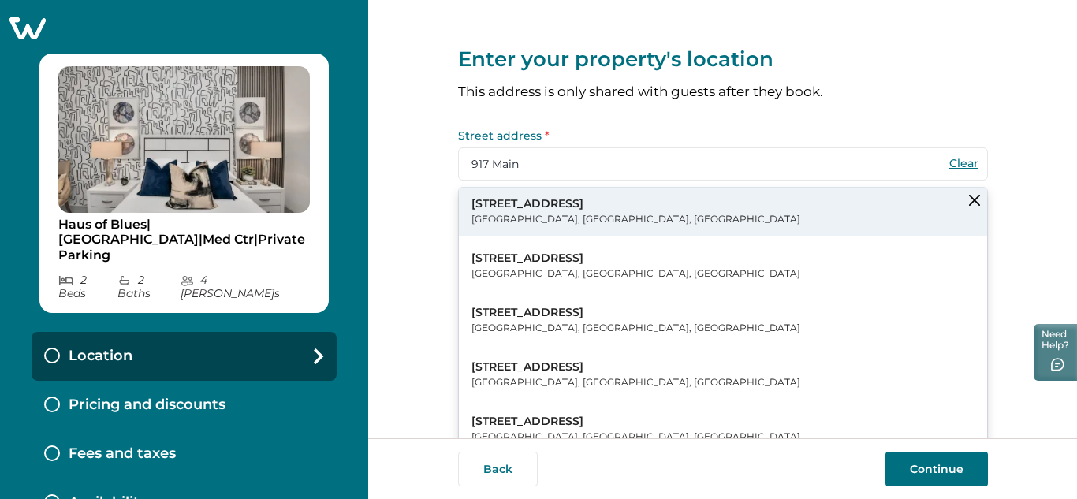
type input "[STREET_ADDRESS]"
type input "[GEOGRAPHIC_DATA]"
select select "[GEOGRAPHIC_DATA]"
type input "77002"
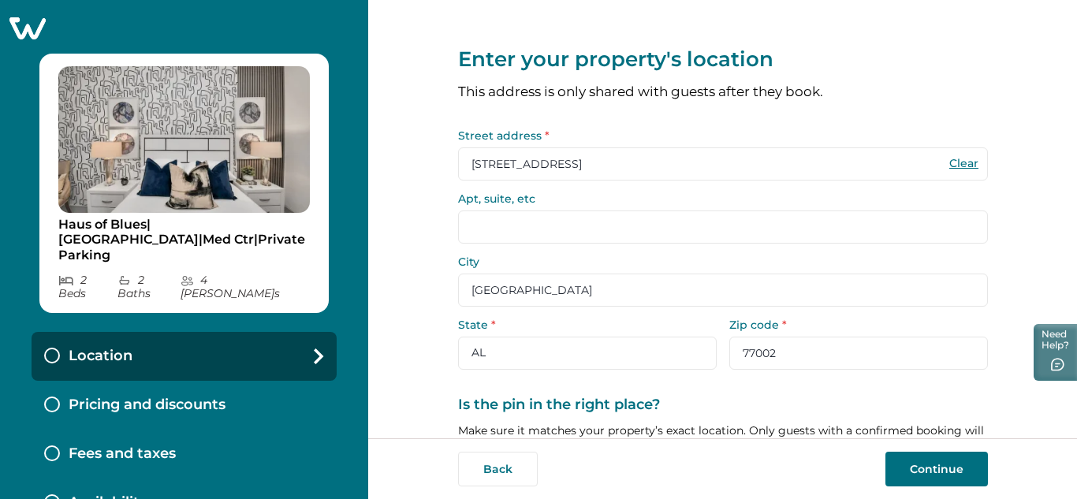
click at [792, 358] on input "77002" at bounding box center [858, 353] width 259 height 33
click at [787, 351] on input "77002" at bounding box center [858, 353] width 259 height 33
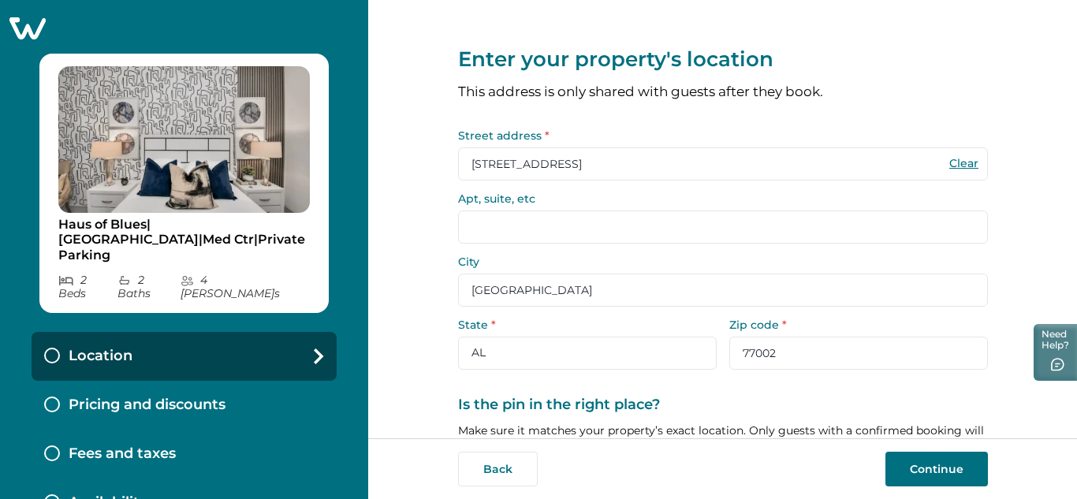
click at [966, 164] on button "Clear" at bounding box center [964, 163] width 32 height 14
select select "AL"
click at [840, 156] on input "Street address *" at bounding box center [723, 163] width 530 height 33
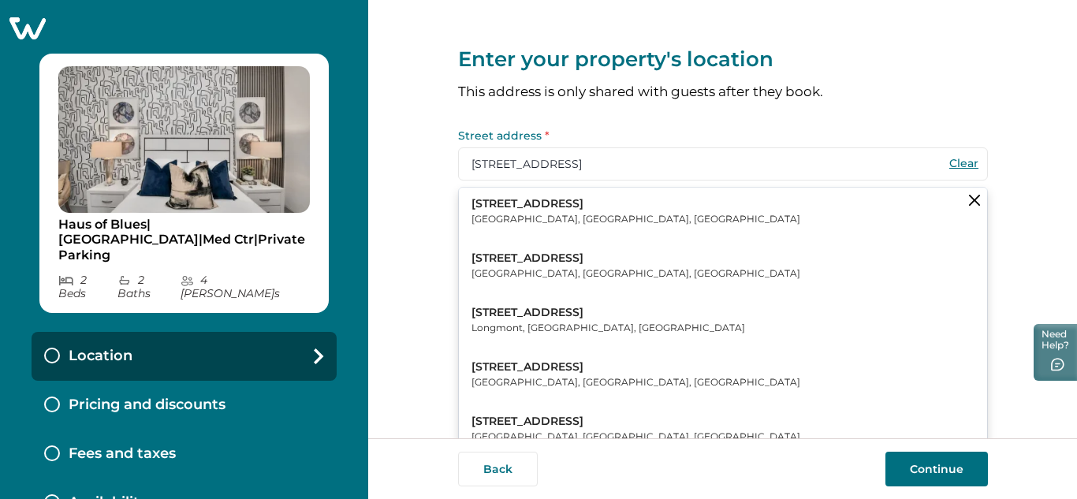
click at [574, 207] on button "[STREET_ADDRESS]" at bounding box center [723, 212] width 528 height 48
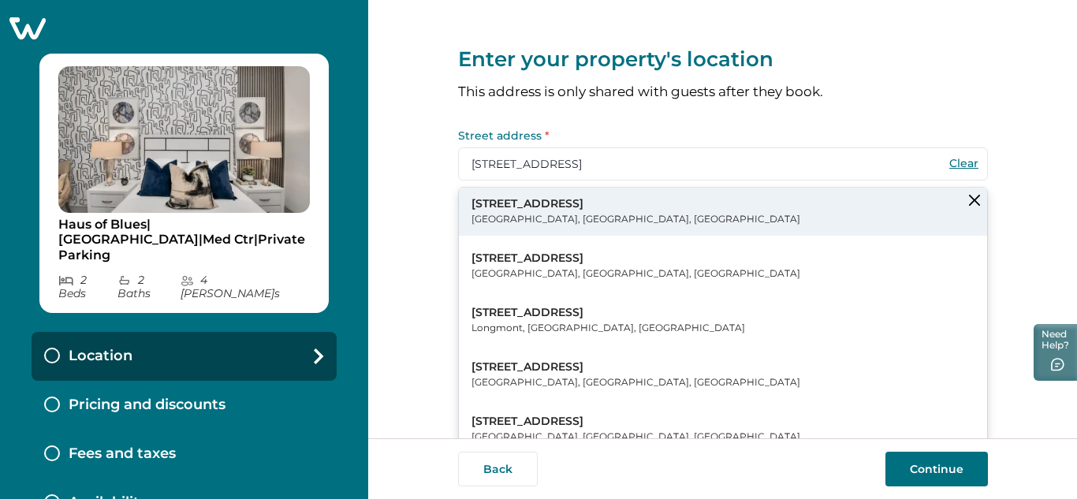
type input "[STREET_ADDRESS]"
type input "[GEOGRAPHIC_DATA]"
select select "[GEOGRAPHIC_DATA]"
type input "77002"
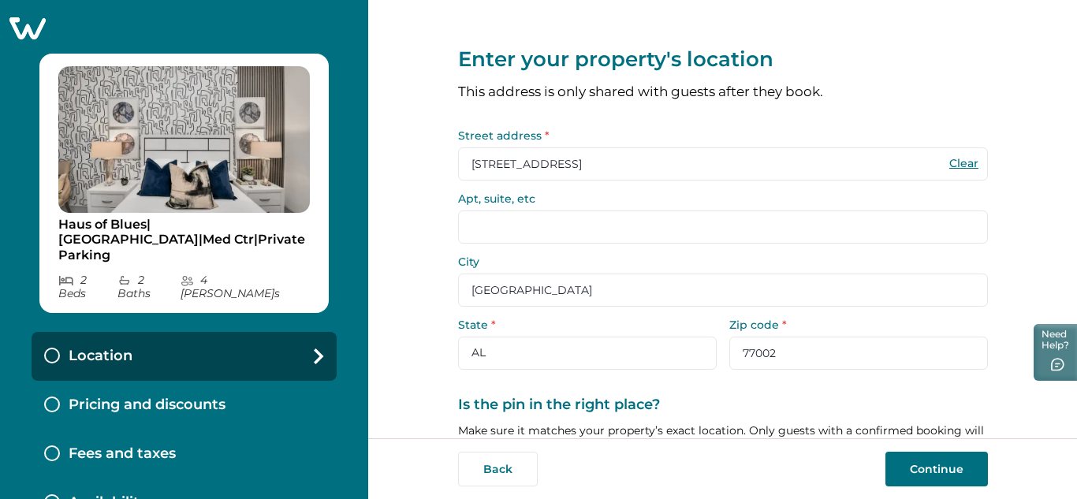
click at [579, 158] on input "[STREET_ADDRESS]" at bounding box center [723, 163] width 530 height 33
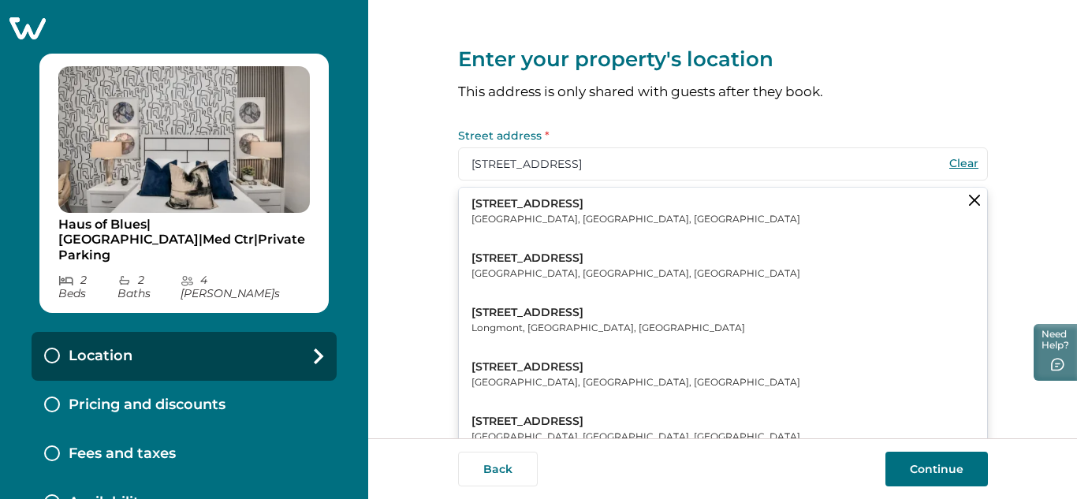
click at [538, 370] on p "[STREET_ADDRESS]" at bounding box center [635, 368] width 329 height 16
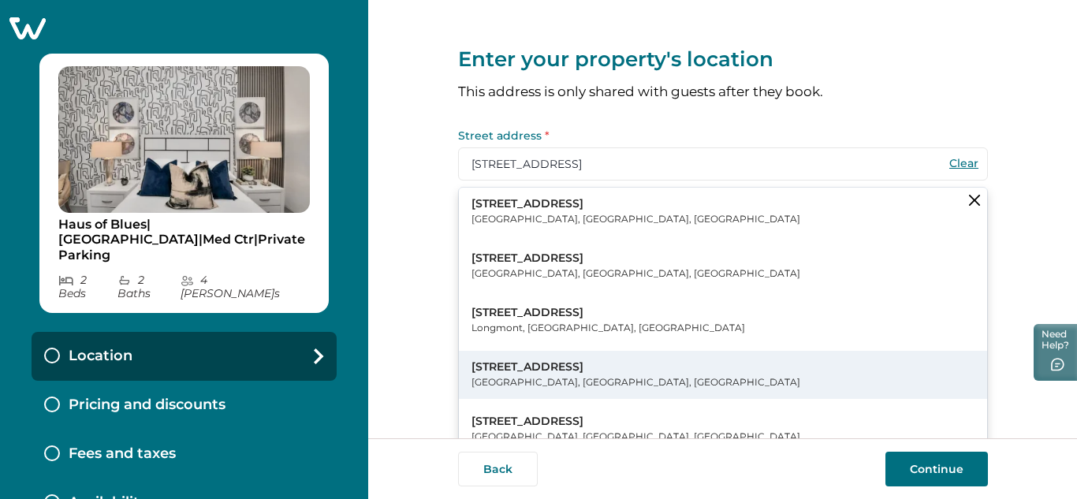
type input "S Main St"
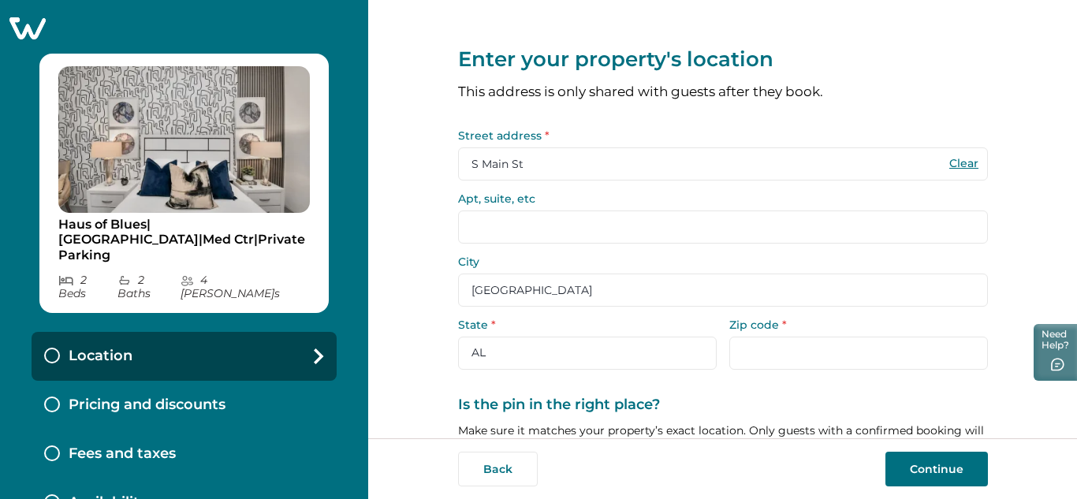
click at [536, 164] on input "S Main St" at bounding box center [723, 163] width 530 height 33
type input "S"
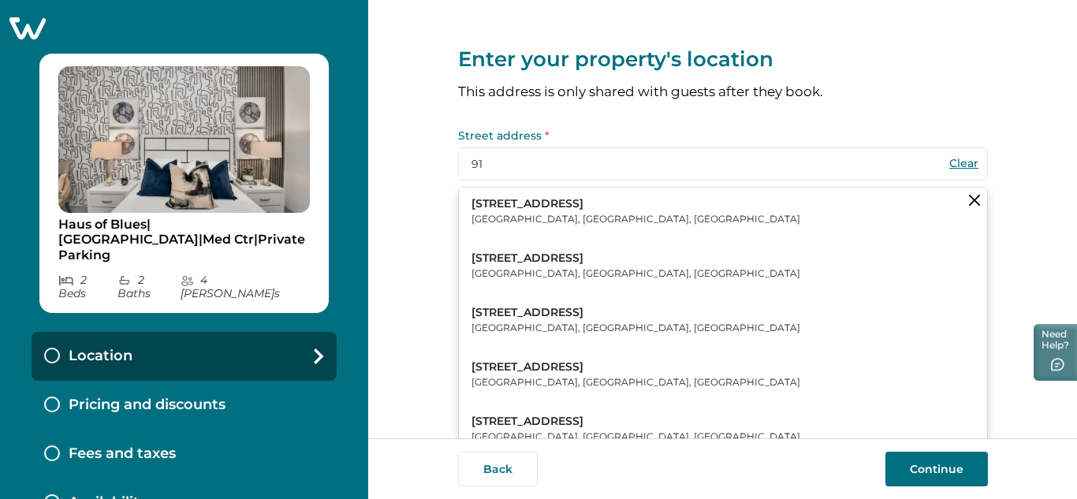
type input "9"
click at [542, 228] on button "[STREET_ADDRESS]" at bounding box center [723, 212] width 528 height 48
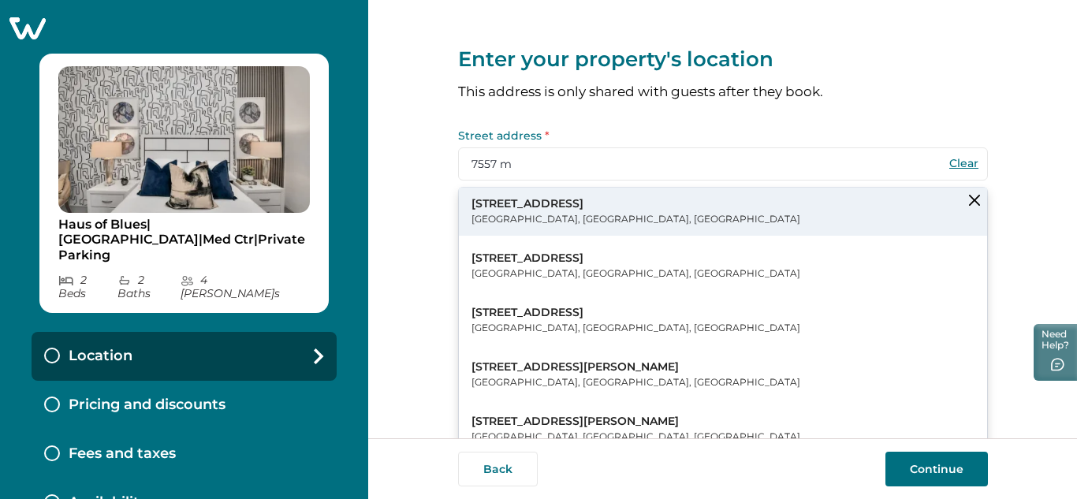
type input "[STREET_ADDRESS]"
type input "77030"
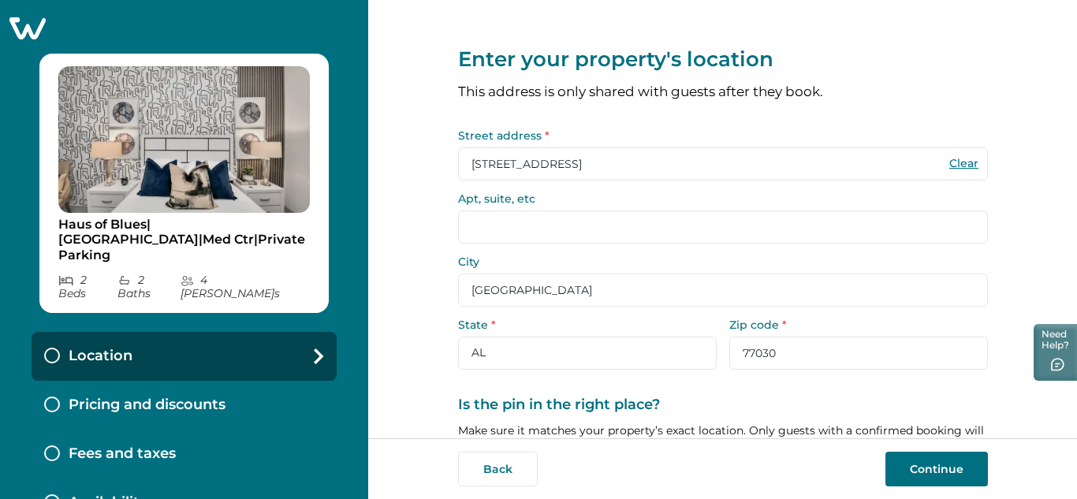
click at [1057, 421] on div "Enter your property's location This address is only shared with guests after th…" at bounding box center [722, 219] width 709 height 438
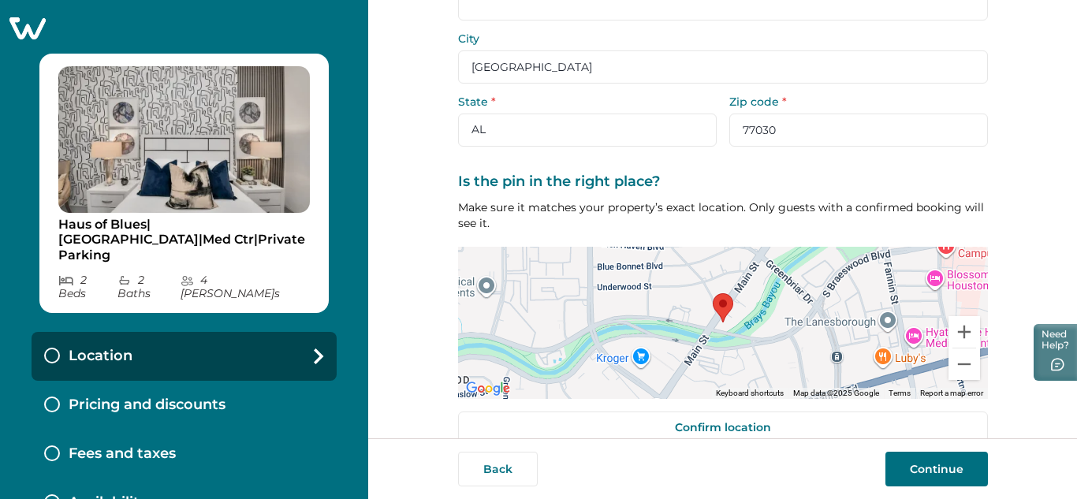
scroll to position [250, 0]
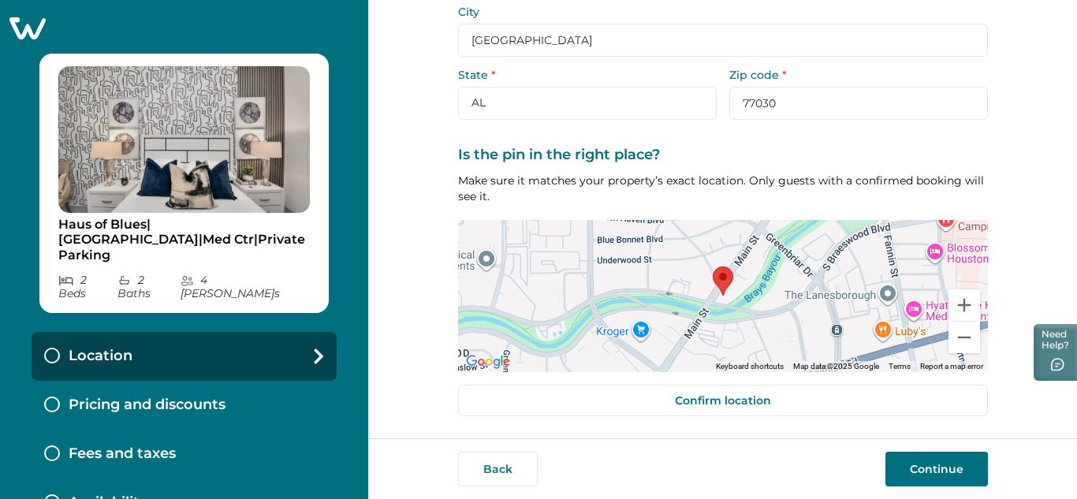
click at [966, 475] on button "Continue" at bounding box center [936, 469] width 102 height 35
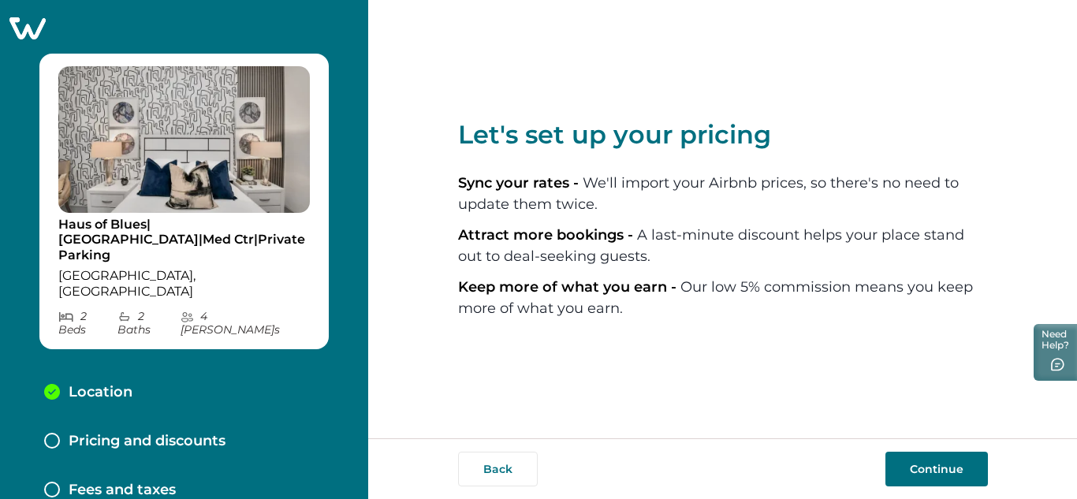
click at [910, 471] on button "Continue" at bounding box center [936, 469] width 102 height 35
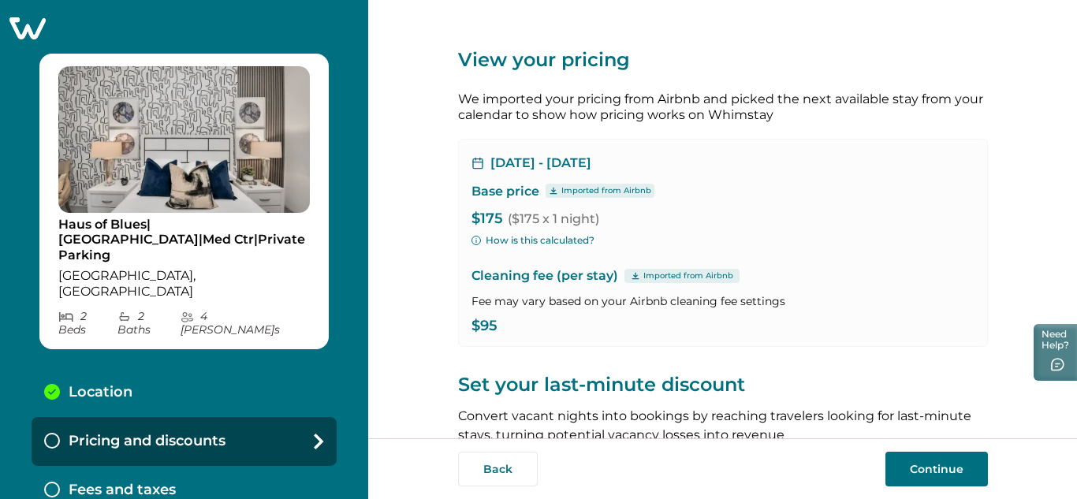
click at [895, 400] on div "View your pricing We imported your pricing from Airbnb and picked the next avai…" at bounding box center [723, 420] width 530 height 841
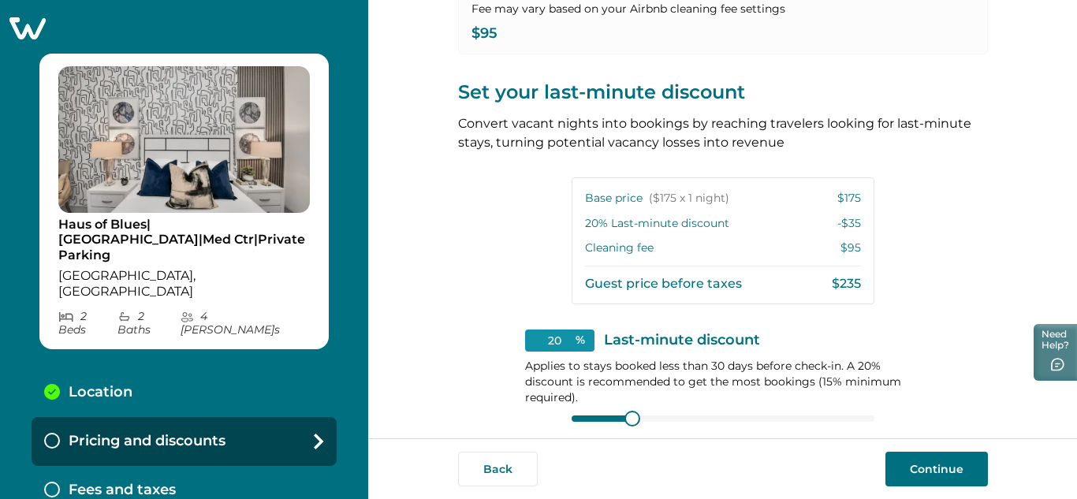
scroll to position [347, 0]
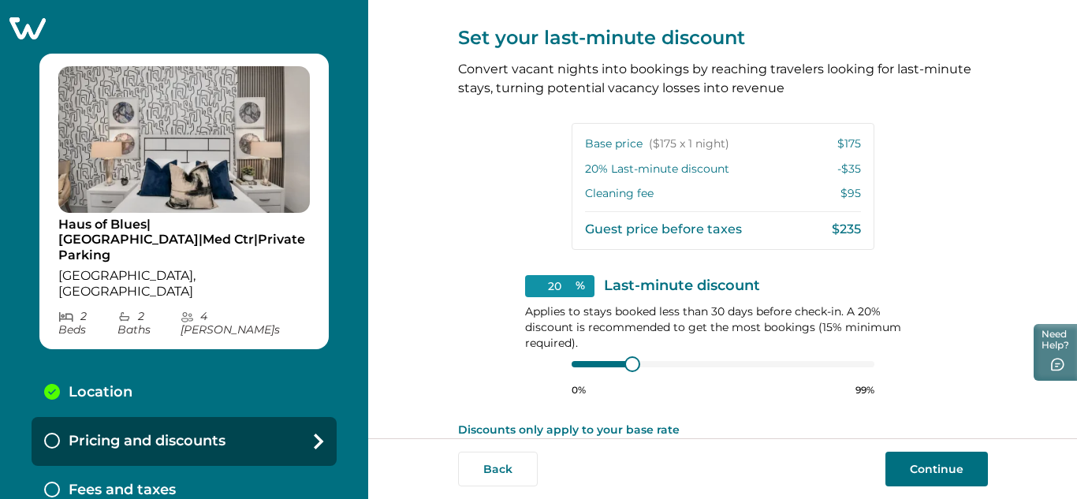
click at [962, 465] on button "Continue" at bounding box center [936, 469] width 102 height 35
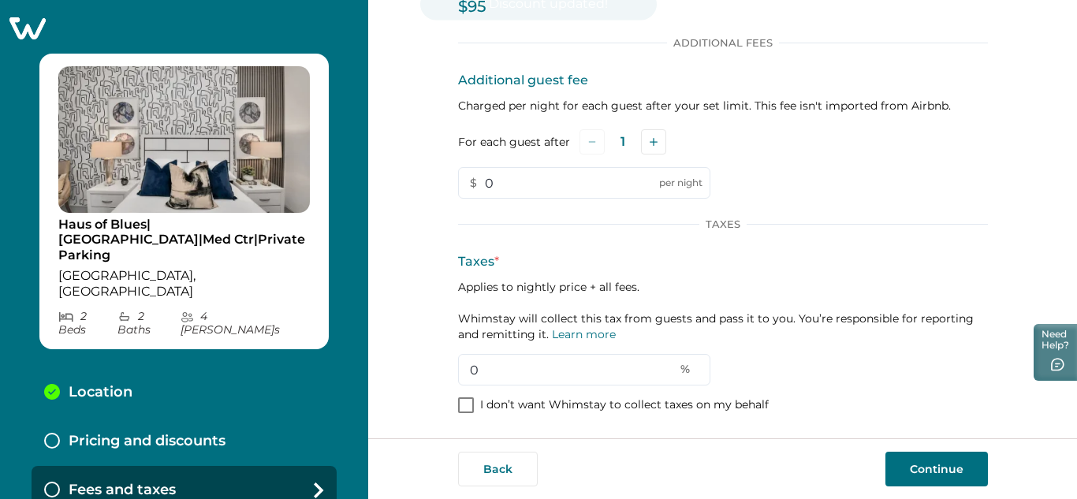
scroll to position [151, 0]
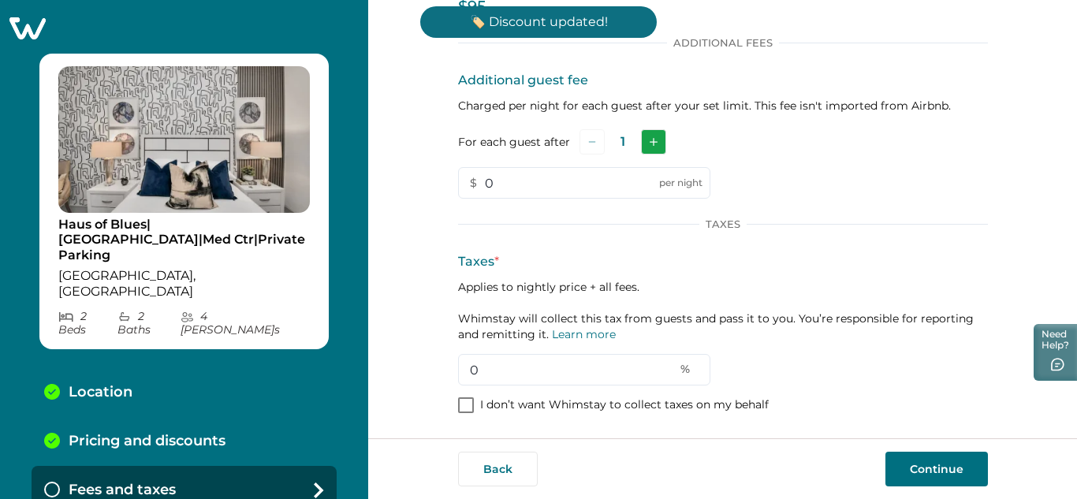
click at [650, 142] on icon "Add" at bounding box center [654, 142] width 8 height 8
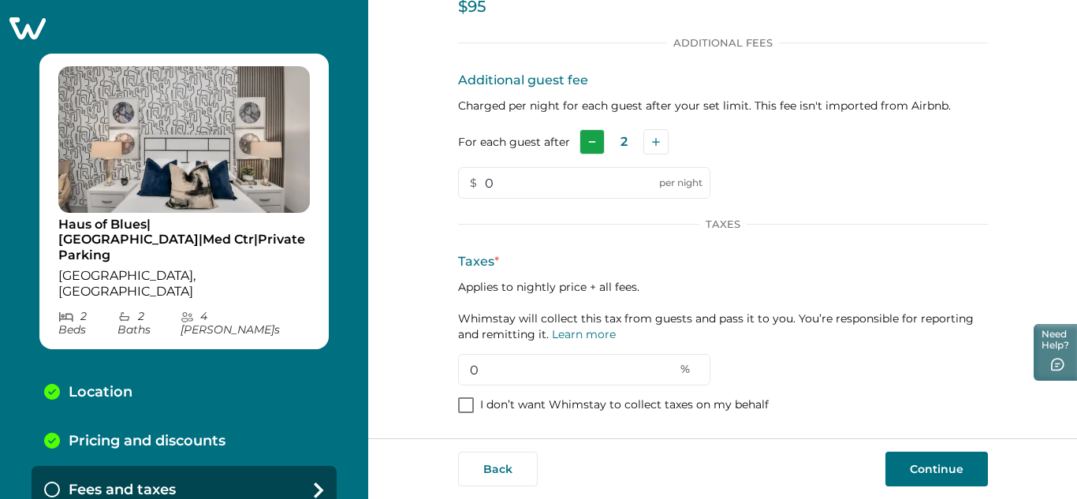
click at [591, 140] on button "Subtract" at bounding box center [591, 141] width 25 height 25
click at [567, 176] on input "0" at bounding box center [584, 183] width 252 height 32
type input "99"
click at [642, 369] on input "0" at bounding box center [584, 370] width 252 height 32
type input "7"
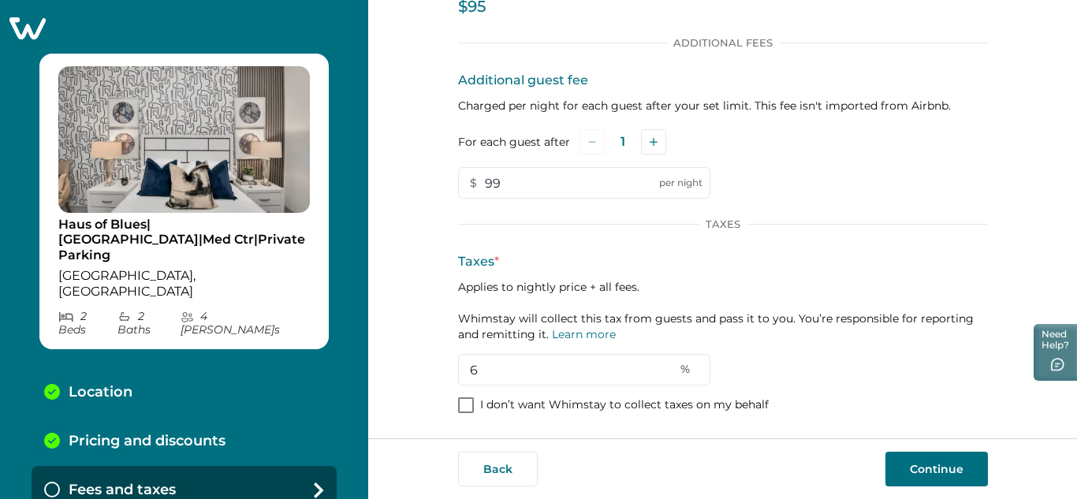
type input "6"
click at [915, 457] on button "Continue" at bounding box center [936, 469] width 102 height 35
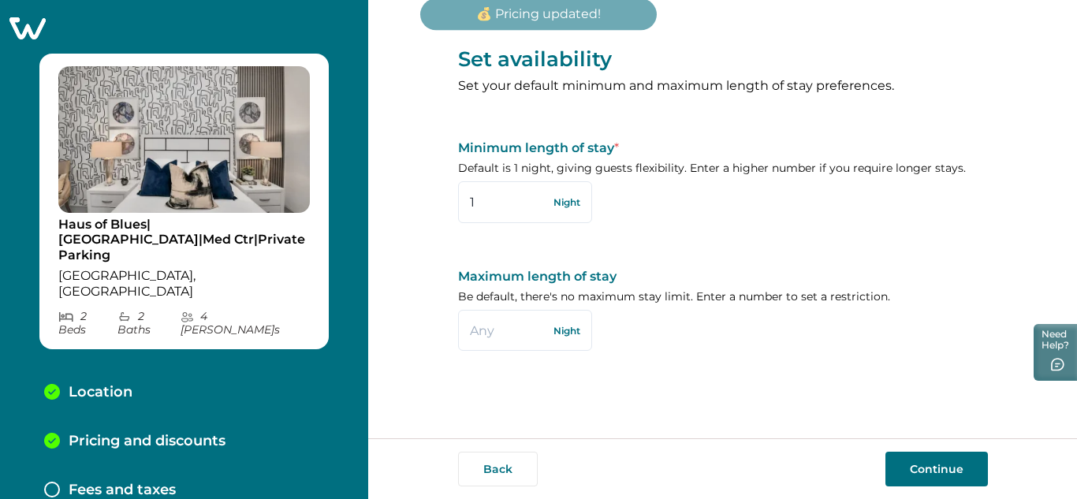
scroll to position [20, 0]
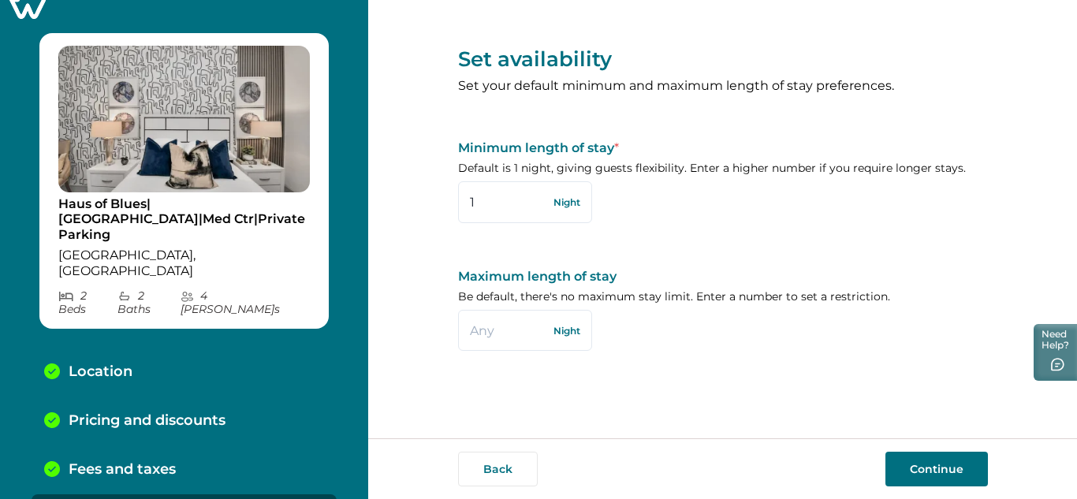
click at [966, 460] on button "Continue" at bounding box center [936, 469] width 102 height 35
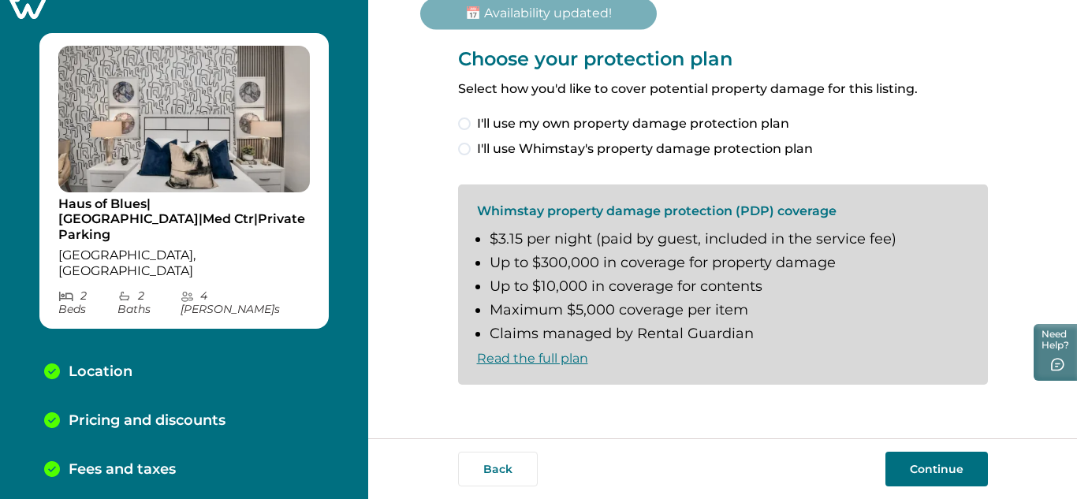
scroll to position [69, 0]
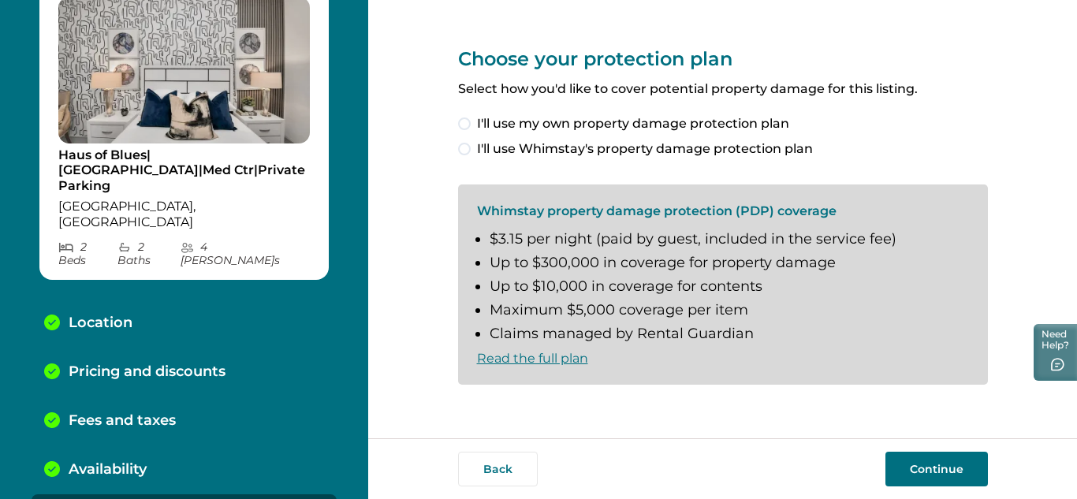
click at [467, 142] on label "I'll use Whimstay's property damage protection plan" at bounding box center [723, 149] width 530 height 19
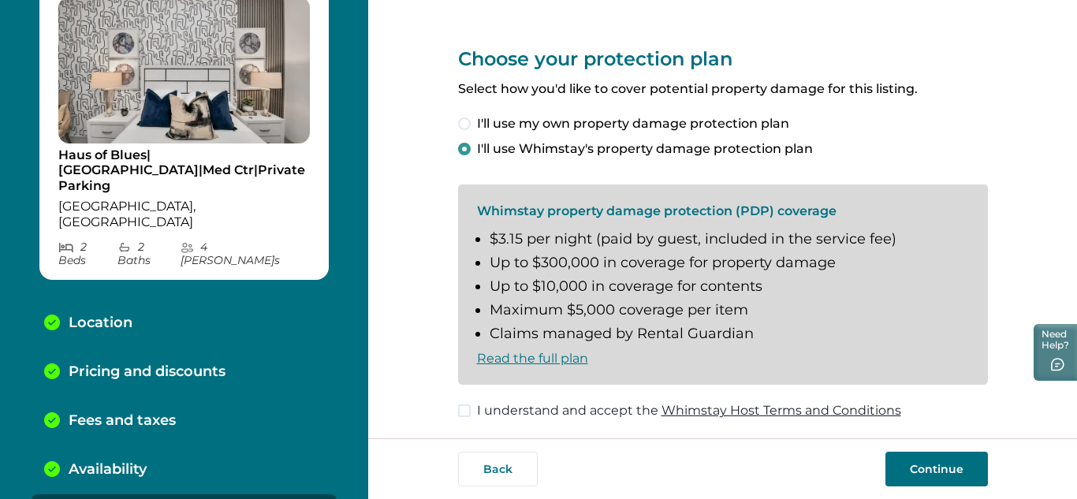
click at [460, 410] on span at bounding box center [464, 410] width 13 height 13
click at [979, 464] on button "Continue" at bounding box center [936, 469] width 102 height 35
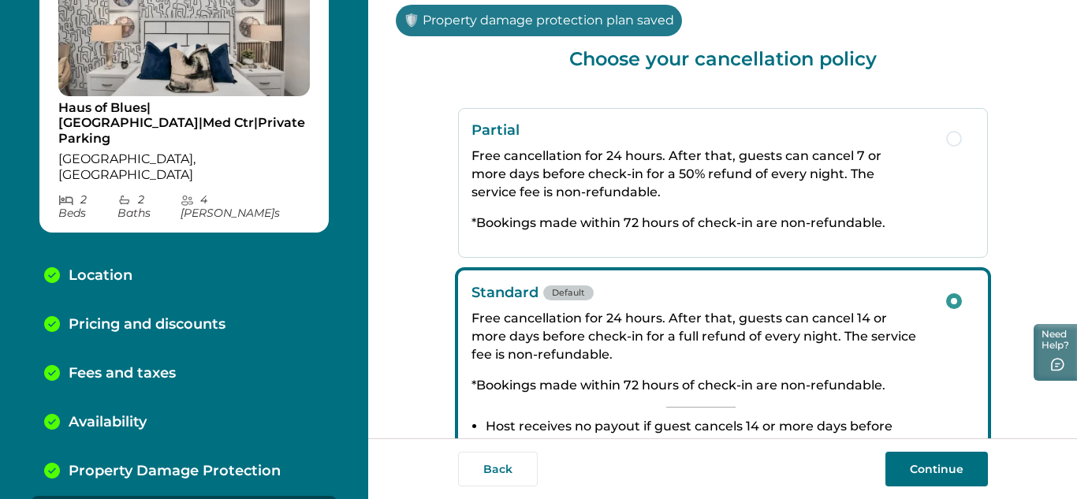
scroll to position [118, 0]
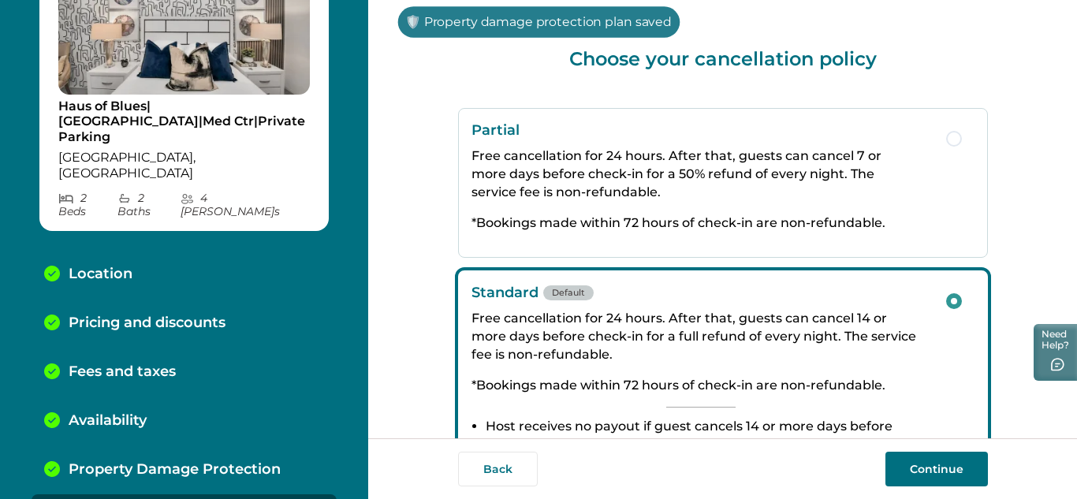
click at [1012, 419] on div "Choose your cancellation policy Partial Free cancellation for 24 hours. After t…" at bounding box center [722, 219] width 709 height 438
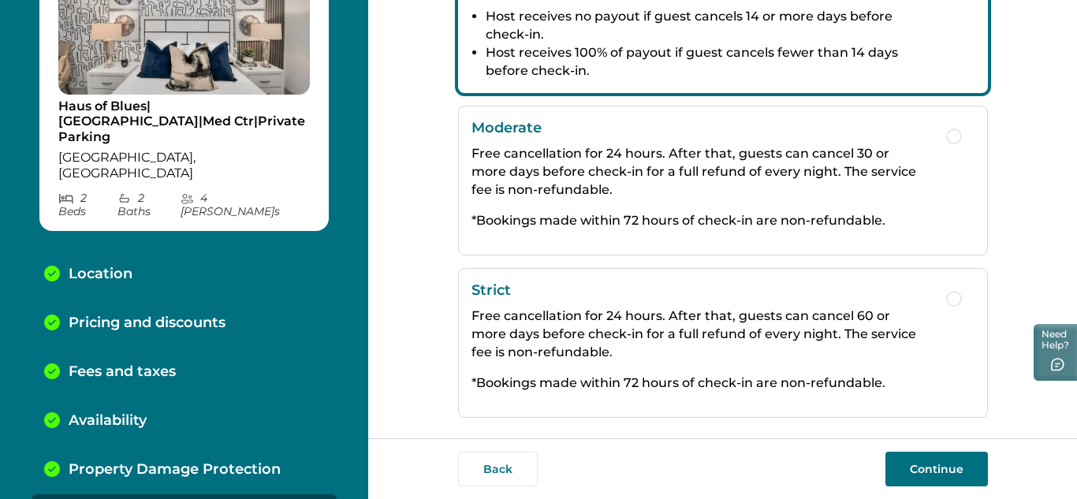
scroll to position [424, 0]
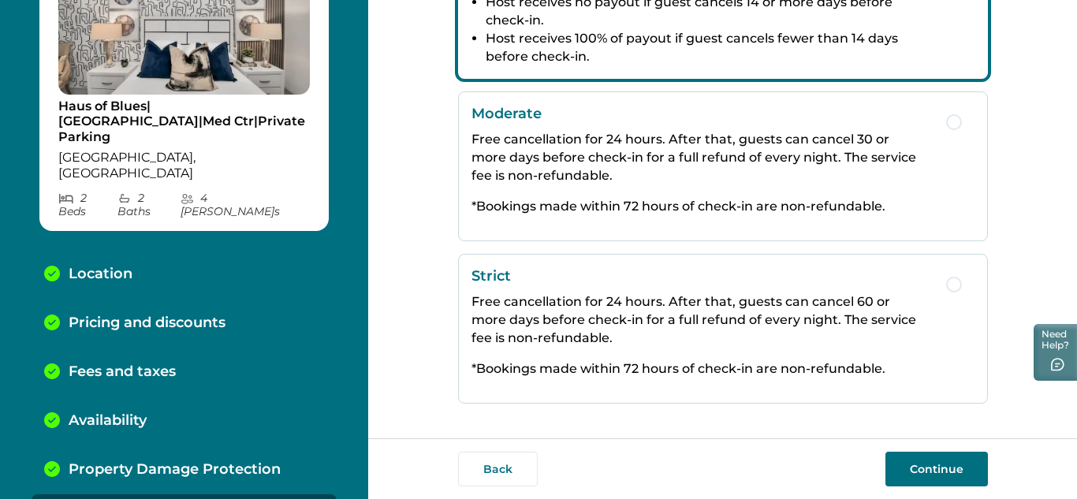
click at [946, 286] on span "button" at bounding box center [954, 285] width 16 height 16
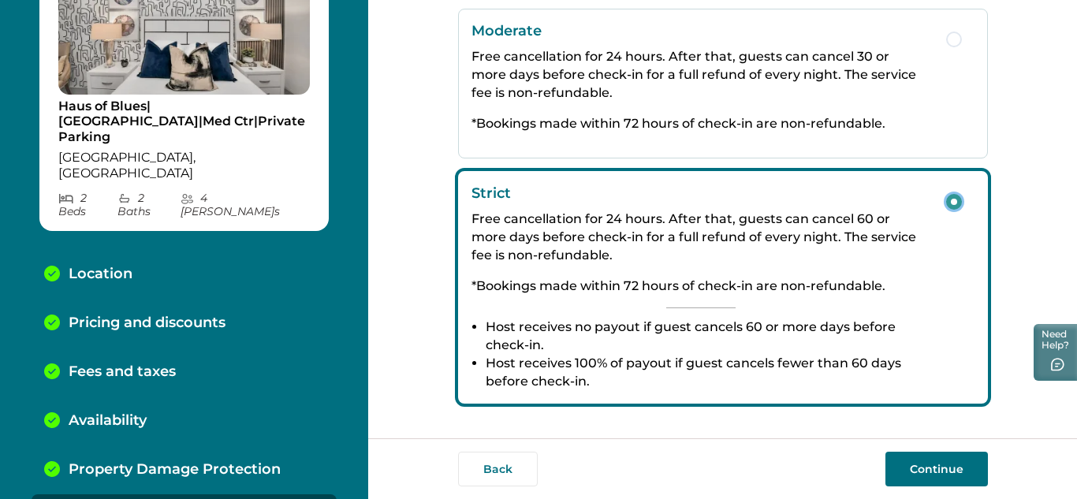
click at [968, 470] on button "Continue" at bounding box center [936, 469] width 102 height 35
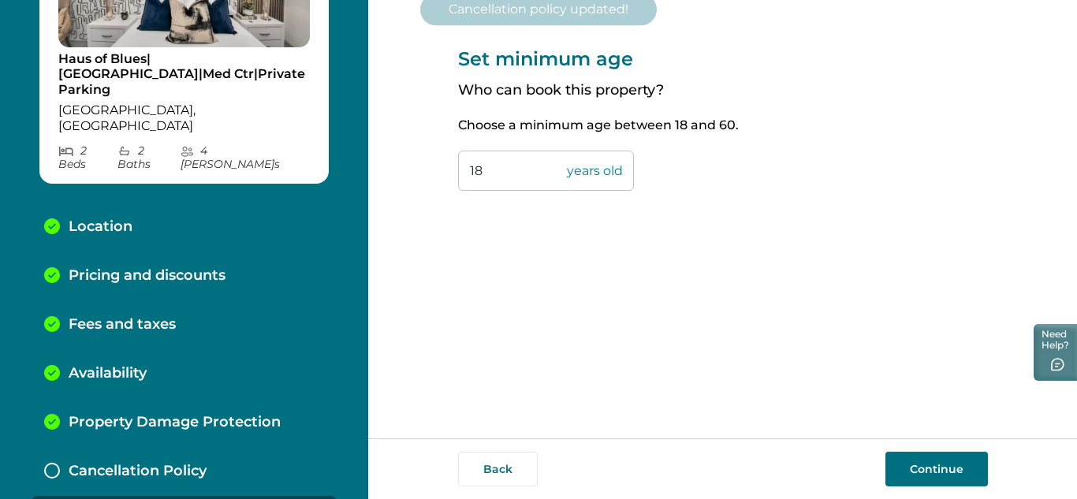
scroll to position [166, 0]
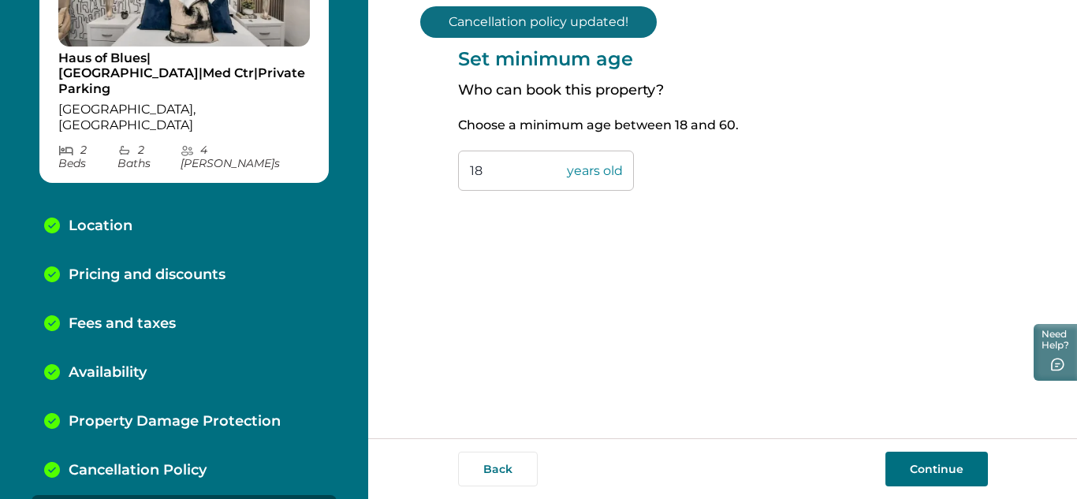
click at [531, 163] on input "18" at bounding box center [546, 171] width 176 height 40
type input "1"
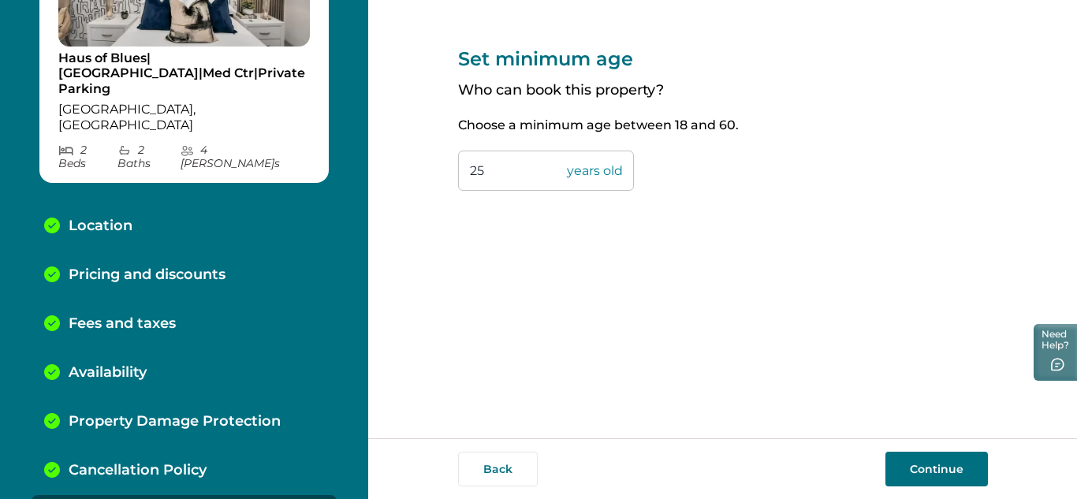
type input "25"
click at [953, 476] on button "Continue" at bounding box center [936, 469] width 102 height 35
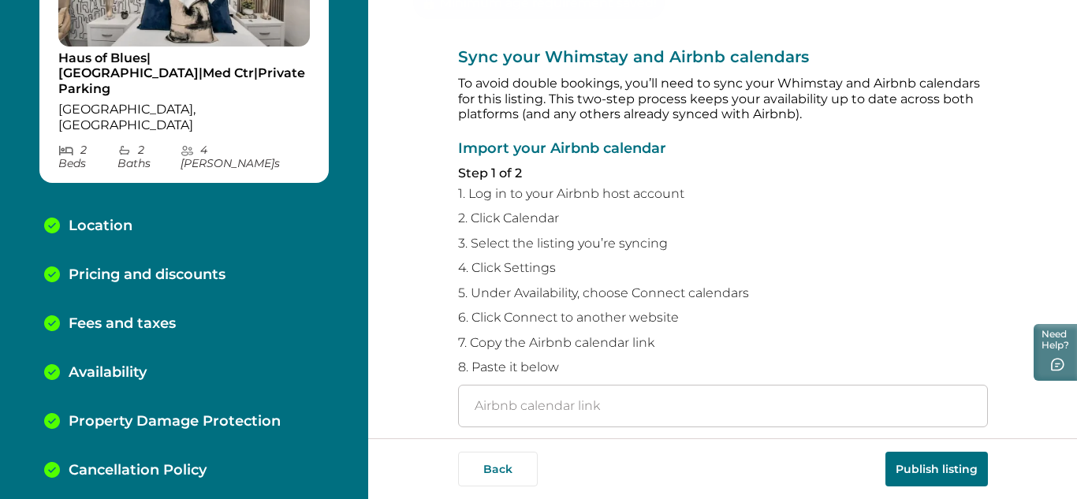
scroll to position [215, 0]
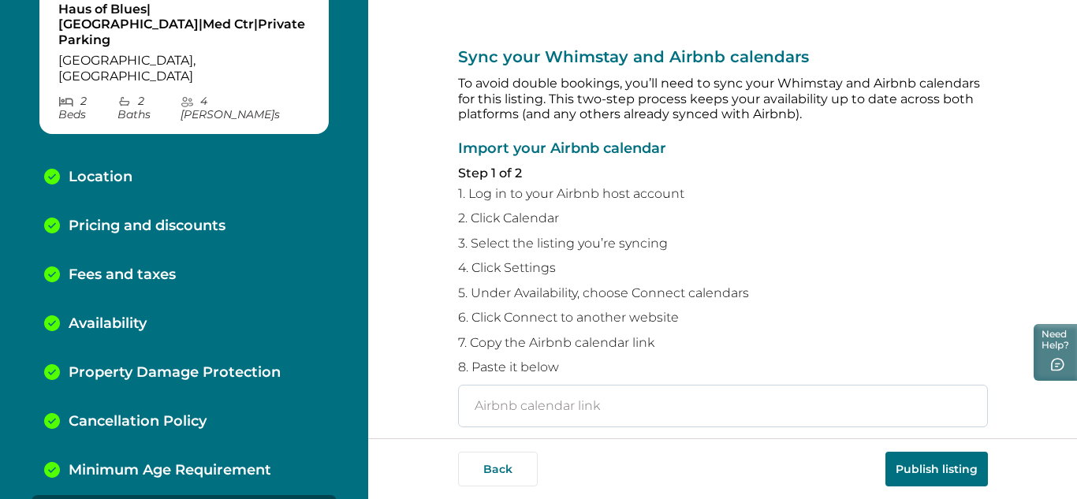
click at [494, 408] on input "text" at bounding box center [723, 406] width 530 height 43
paste input "[URL][DOMAIN_NAME]"
type input "[URL][DOMAIN_NAME]"
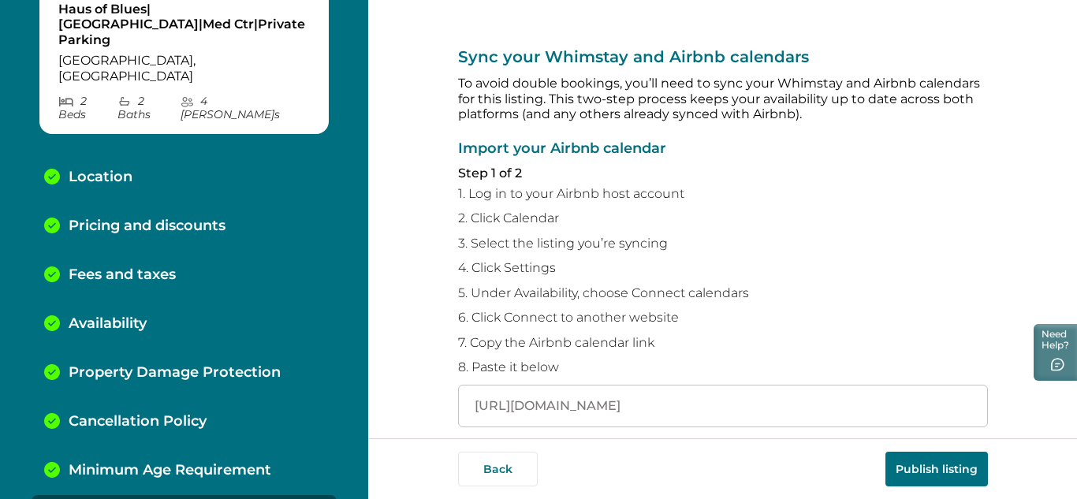
click at [1029, 422] on div "Sync your Whimstay and Airbnb calendars To avoid double bookings, you’ll need t…" at bounding box center [722, 219] width 709 height 438
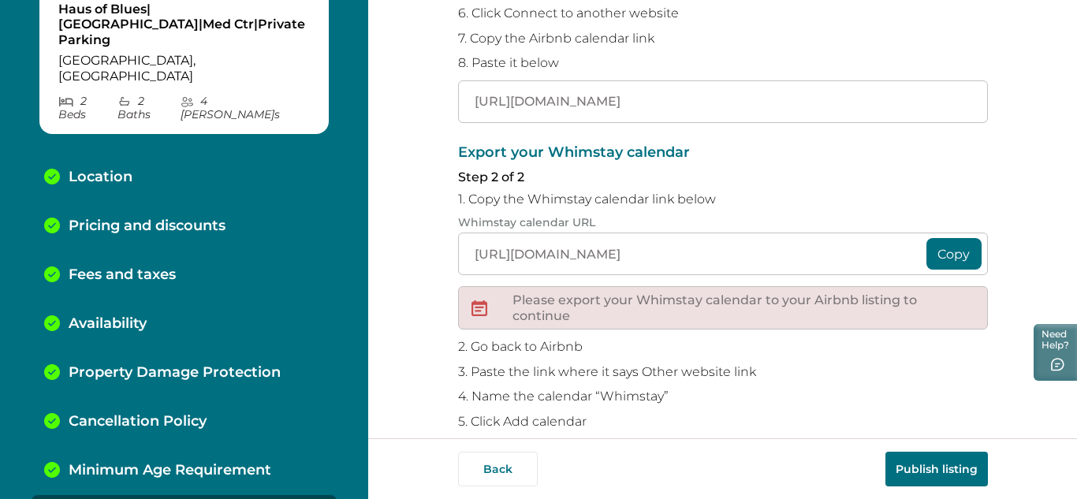
scroll to position [352, 0]
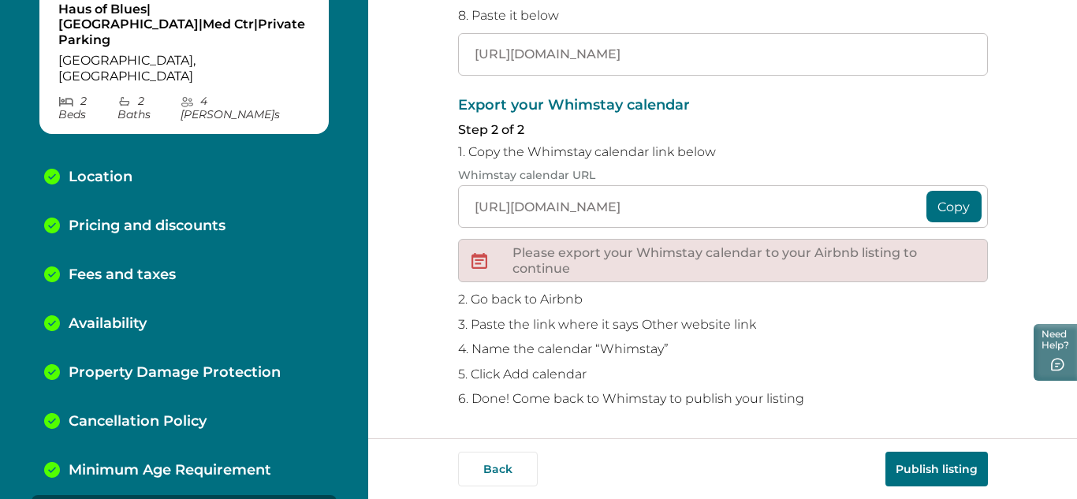
click at [959, 204] on button "Copy" at bounding box center [953, 207] width 55 height 32
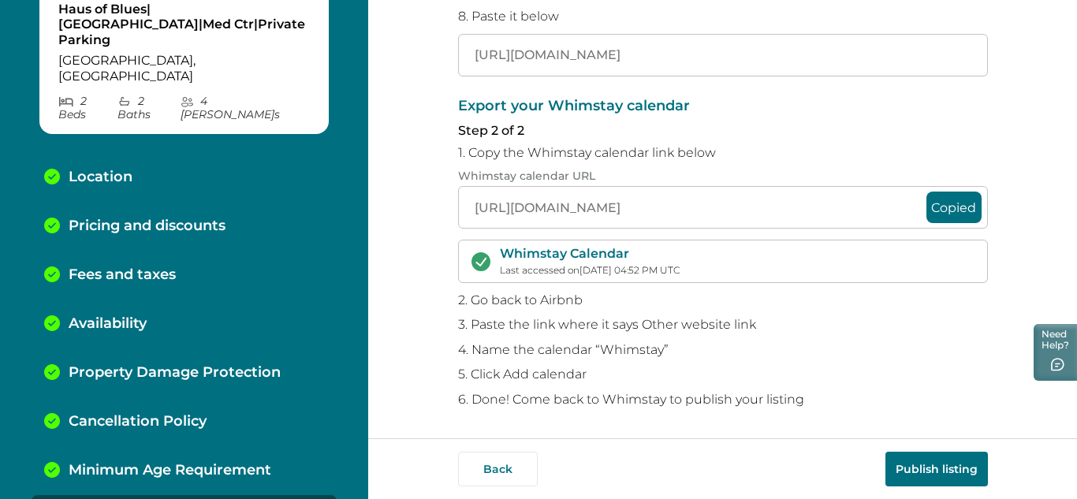
scroll to position [351, 0]
click at [912, 469] on button "Publish listing" at bounding box center [936, 469] width 102 height 35
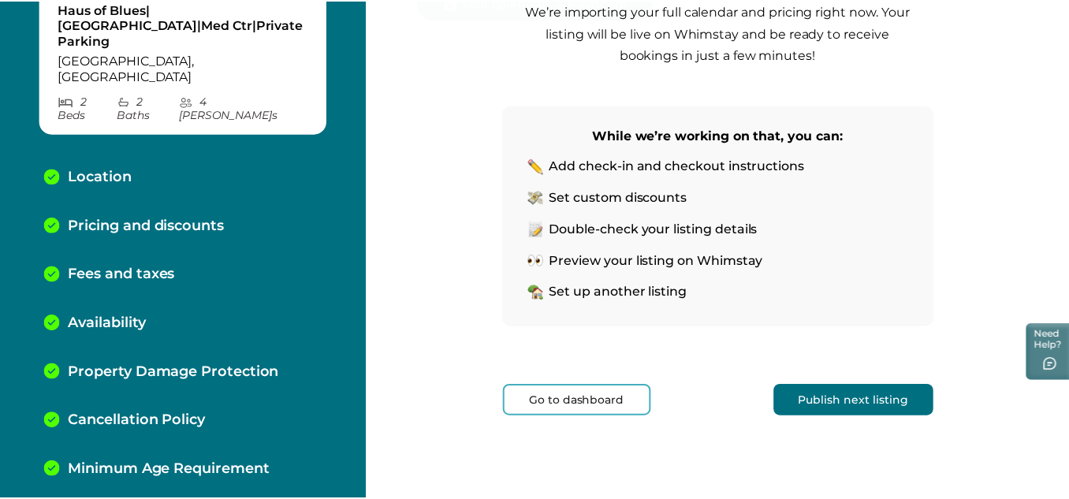
scroll to position [266, 0]
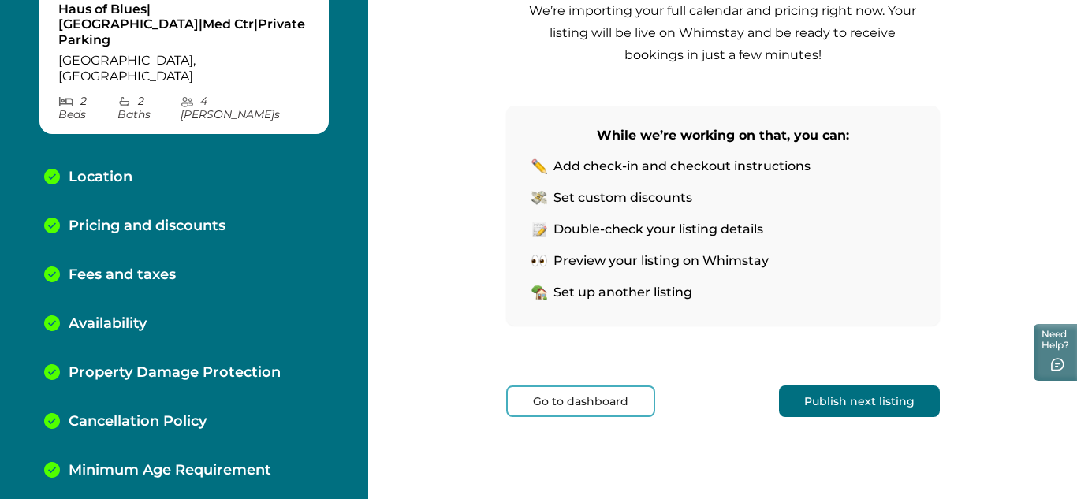
click at [547, 402] on button "Go to dashboard" at bounding box center [580, 402] width 149 height 32
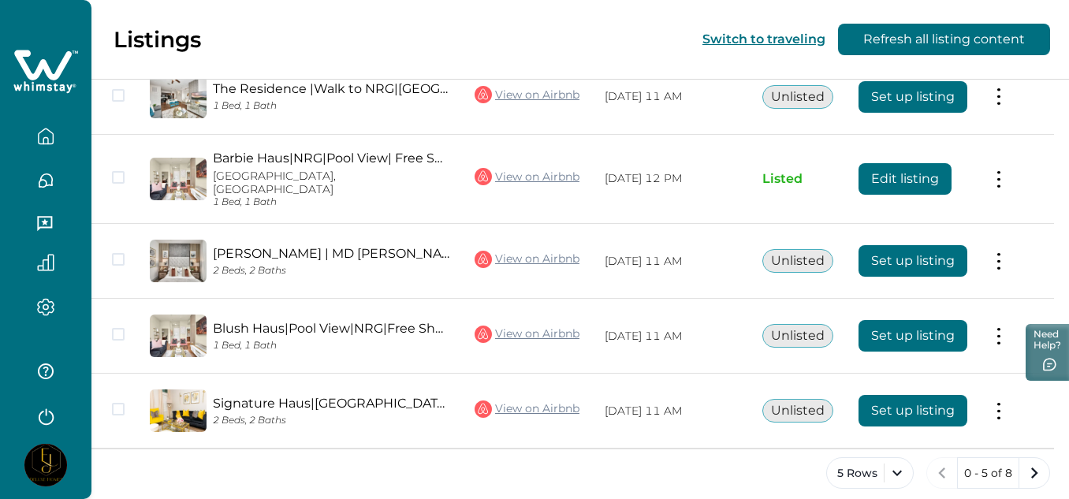
scroll to position [337, 0]
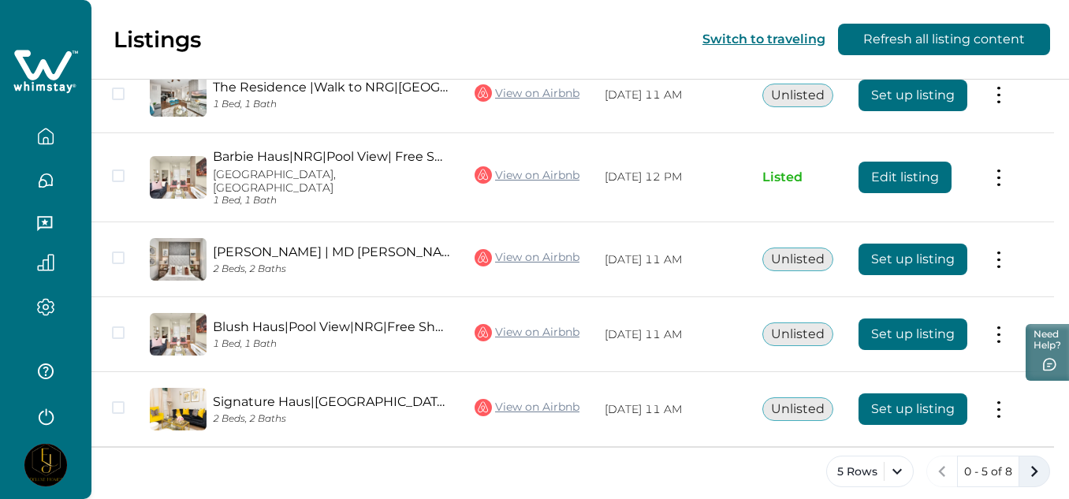
click at [1034, 463] on icon "next page" at bounding box center [1034, 471] width 22 height 22
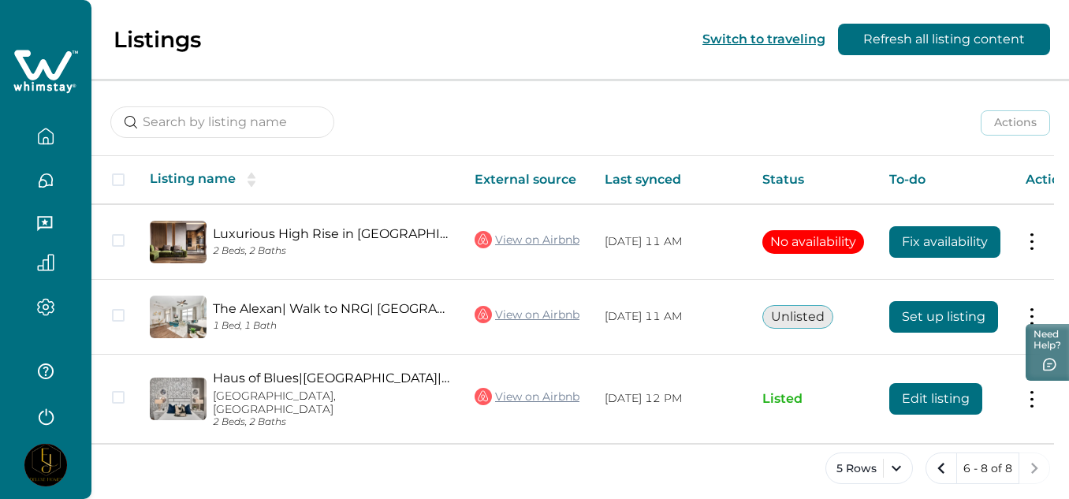
scroll to position [191, 0]
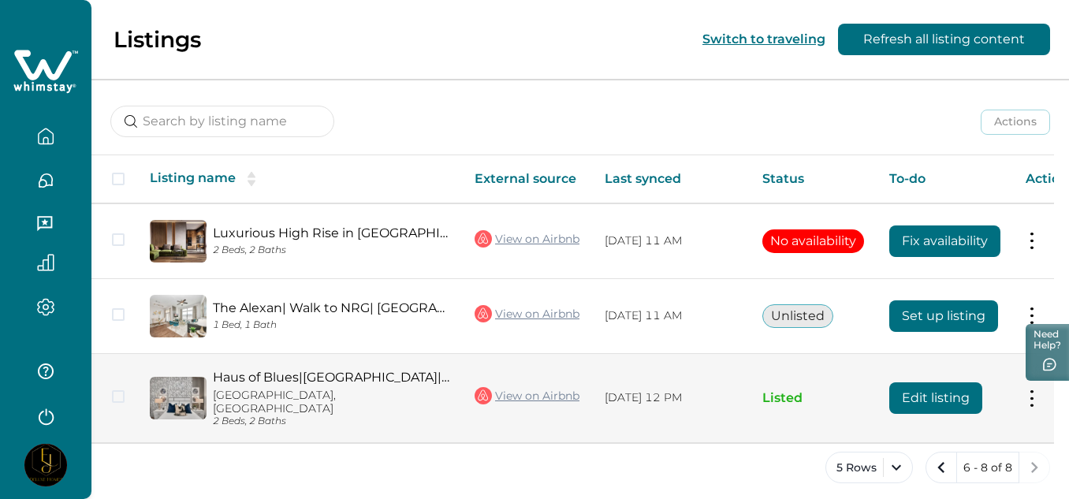
click at [933, 389] on button "Edit listing" at bounding box center [935, 398] width 93 height 32
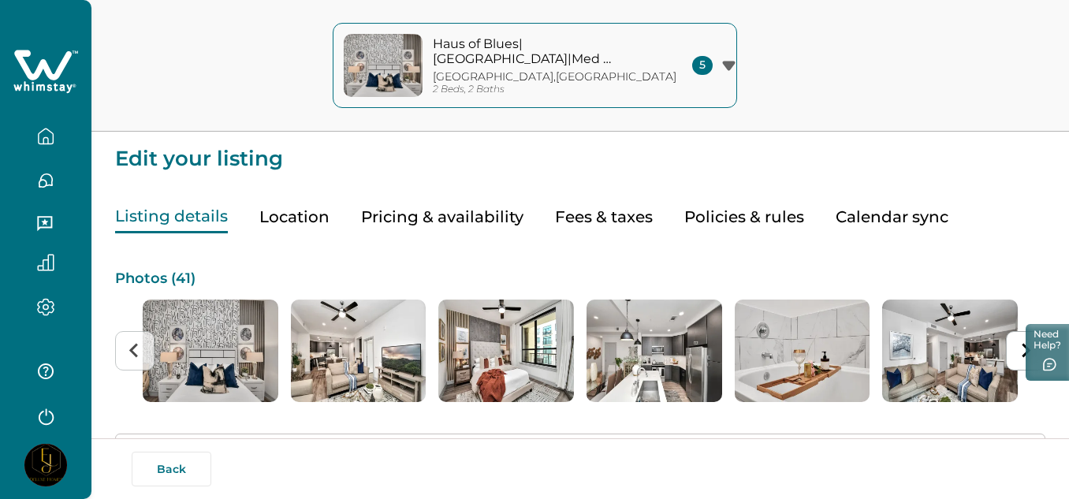
click at [275, 218] on button "Location" at bounding box center [294, 217] width 70 height 32
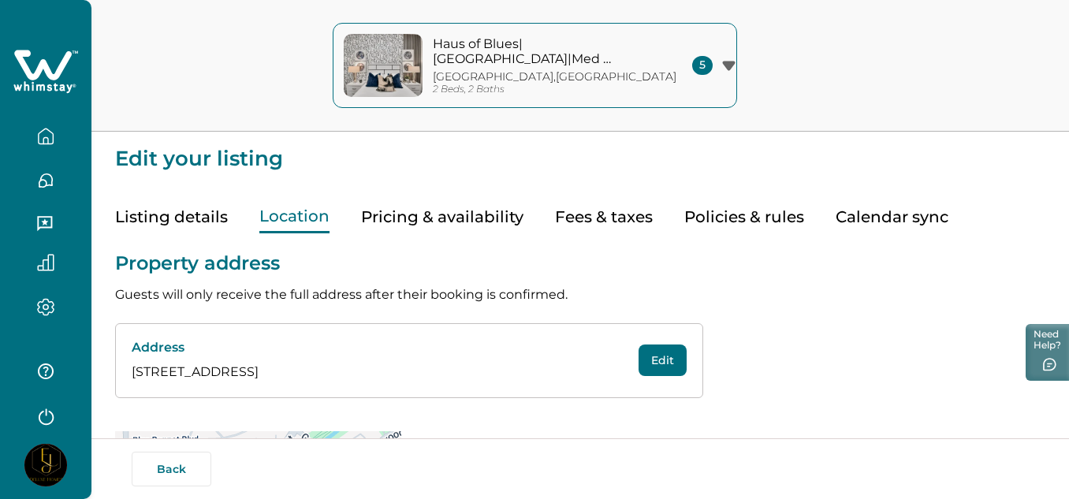
click at [967, 360] on div "Property address Guests will only receive the full address after their booking …" at bounding box center [580, 396] width 930 height 327
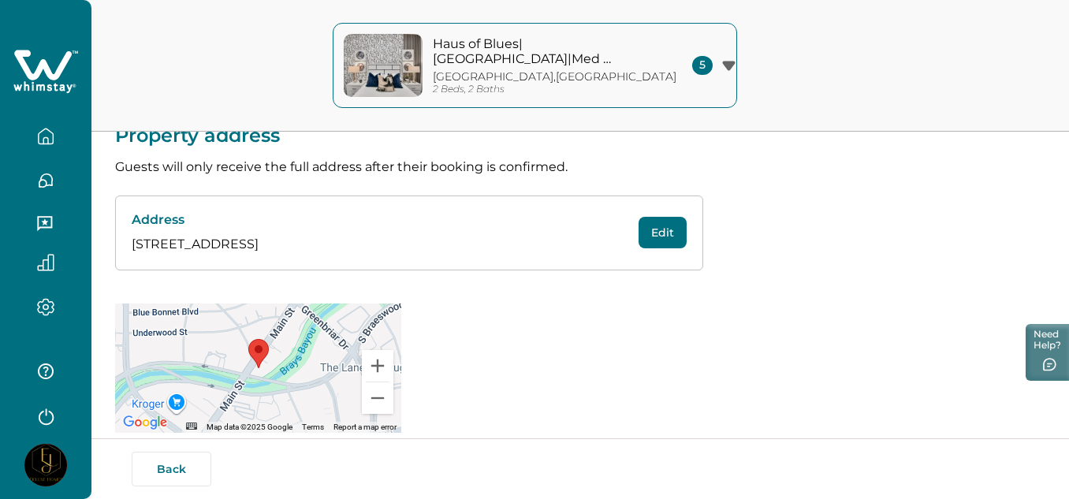
scroll to position [150, 0]
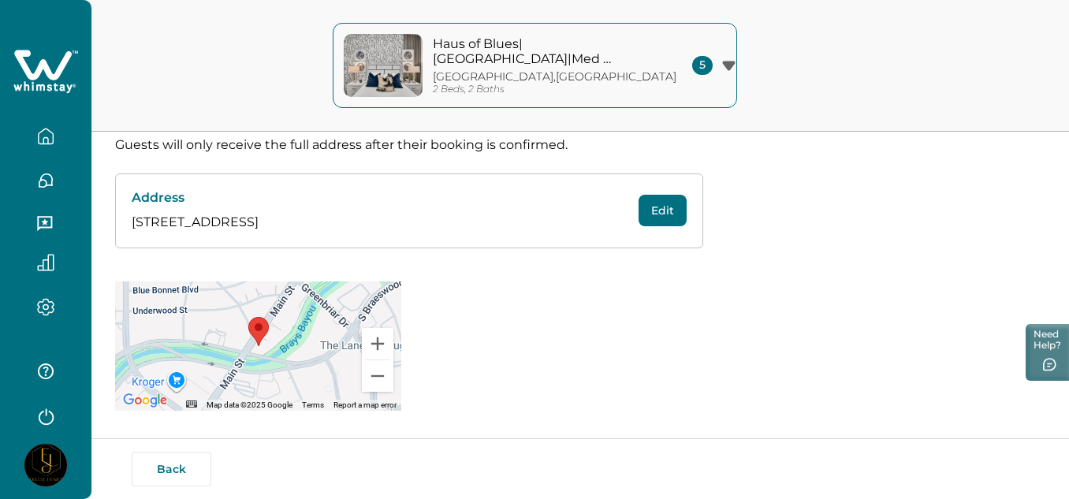
click at [810, 315] on div "Property address Guests will only receive the full address after their booking …" at bounding box center [580, 247] width 930 height 327
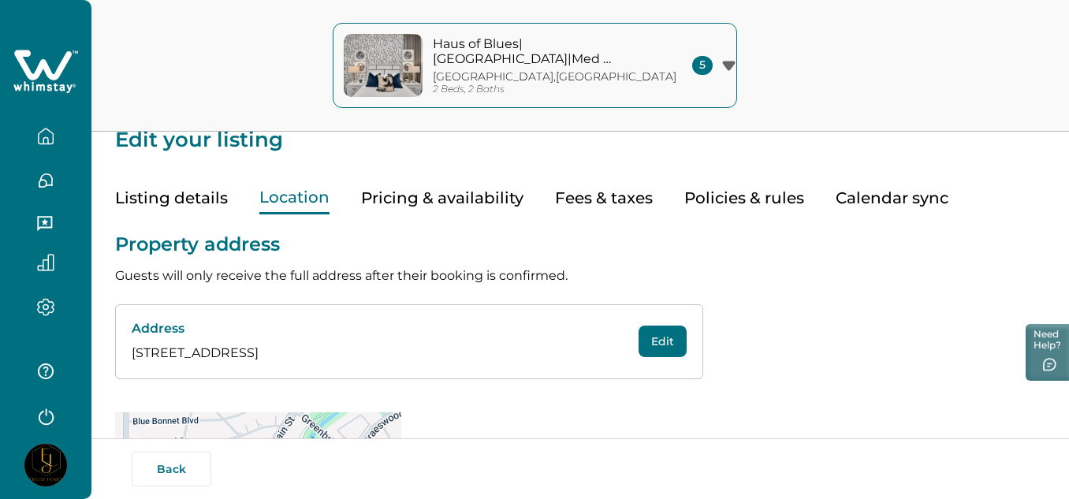
scroll to position [0, 0]
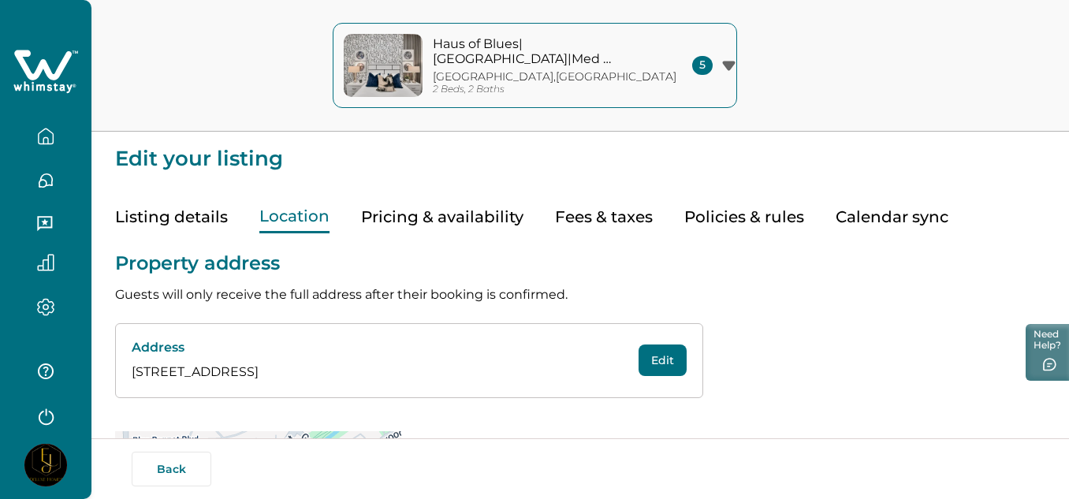
click at [389, 218] on button "Pricing & availability" at bounding box center [442, 217] width 162 height 32
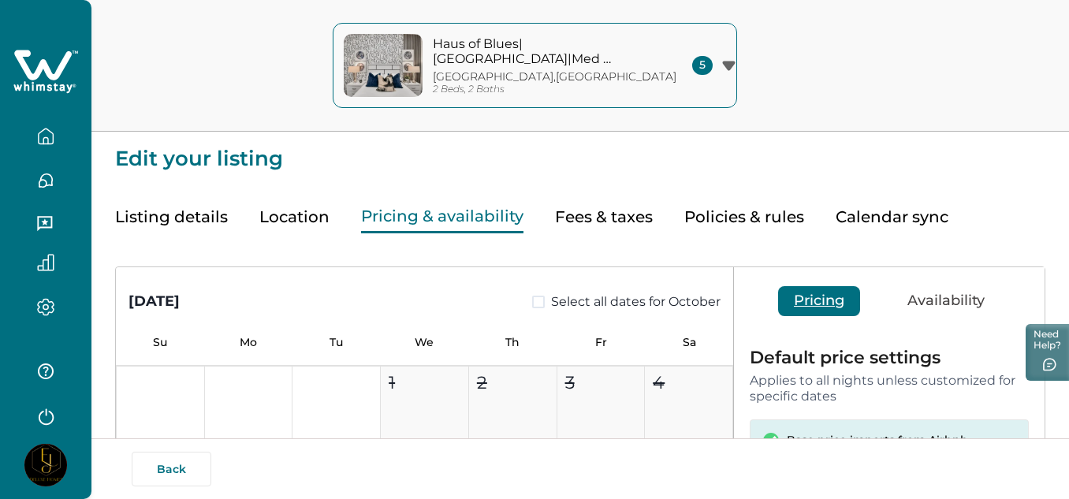
click at [993, 353] on p "Default price settings" at bounding box center [889, 357] width 279 height 17
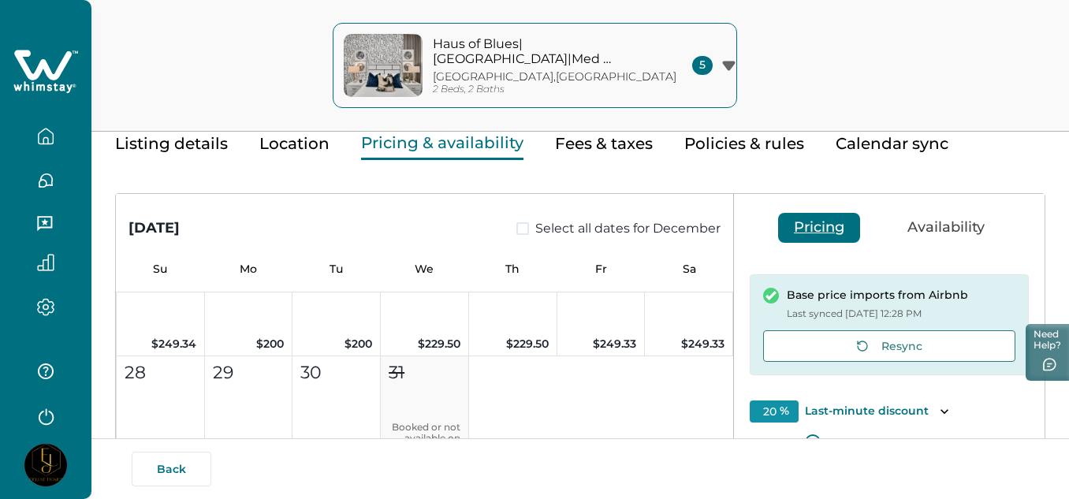
scroll to position [1746, 0]
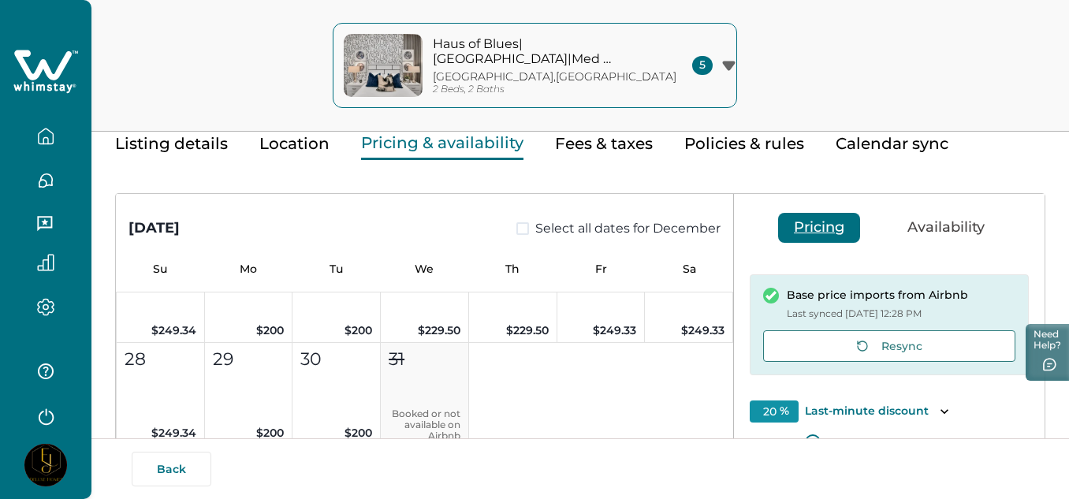
click at [1020, 407] on div "20 % Last-minute discount" at bounding box center [889, 412] width 279 height 22
click at [939, 407] on icon "Toggle description" at bounding box center [945, 412] width 16 height 16
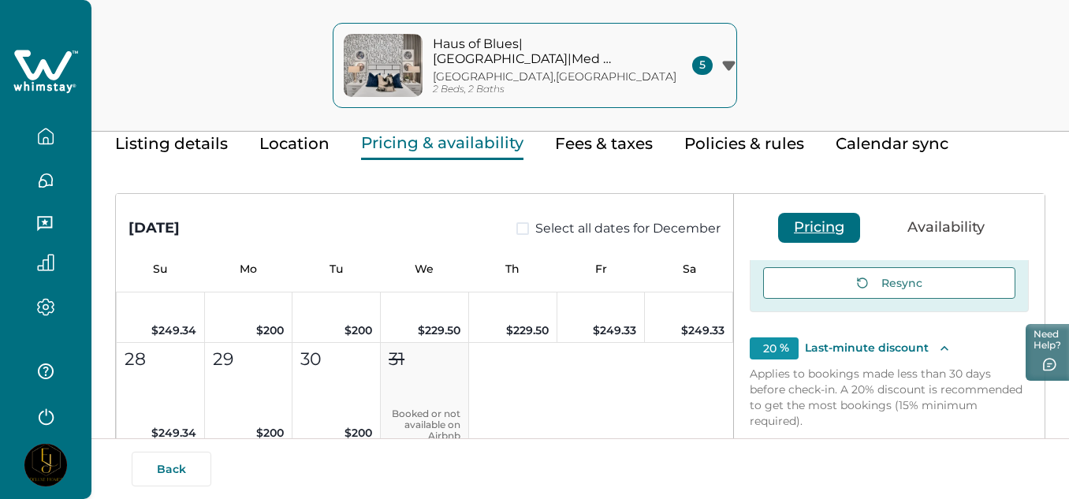
scroll to position [141, 0]
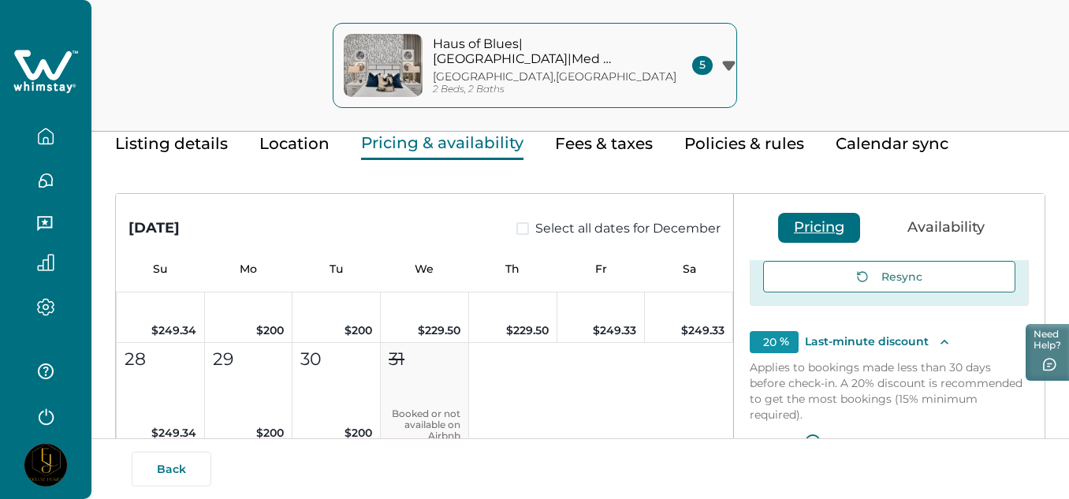
click at [598, 143] on button "Fees & taxes" at bounding box center [604, 144] width 98 height 32
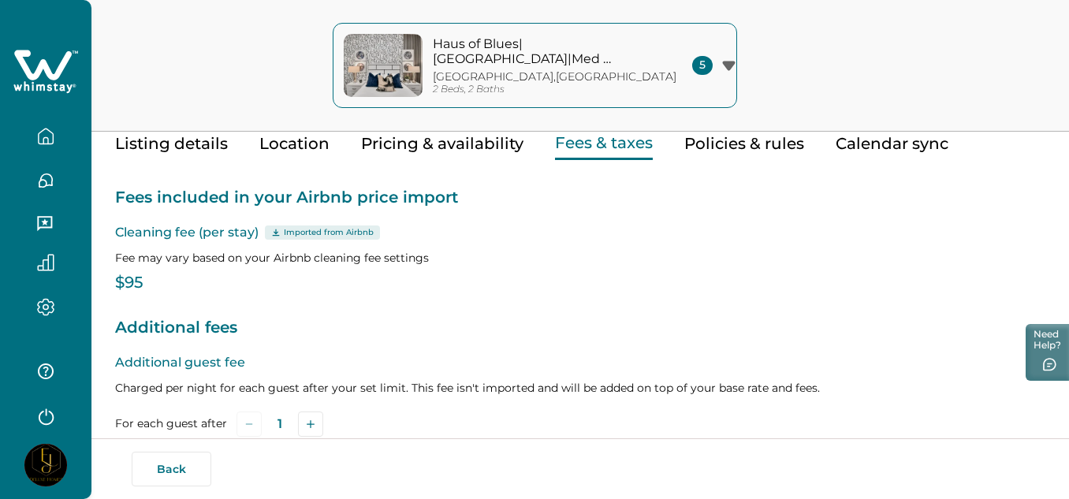
click at [147, 284] on p "$95" at bounding box center [580, 283] width 930 height 16
click at [873, 230] on p "Cleaning fee (per stay) Imported from Airbnb" at bounding box center [580, 232] width 930 height 19
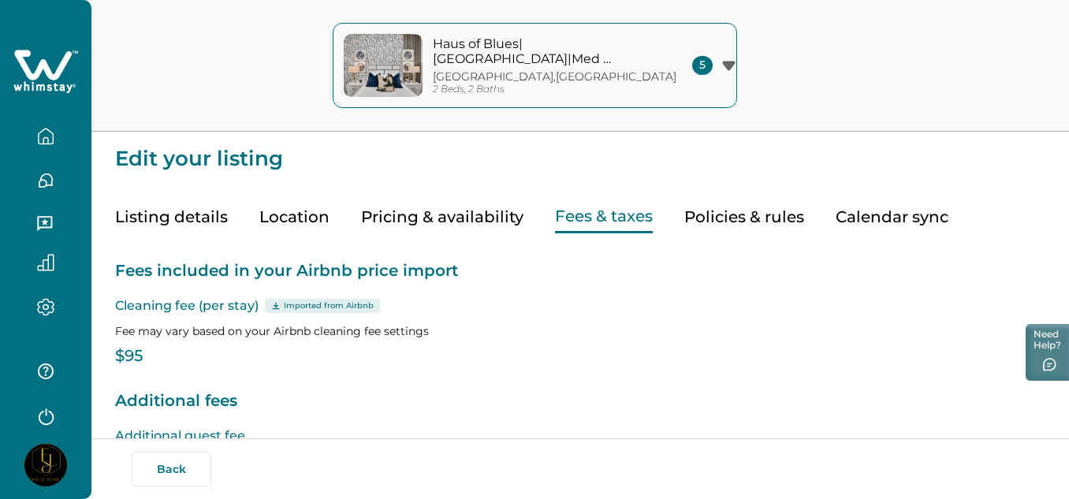
click at [737, 218] on button "Policies & rules" at bounding box center [744, 217] width 120 height 32
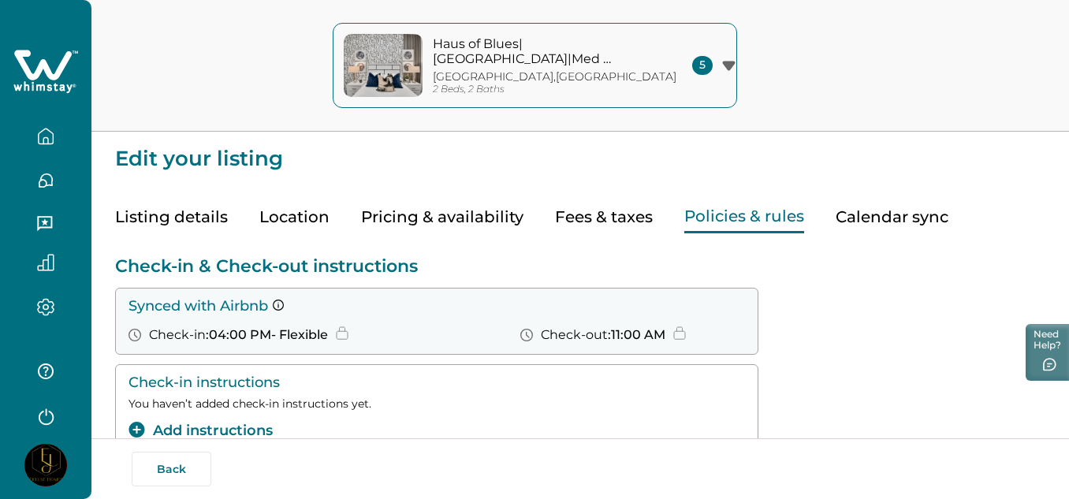
click at [818, 311] on div "Check-in & Check-out instructions Synced with Airbnb Check-in : 04:00 PM - Flex…" at bounding box center [580, 409] width 930 height 309
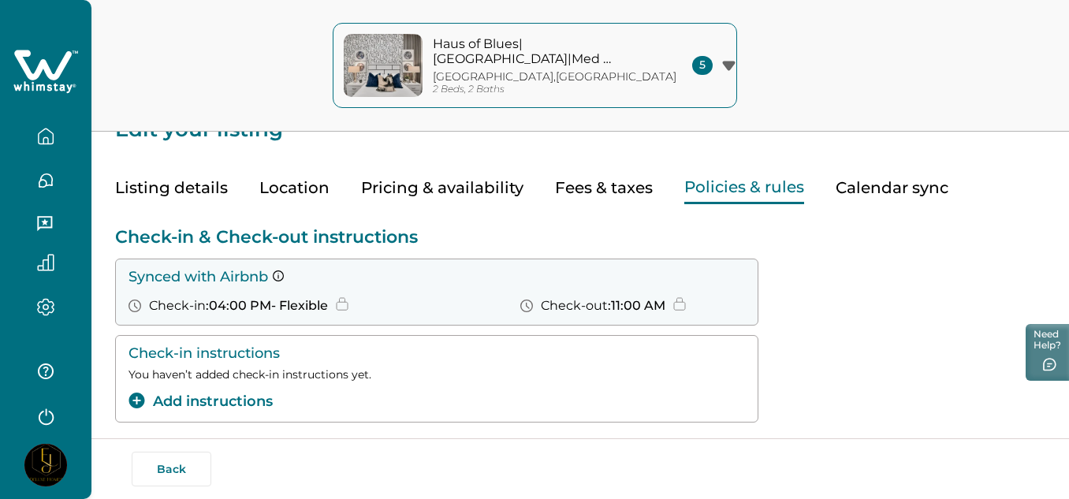
scroll to position [32, 0]
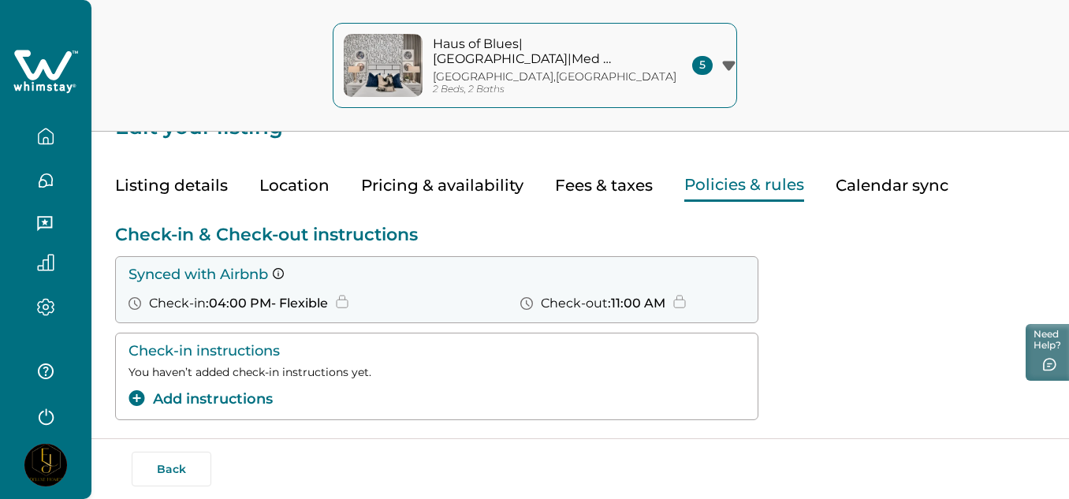
click at [931, 375] on div "Check-in instructions You haven’t added check-in instructions yet. Add instruct…" at bounding box center [580, 377] width 930 height 88
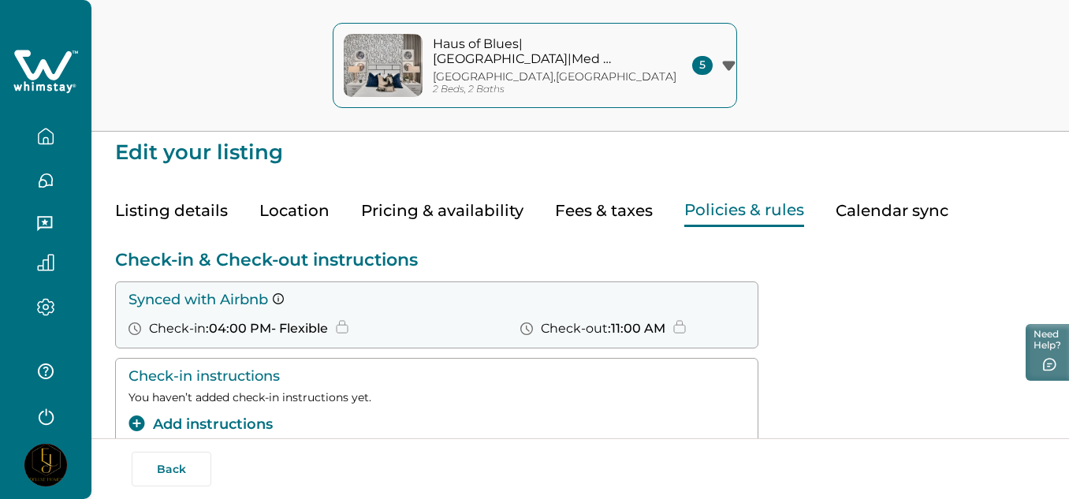
scroll to position [0, 0]
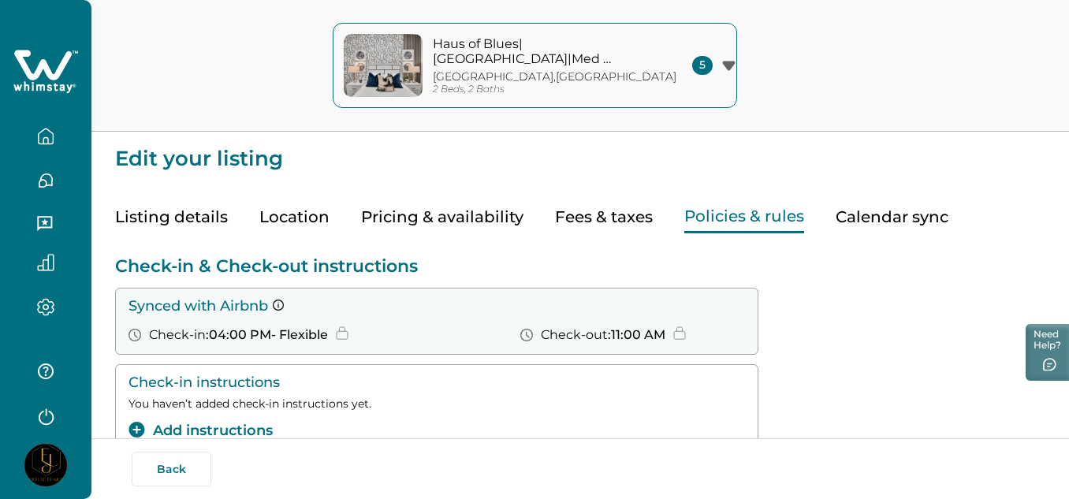
click at [852, 211] on button "Calendar sync" at bounding box center [892, 217] width 113 height 32
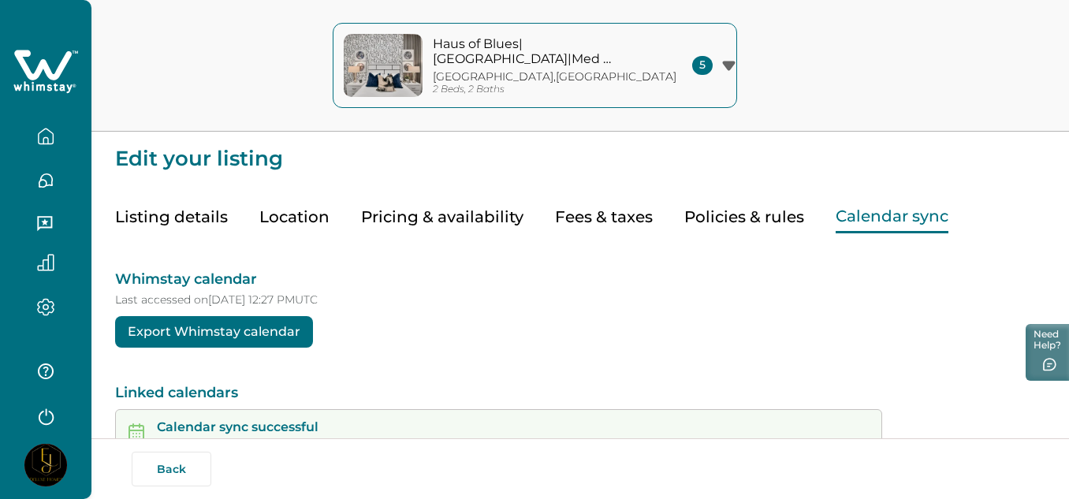
click at [830, 300] on p "Last accessed on [DATE] 12:27 PM UTC" at bounding box center [580, 299] width 930 height 13
click at [46, 146] on button "button" at bounding box center [46, 137] width 66 height 32
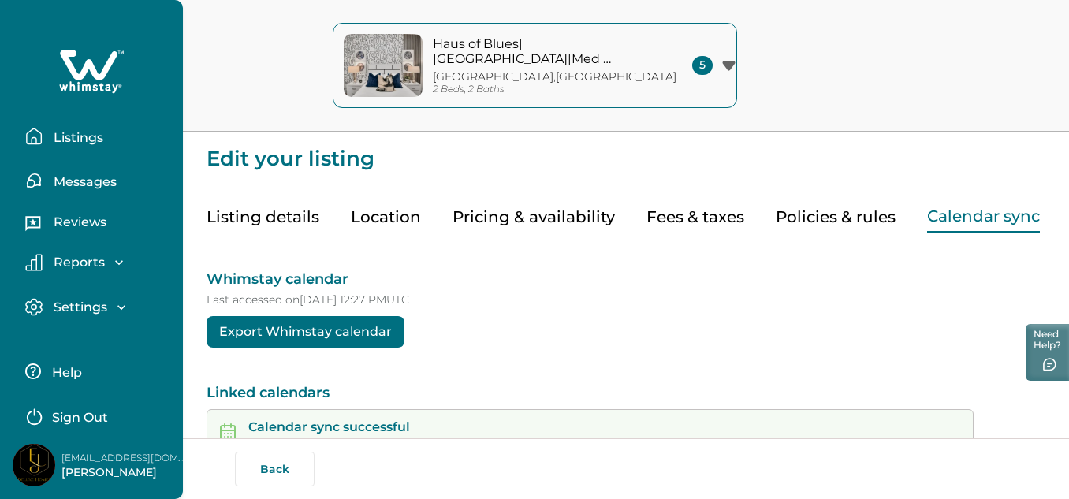
click at [58, 137] on p "Listings" at bounding box center [76, 138] width 54 height 16
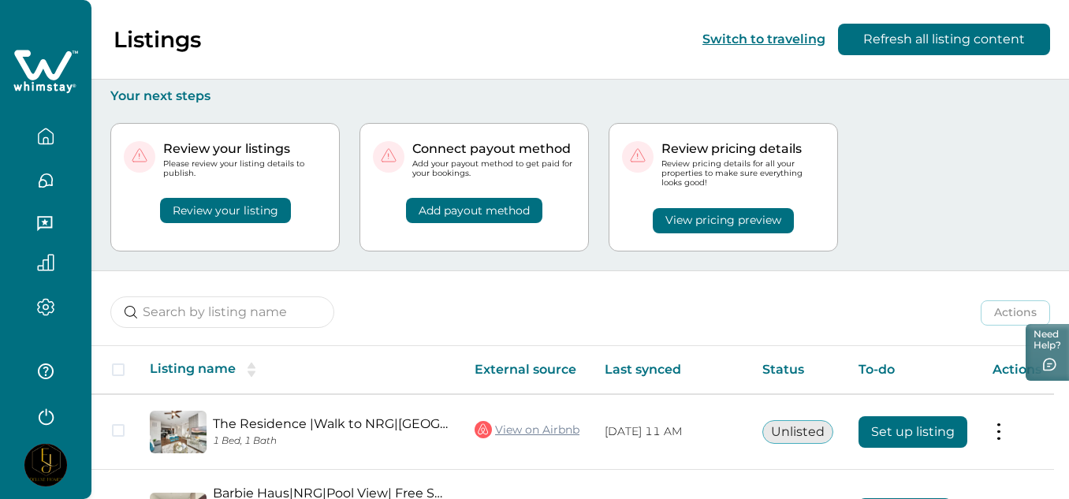
click at [1005, 212] on div "Review your listings Please review your listing details to publish. Review your…" at bounding box center [580, 187] width 940 height 166
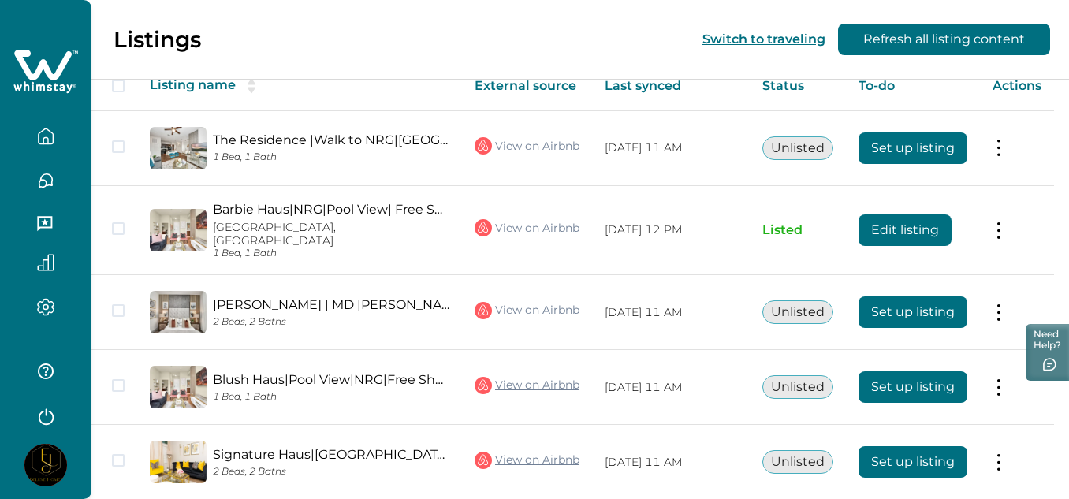
scroll to position [315, 0]
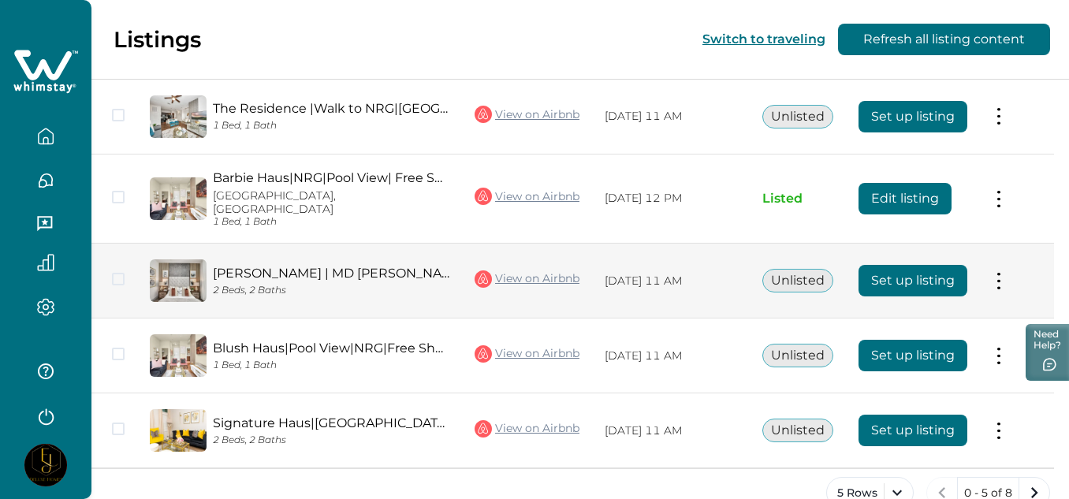
click at [1005, 273] on button at bounding box center [999, 281] width 13 height 17
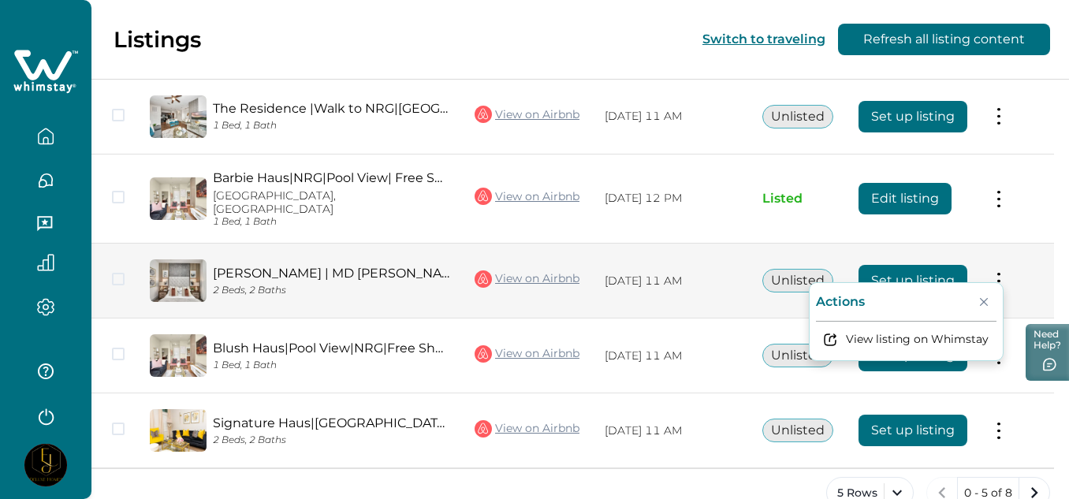
click at [988, 305] on icon "Close" at bounding box center [984, 302] width 8 height 8
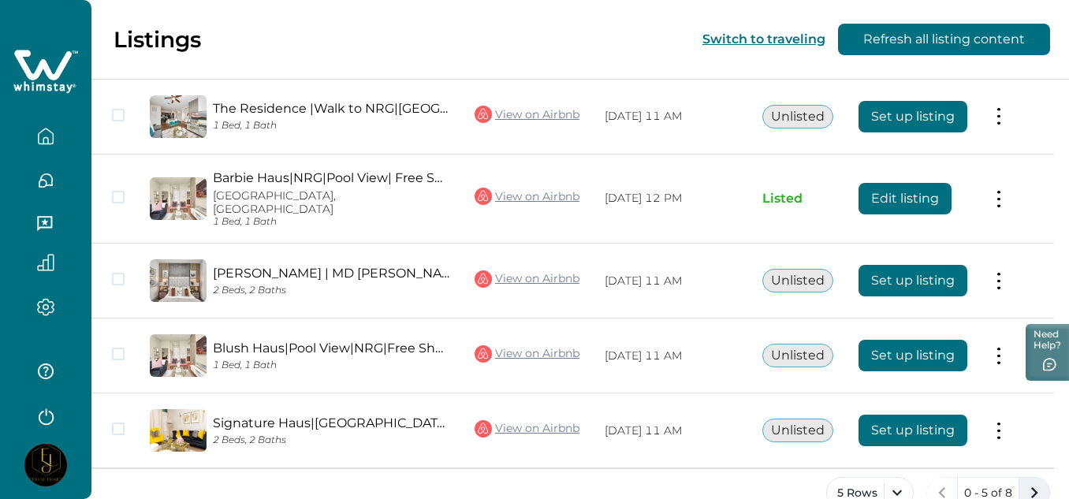
click at [1036, 482] on icon "next page" at bounding box center [1034, 493] width 22 height 22
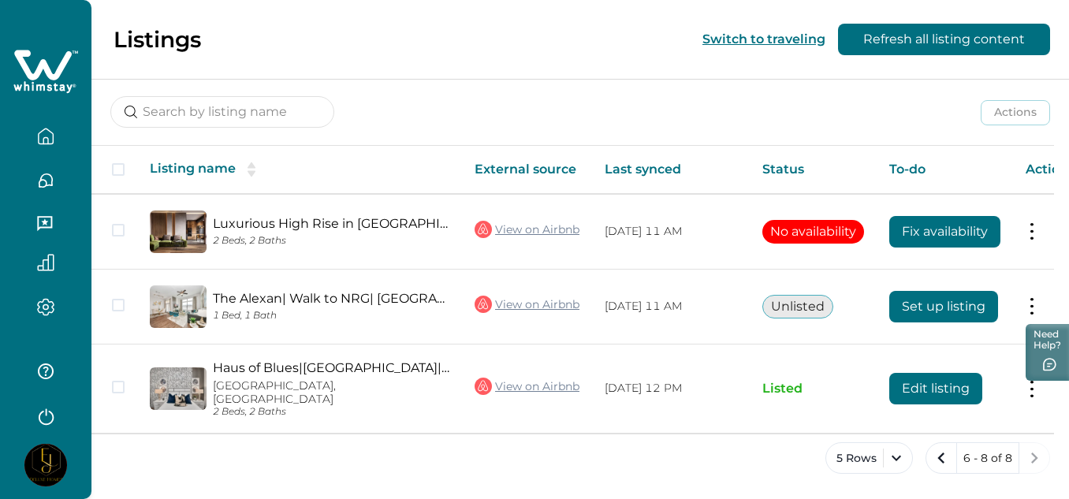
scroll to position [191, 0]
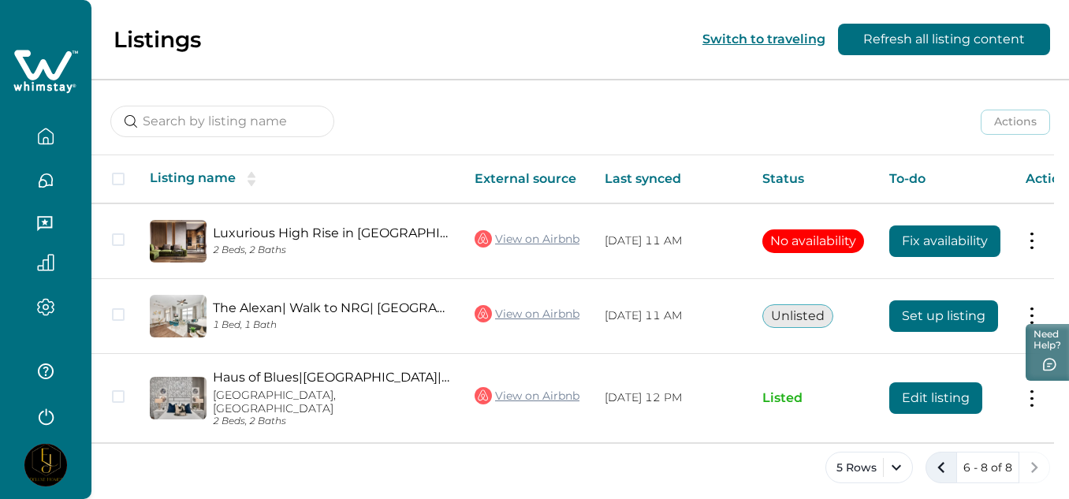
click at [947, 456] on icon "previous page" at bounding box center [941, 467] width 22 height 22
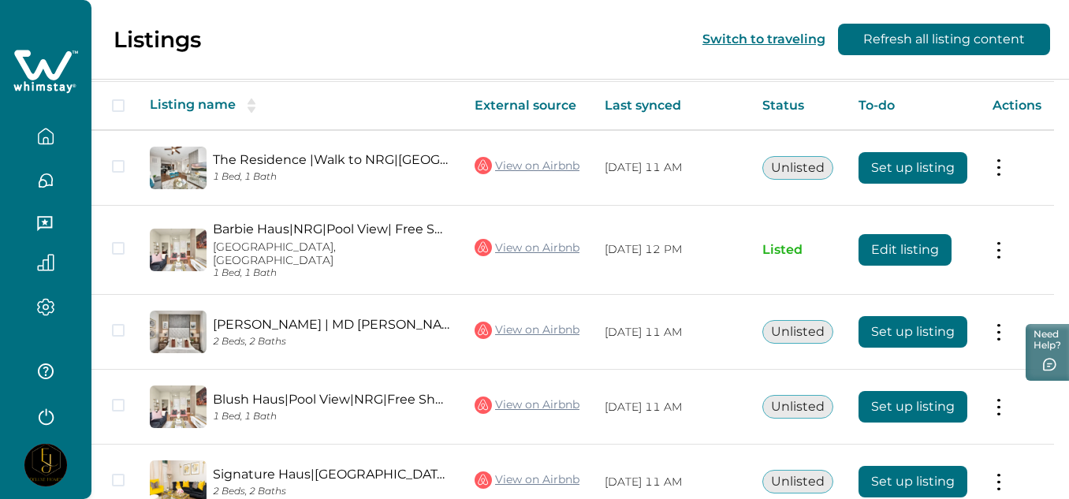
scroll to position [337, 0]
